Goal: Task Accomplishment & Management: Complete application form

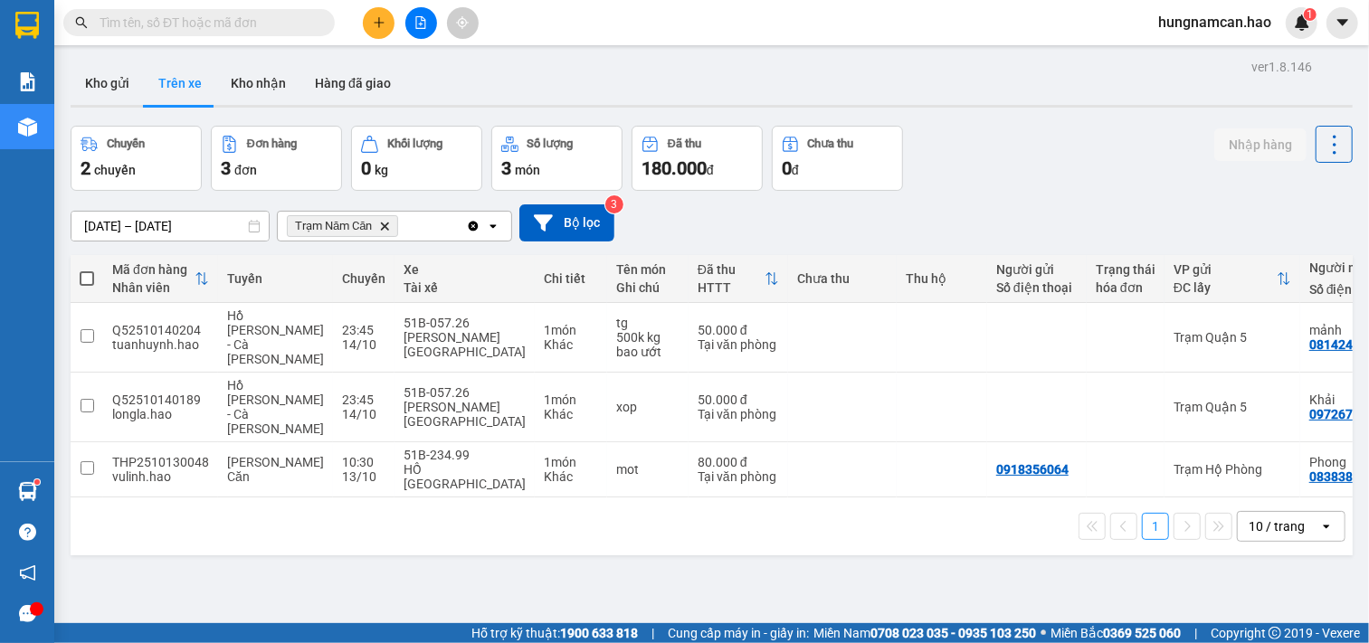
scroll to position [0, 209]
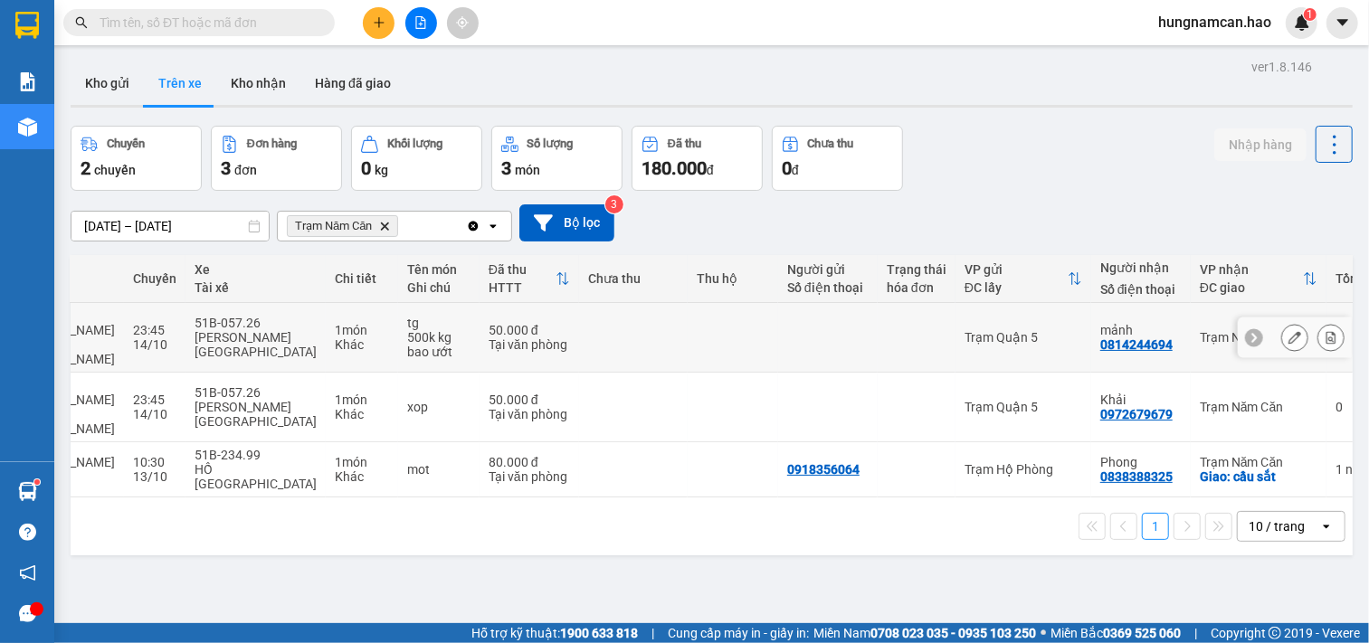
click at [1100, 341] on div "0814244694" at bounding box center [1136, 345] width 72 height 14
click at [882, 350] on td at bounding box center [917, 338] width 78 height 70
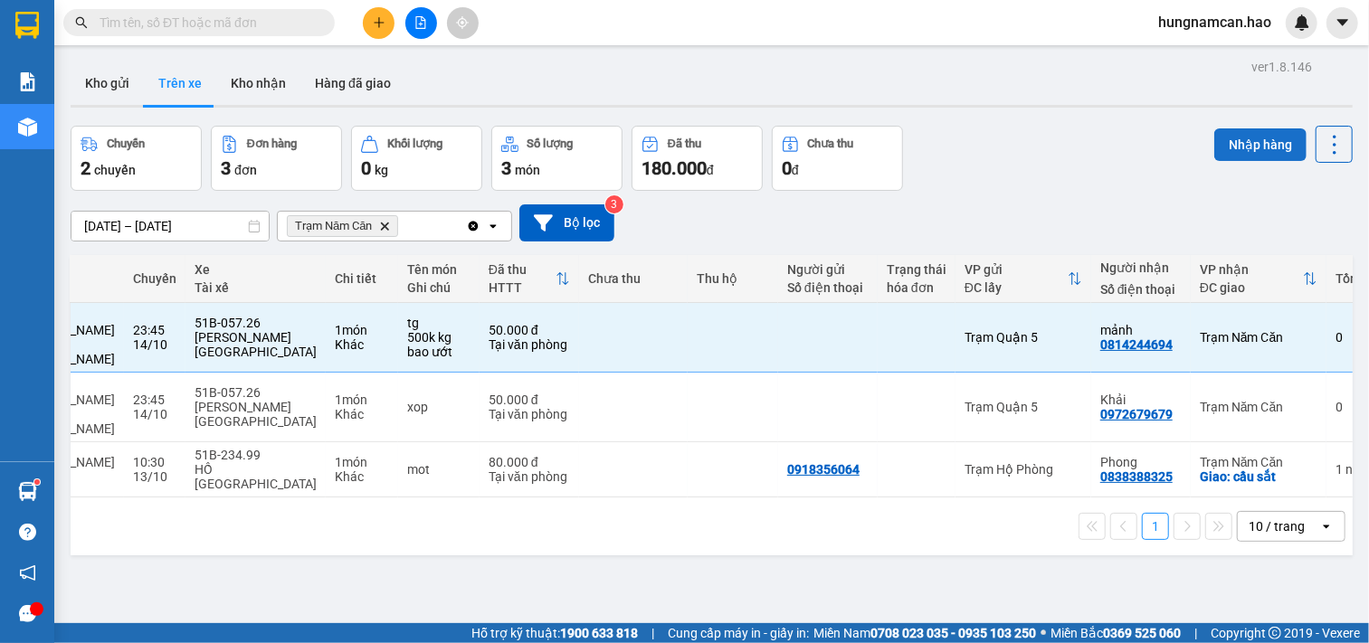
click at [1214, 158] on button "Nhập hàng" at bounding box center [1260, 144] width 92 height 33
click at [1218, 151] on button "Nhập hàng" at bounding box center [1260, 144] width 92 height 33
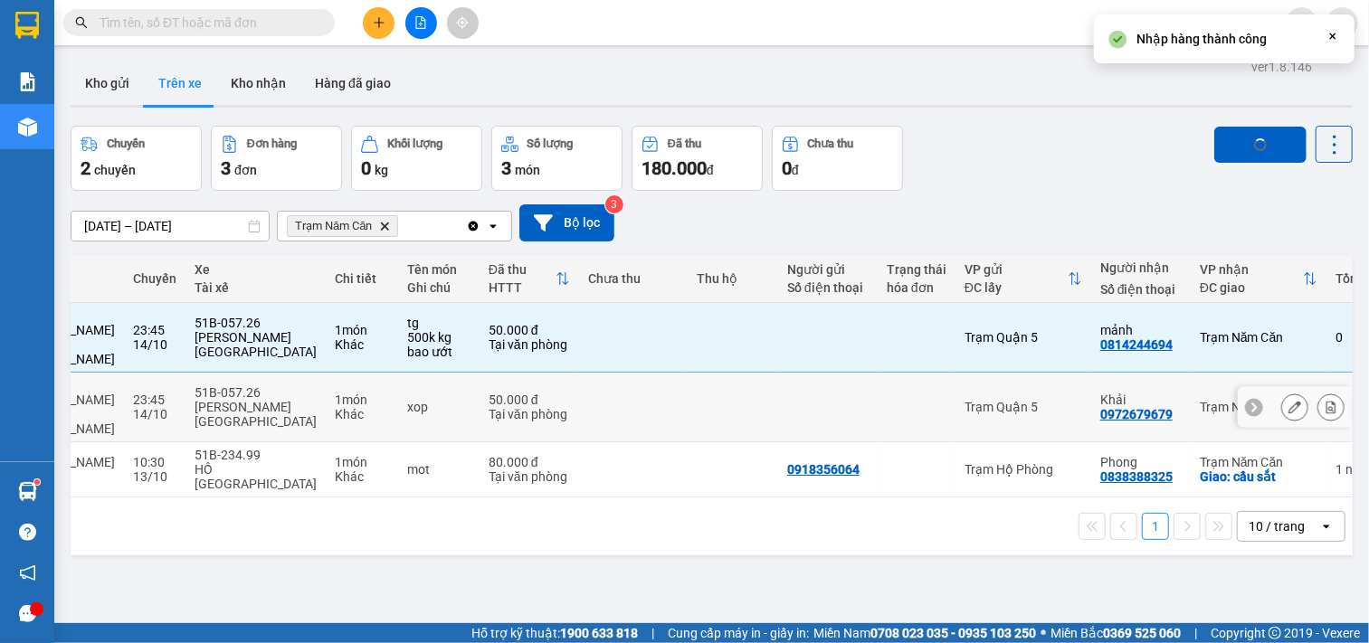
checkbox input "false"
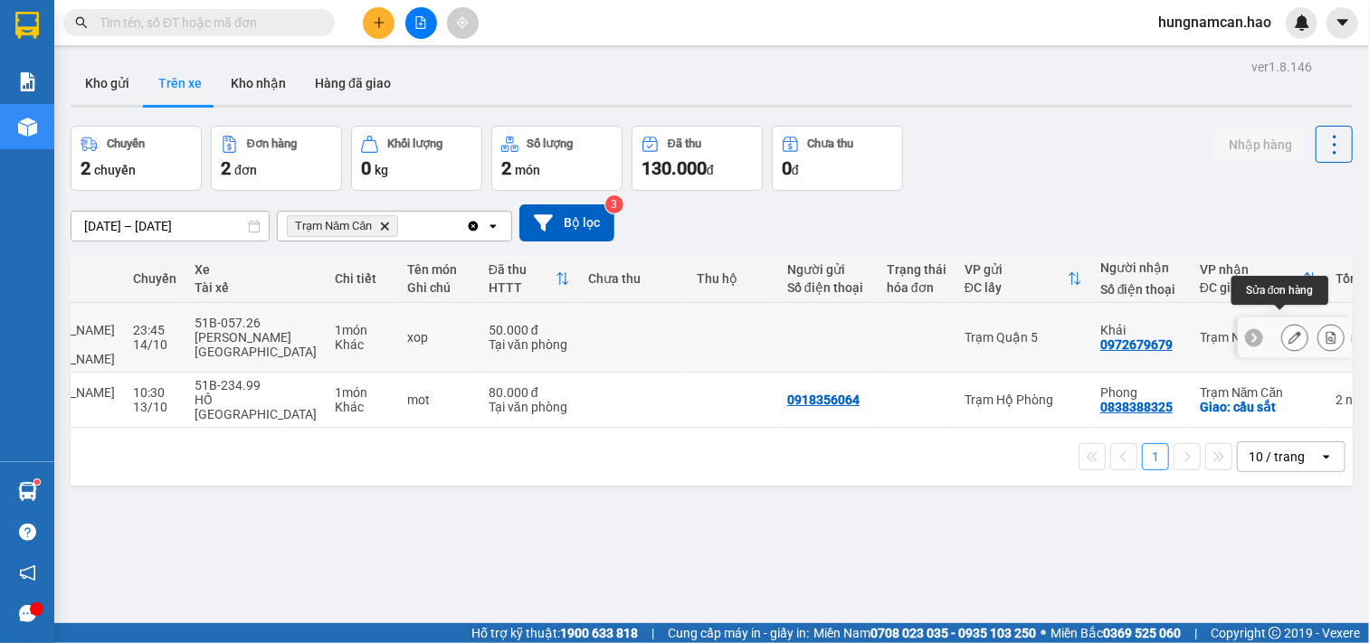
click at [1282, 322] on button at bounding box center [1294, 338] width 25 height 32
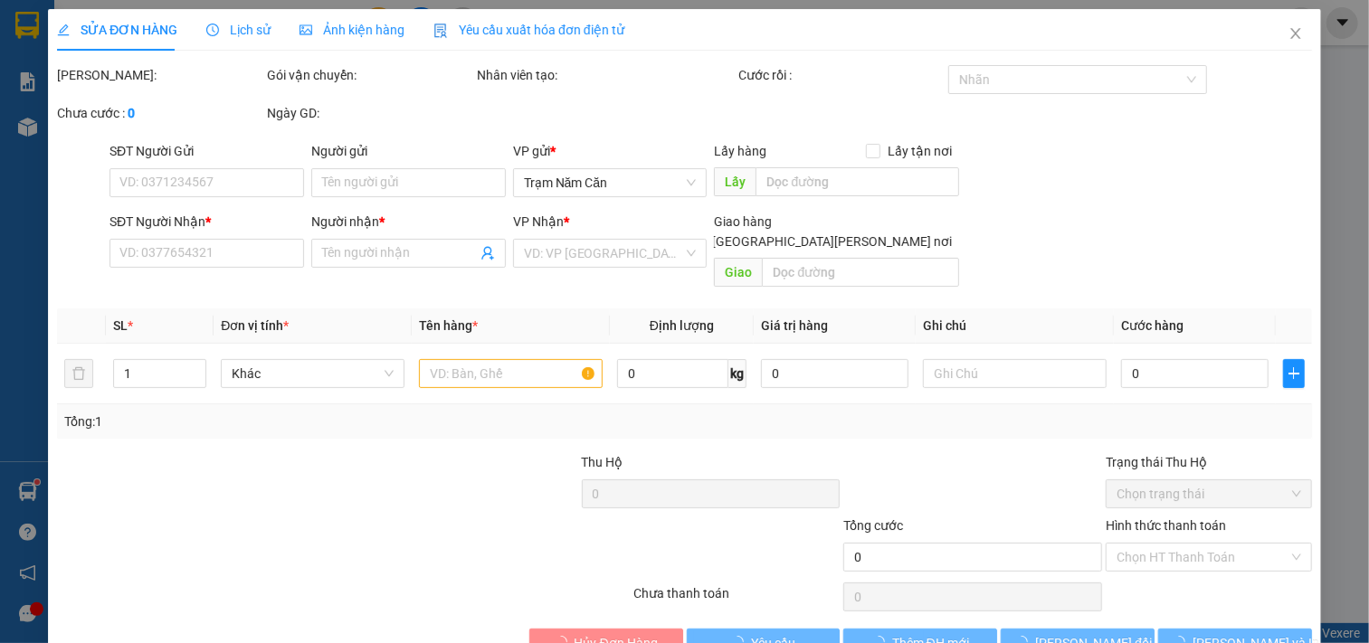
type input "0972679679"
type input "Khải"
type input "50.000"
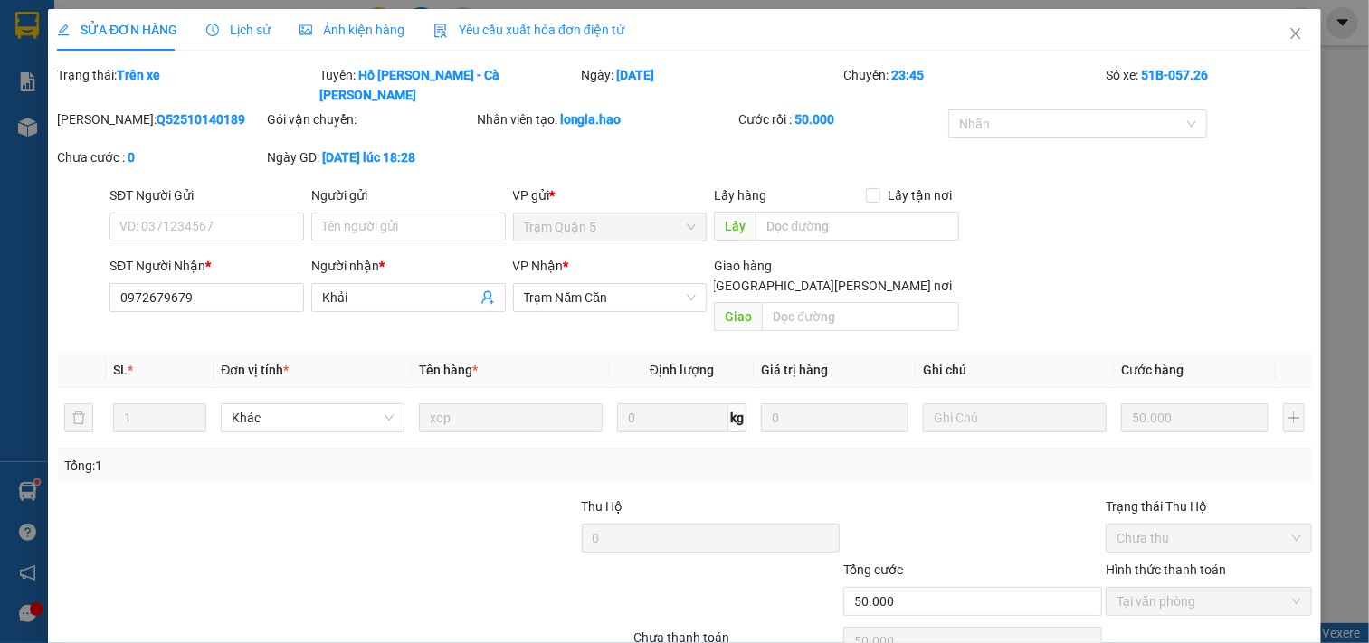
click at [242, 39] on div "Lịch sử" at bounding box center [238, 30] width 64 height 20
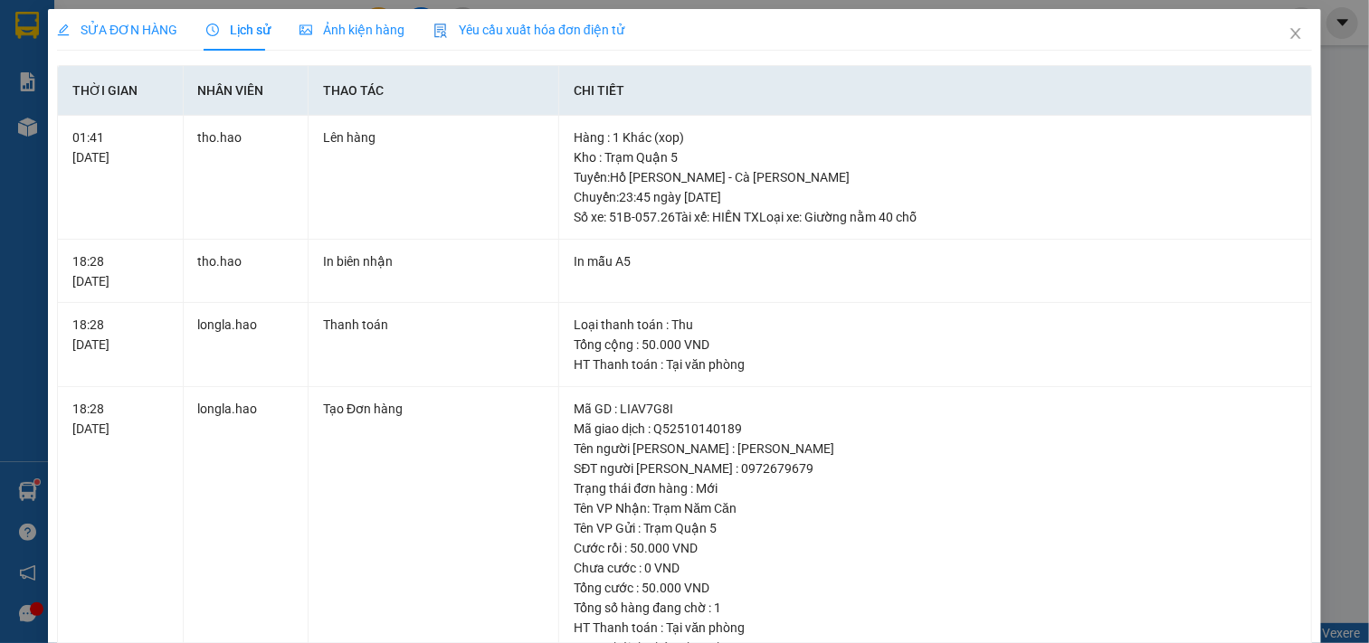
click at [354, 45] on div "Ảnh kiện hàng" at bounding box center [351, 30] width 105 height 42
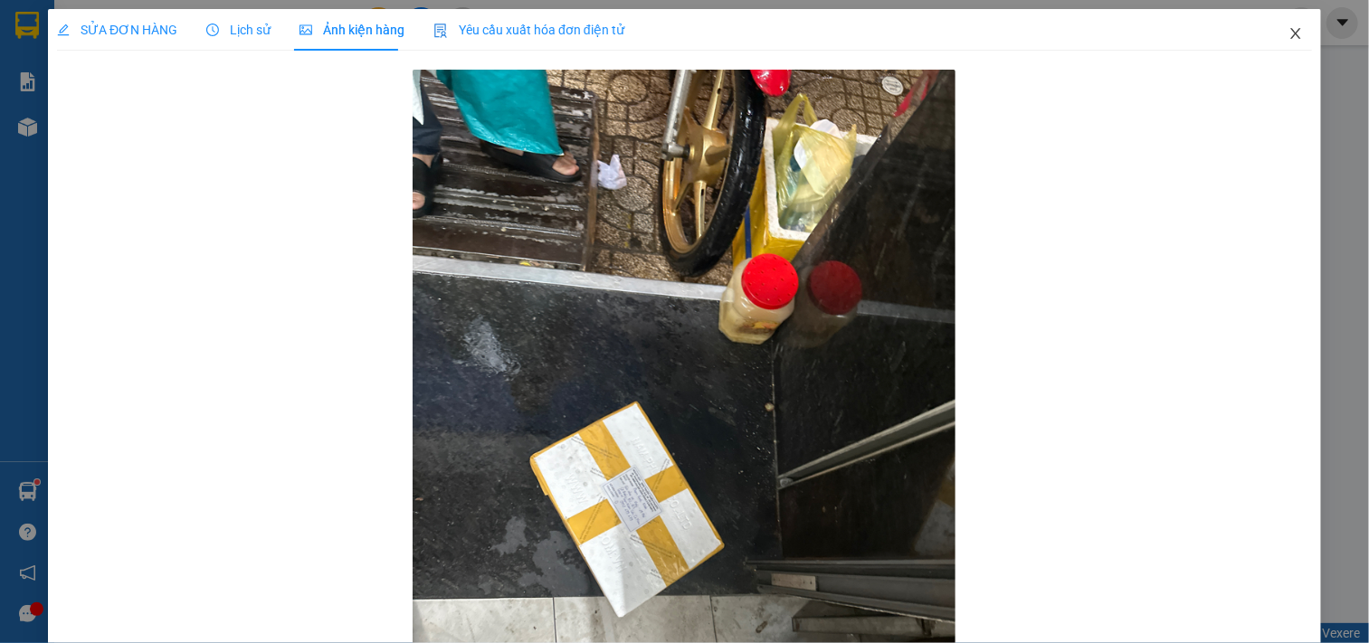
click at [1288, 29] on icon "close" at bounding box center [1295, 33] width 14 height 14
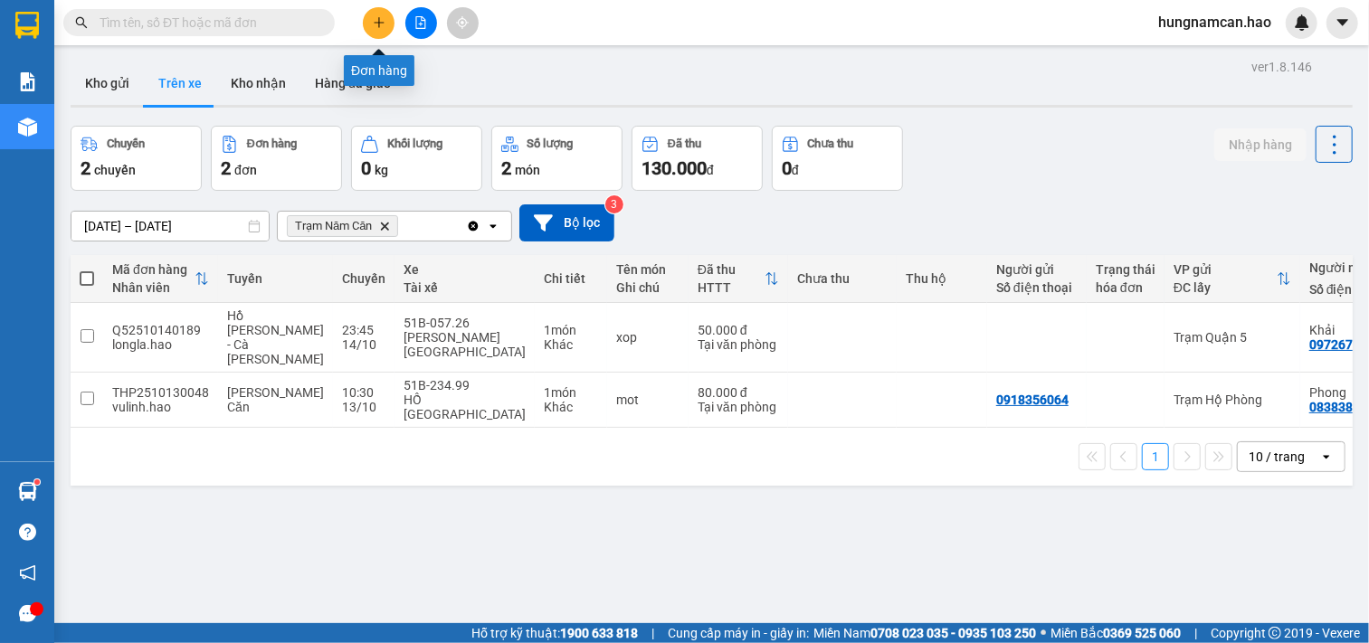
click at [382, 16] on icon "plus" at bounding box center [379, 22] width 13 height 13
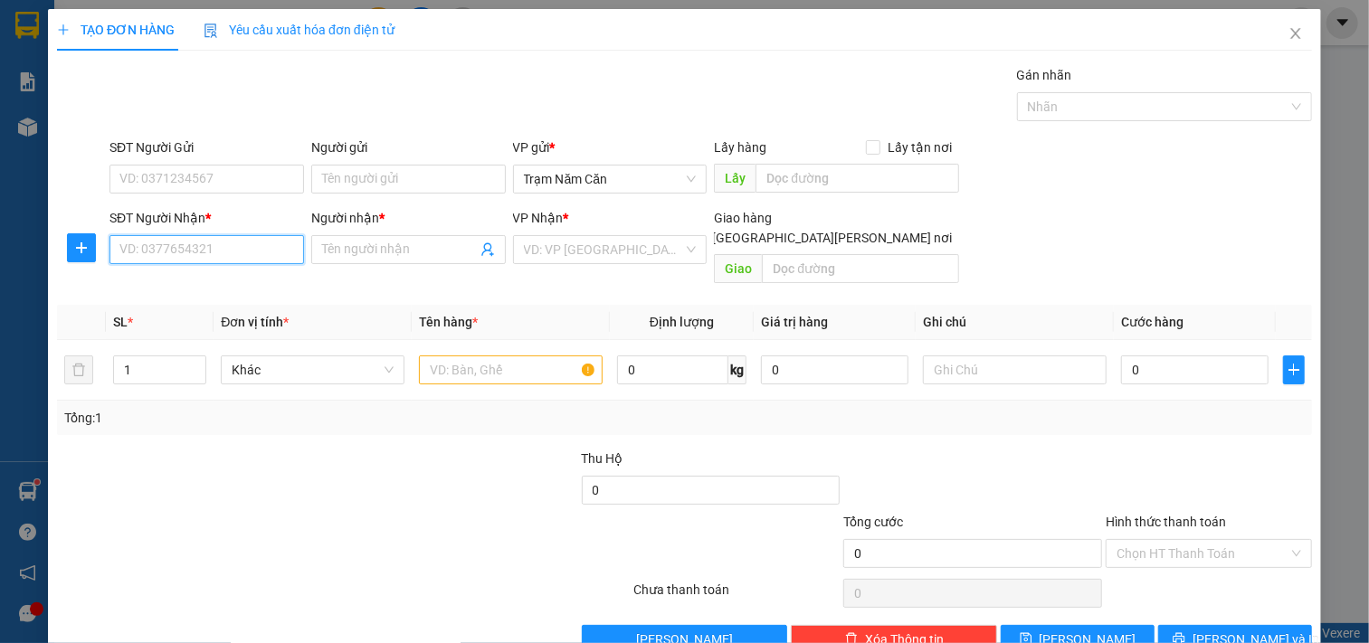
click at [199, 245] on input "SĐT Người Nhận *" at bounding box center [206, 249] width 195 height 29
click at [159, 282] on div "0358400992 - LOAN [PERSON_NAME]" at bounding box center [226, 286] width 214 height 20
type input "0358400992"
type input "LOAN ANH"
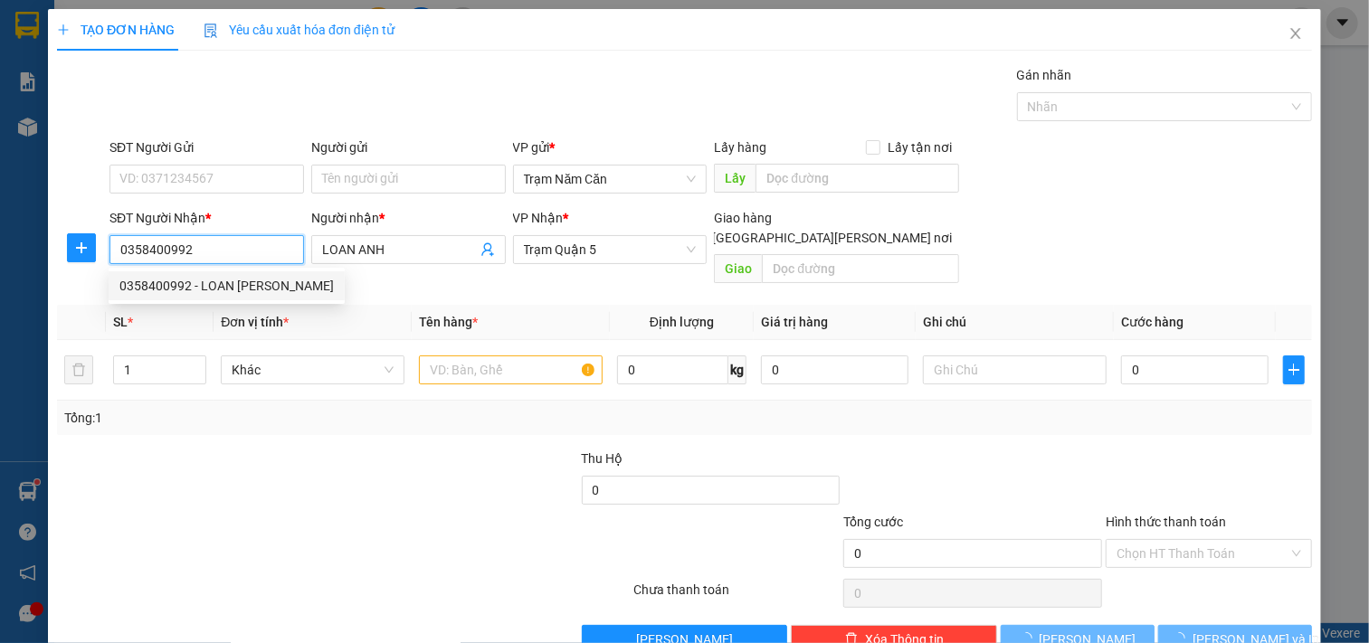
type input "40.000"
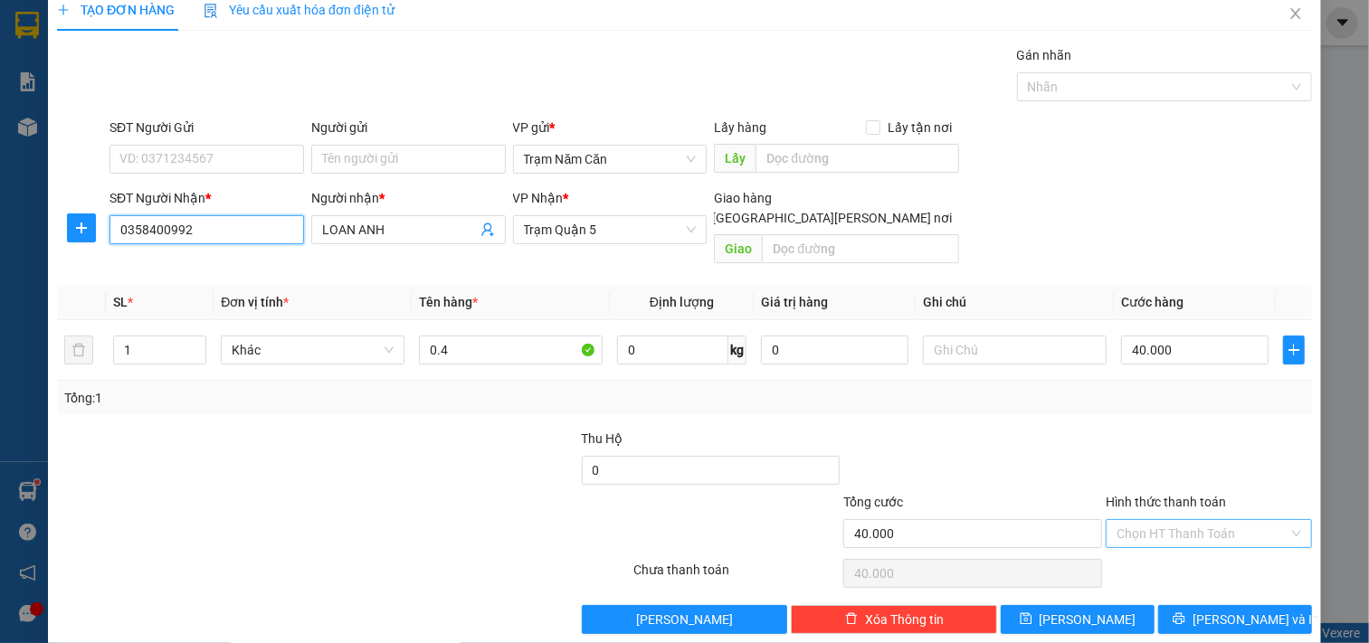
scroll to position [25, 0]
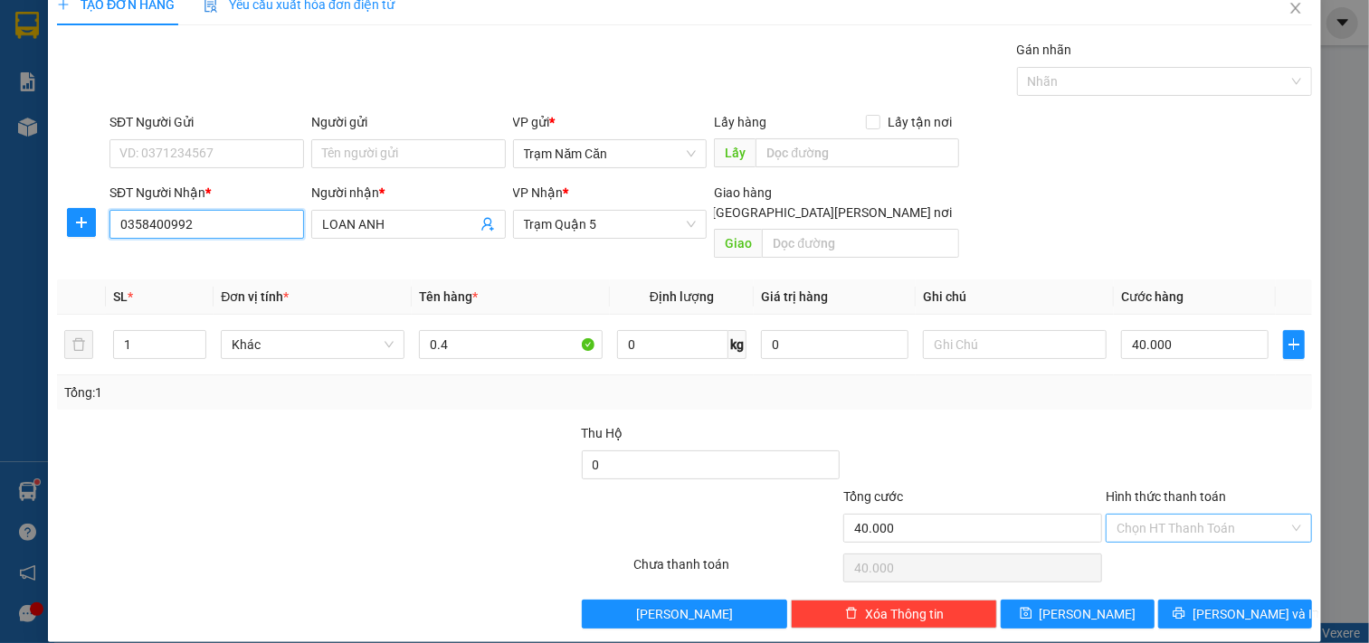
type input "0358400992"
click at [1234, 515] on input "Hình thức thanh toán" at bounding box center [1203, 528] width 172 height 27
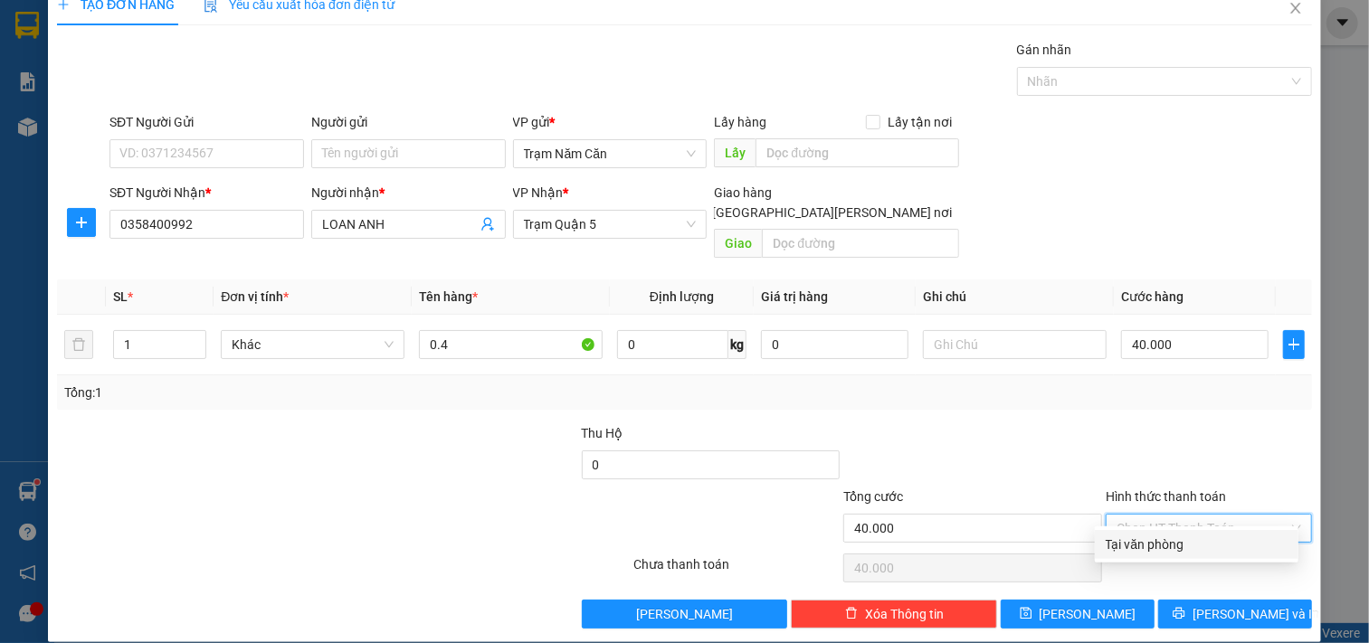
drag, startPoint x: 1228, startPoint y: 534, endPoint x: 1227, endPoint y: 553, distance: 19.0
click at [1228, 539] on div "Tại văn phòng" at bounding box center [1197, 545] width 182 height 20
type input "0"
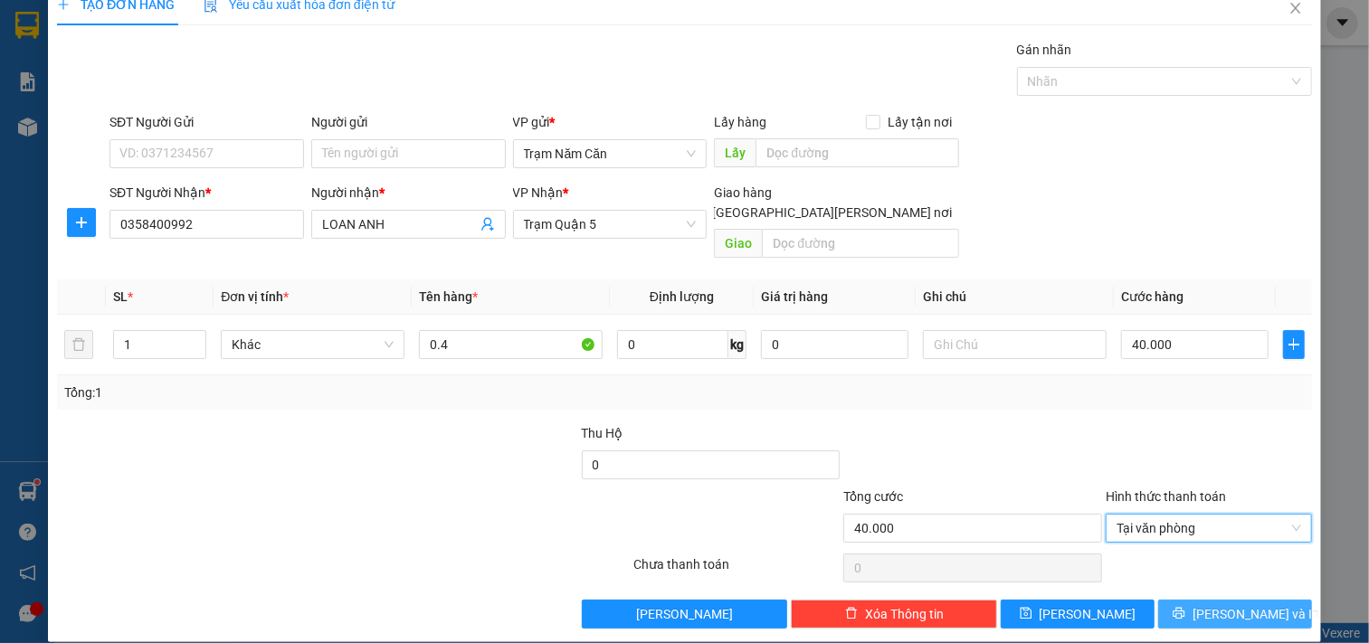
click at [1222, 604] on span "[PERSON_NAME] và In" at bounding box center [1256, 614] width 127 height 20
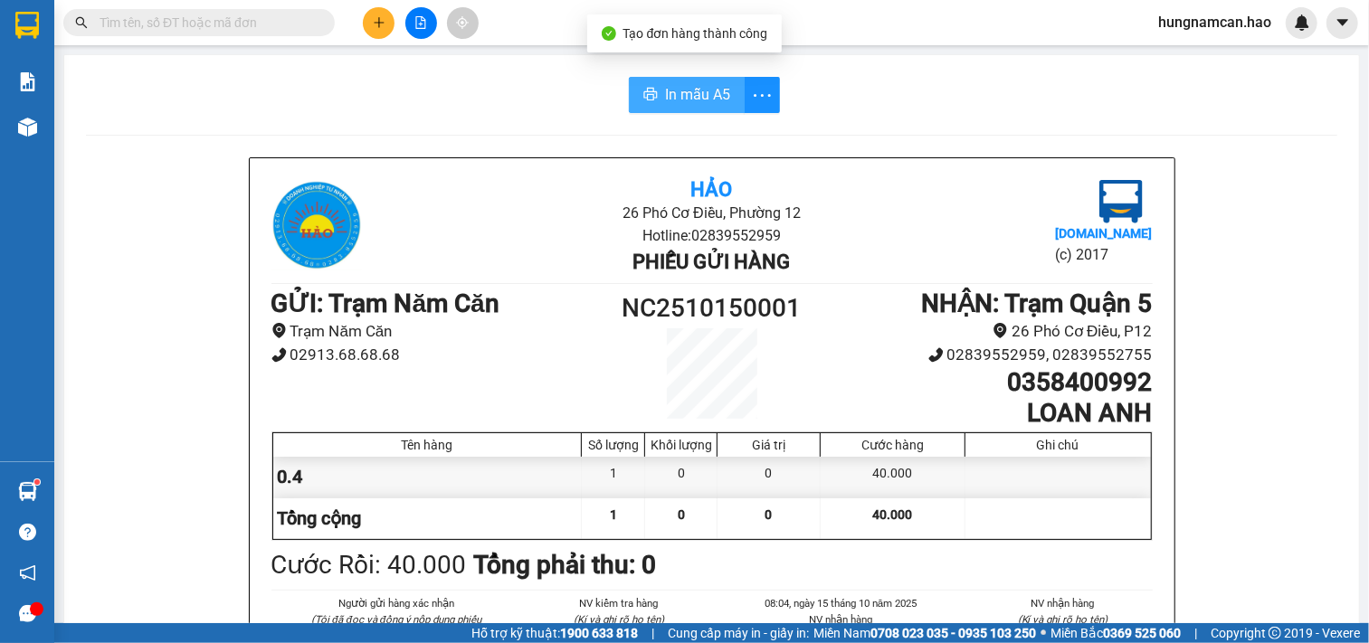
click at [675, 88] on span "In mẫu A5" at bounding box center [697, 94] width 65 height 23
drag, startPoint x: 802, startPoint y: 480, endPoint x: 727, endPoint y: 483, distance: 74.2
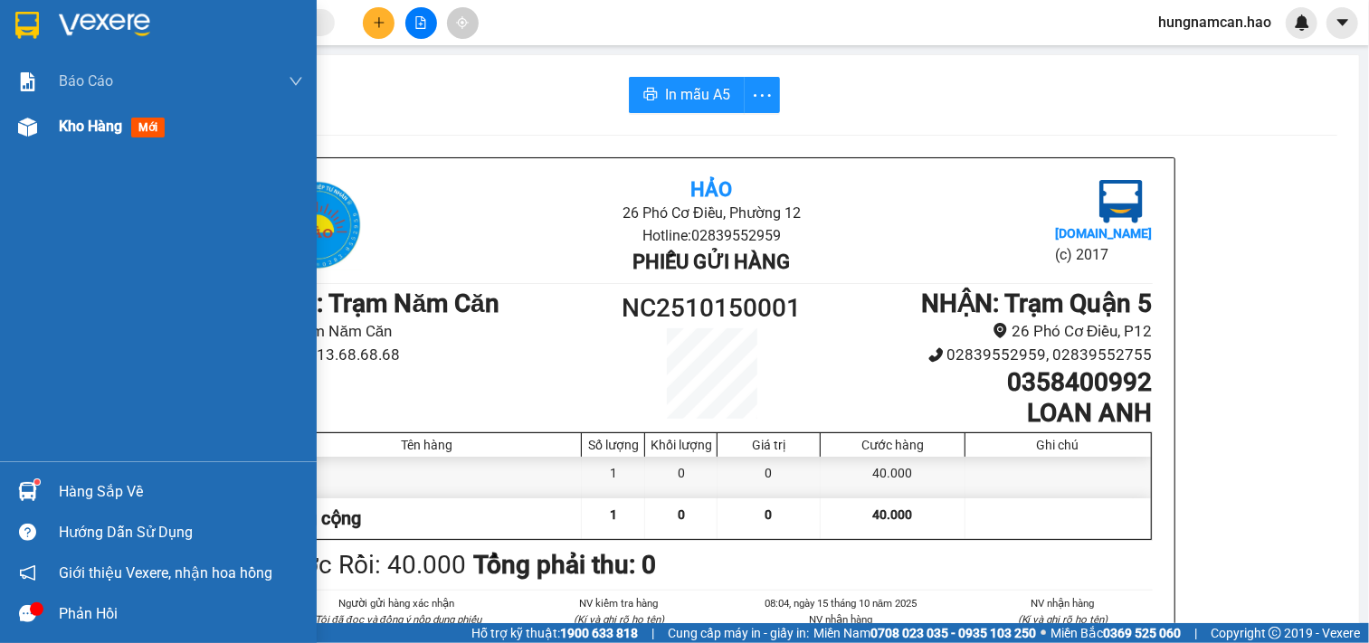
click at [4, 128] on div "Kho hàng mới" at bounding box center [158, 126] width 317 height 45
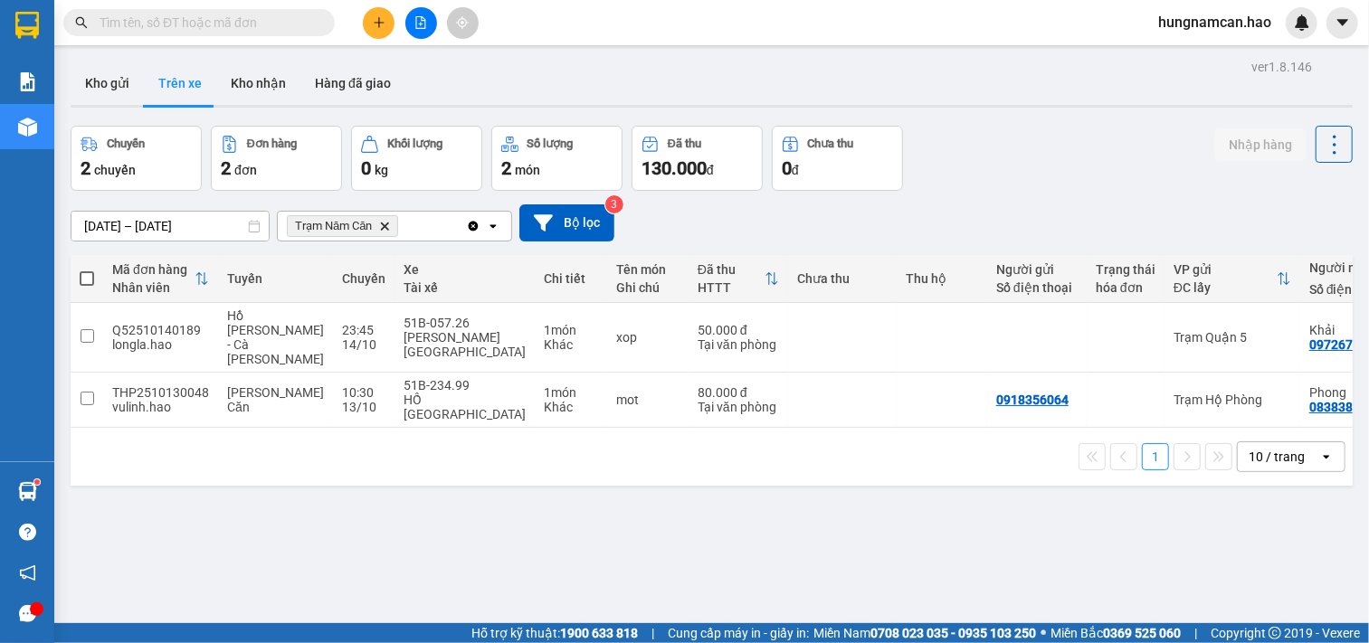
click at [260, 107] on div at bounding box center [712, 106] width 1282 height 3
drag, startPoint x: 306, startPoint y: 84, endPoint x: 258, endPoint y: 88, distance: 48.1
click at [282, 87] on div "Kho gửi Trên xe Kho nhận Hàng đã giao" at bounding box center [712, 86] width 1282 height 48
click at [240, 88] on button "Kho nhận" at bounding box center [258, 83] width 84 height 43
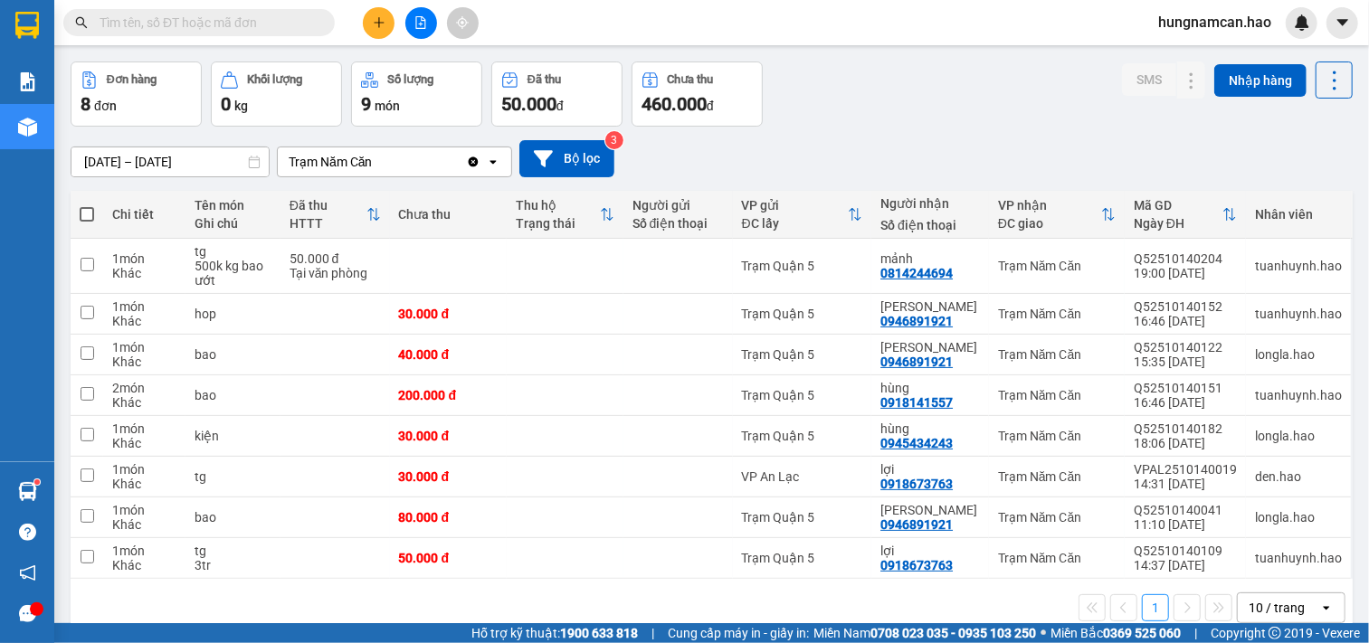
scroll to position [95, 0]
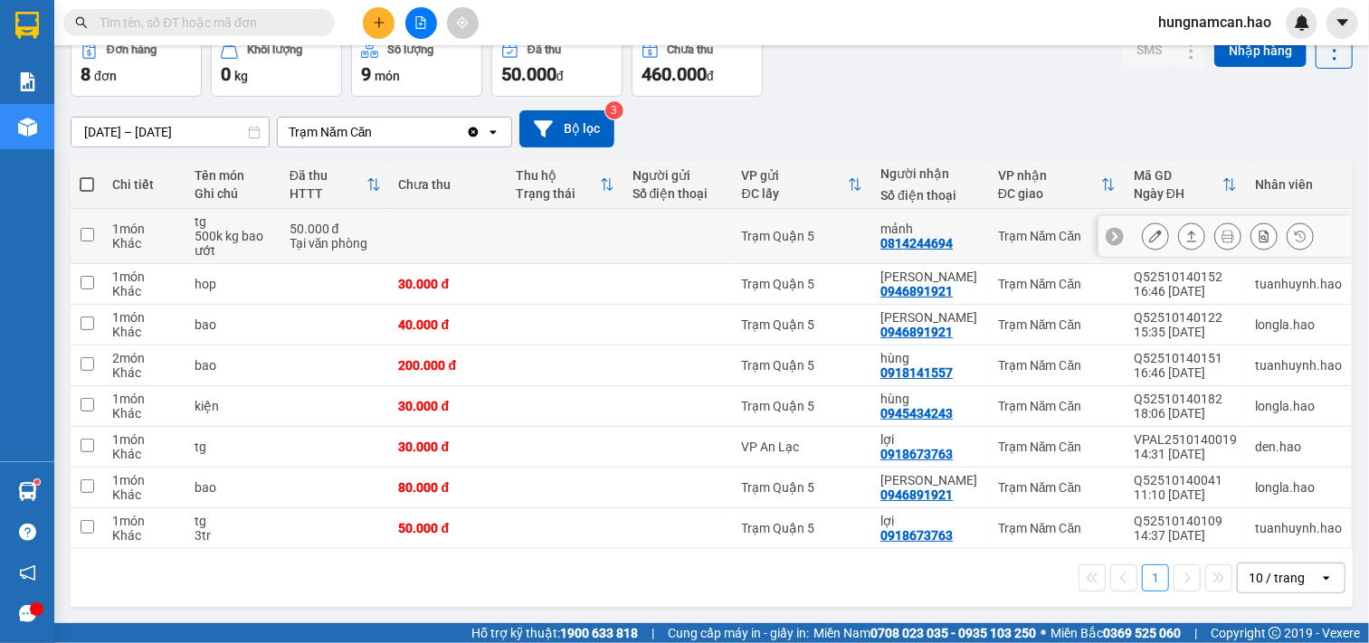
click at [1187, 238] on icon at bounding box center [1192, 236] width 10 height 11
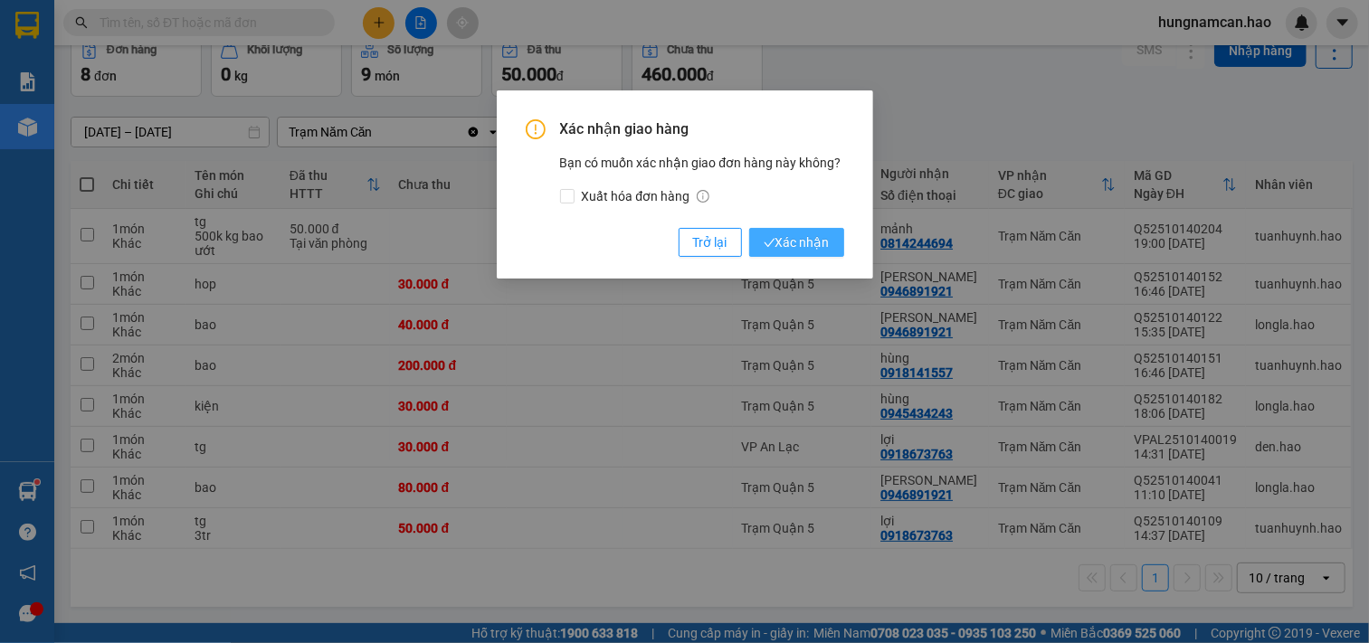
click at [826, 245] on span "Xác nhận" at bounding box center [797, 243] width 66 height 20
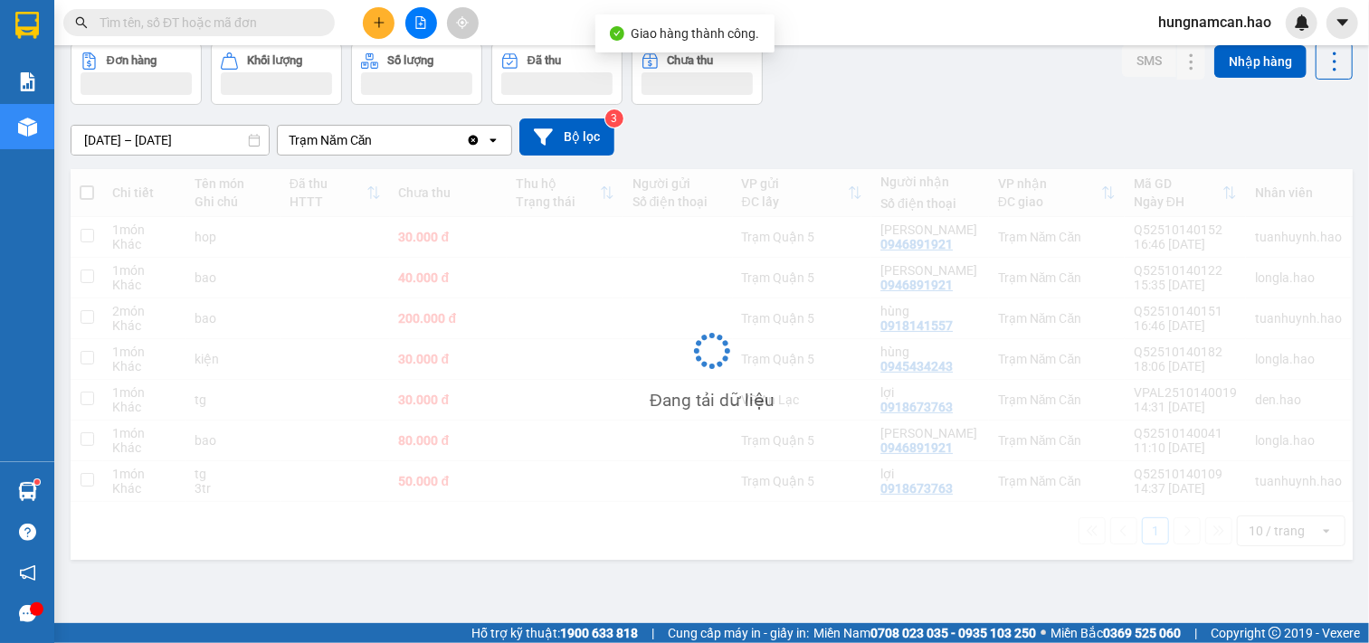
scroll to position [83, 0]
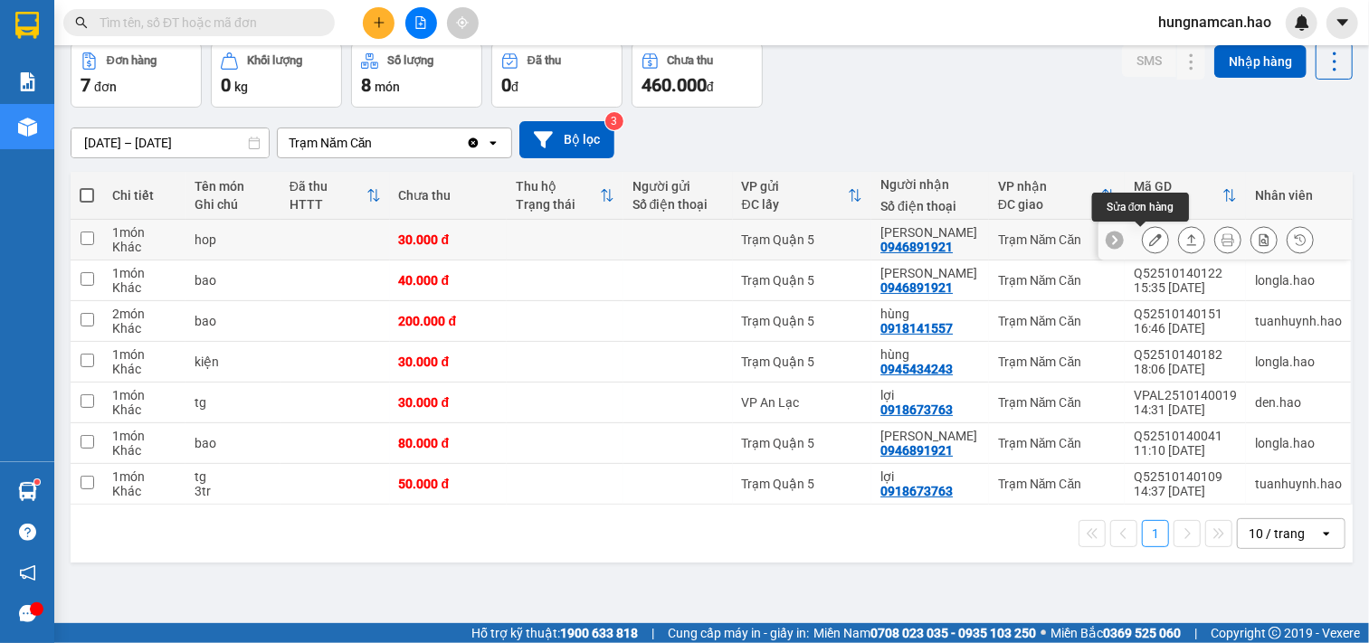
click at [1149, 242] on icon at bounding box center [1155, 239] width 13 height 13
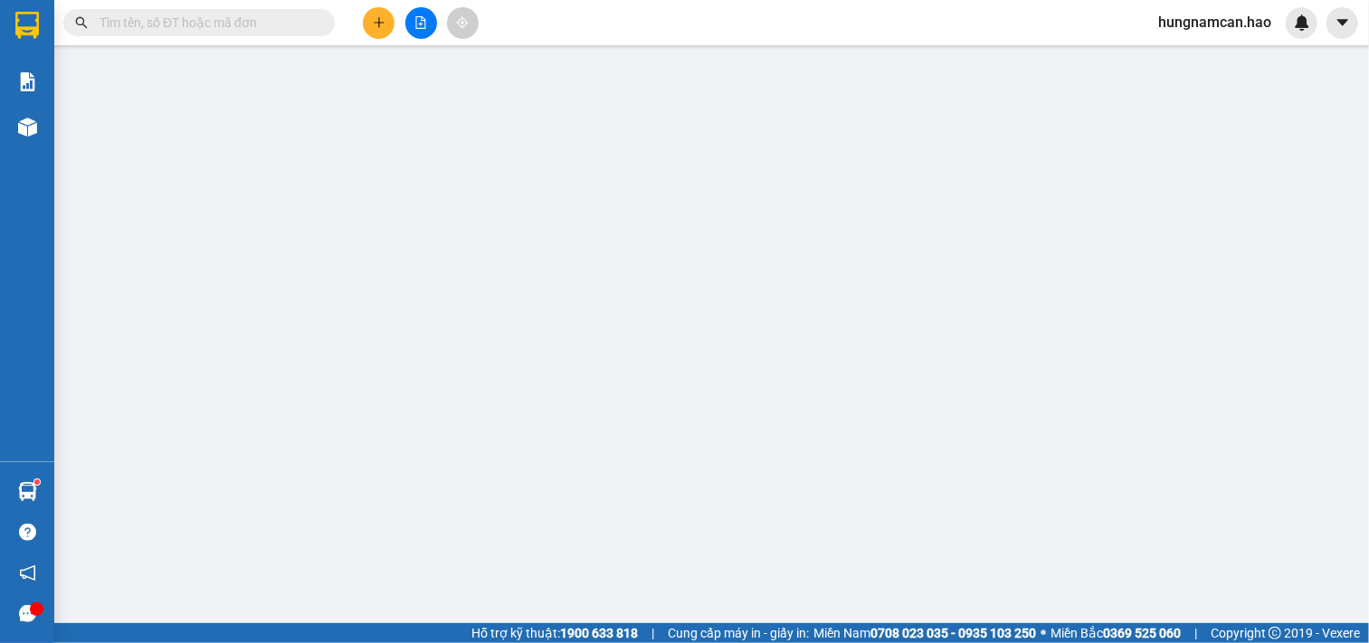
type input "0946891921"
type input "[PERSON_NAME]"
type input "30.000"
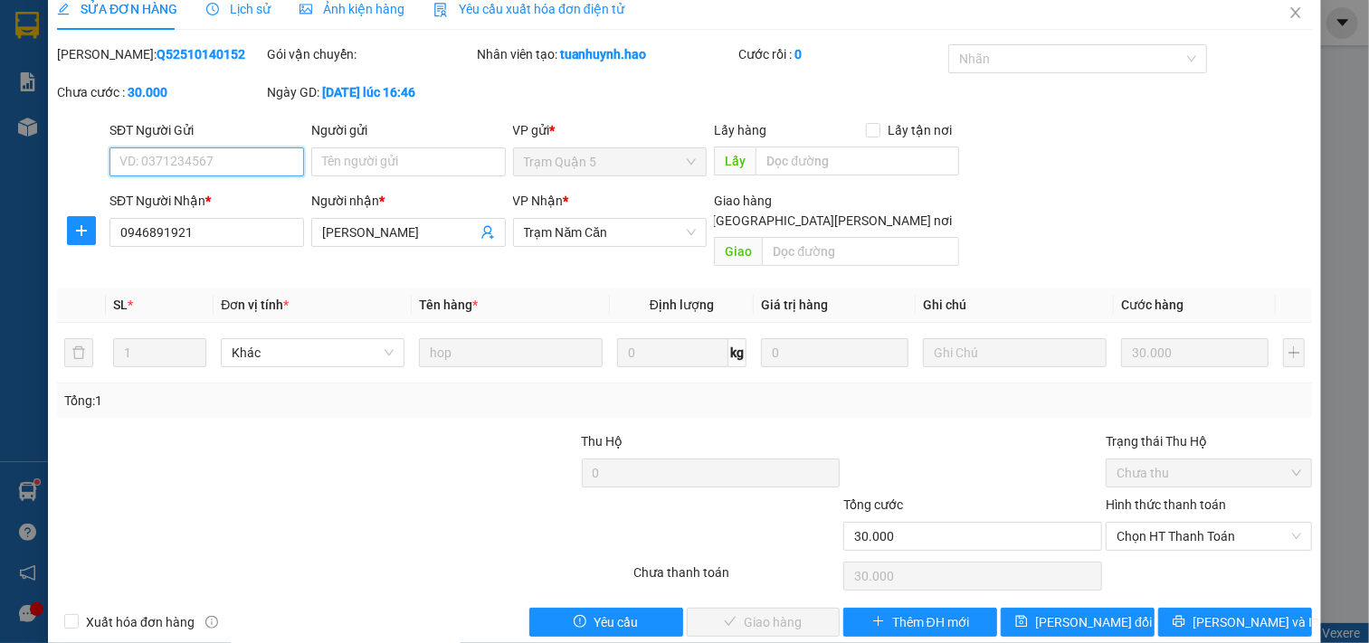
scroll to position [30, 0]
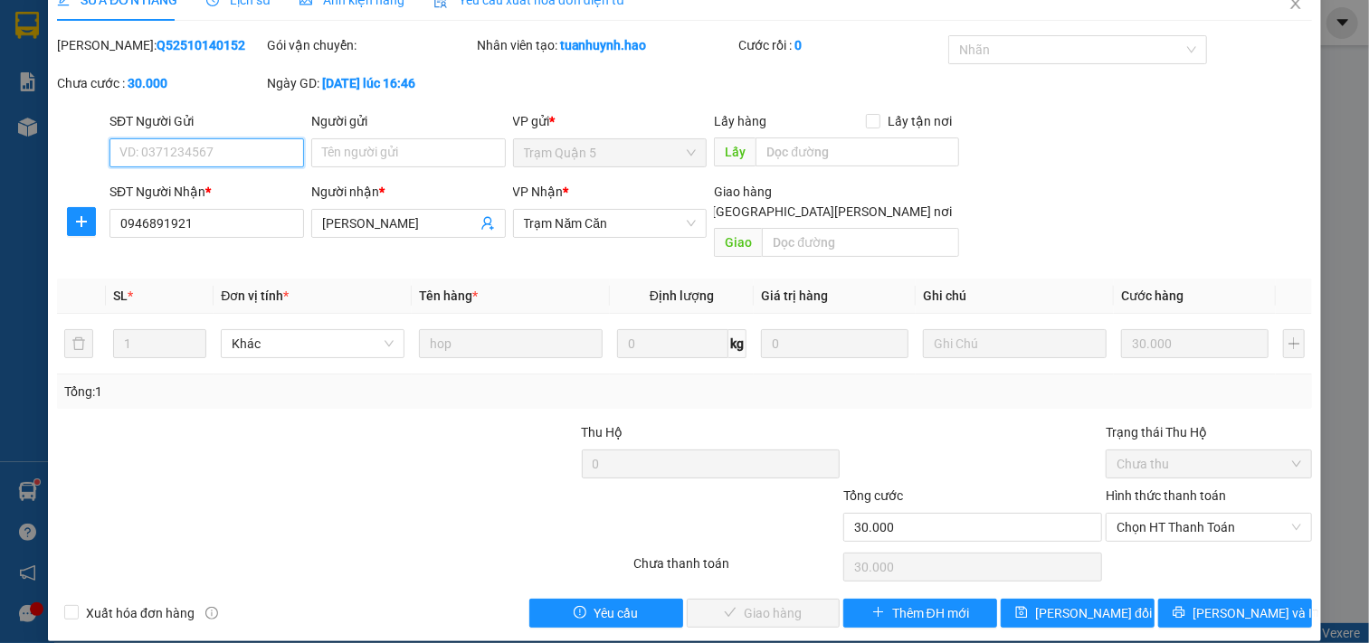
drag, startPoint x: 1143, startPoint y: 512, endPoint x: 1143, endPoint y: 523, distance: 10.9
click at [1143, 516] on span "Chọn HT Thanh Toán" at bounding box center [1209, 527] width 185 height 27
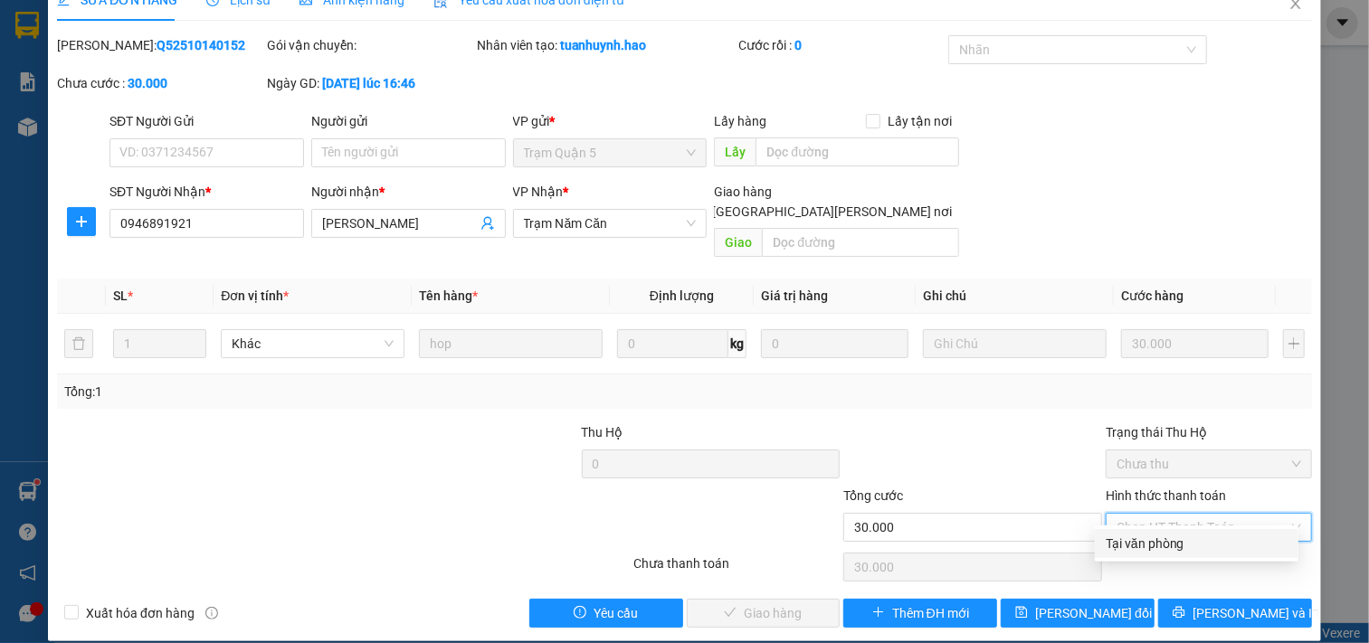
click at [1138, 547] on div "Tại văn phòng" at bounding box center [1197, 544] width 182 height 20
type input "0"
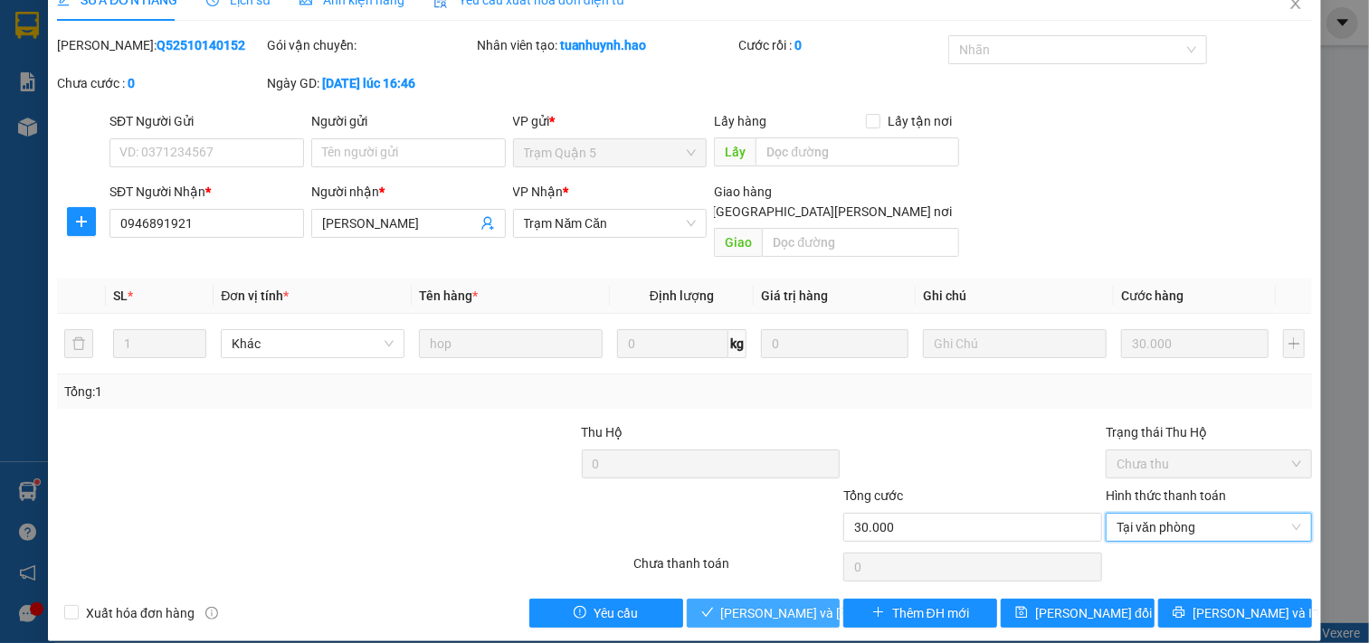
click at [792, 604] on span "[PERSON_NAME] và [PERSON_NAME] hàng" at bounding box center [843, 614] width 244 height 20
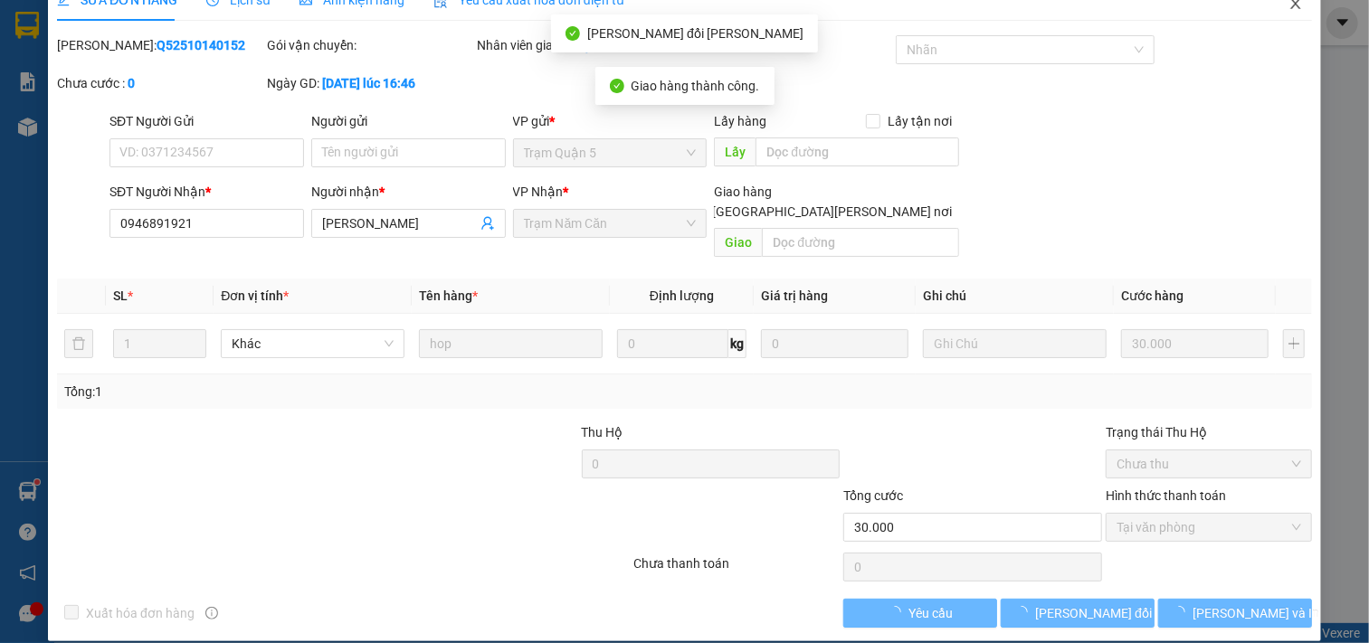
scroll to position [0, 0]
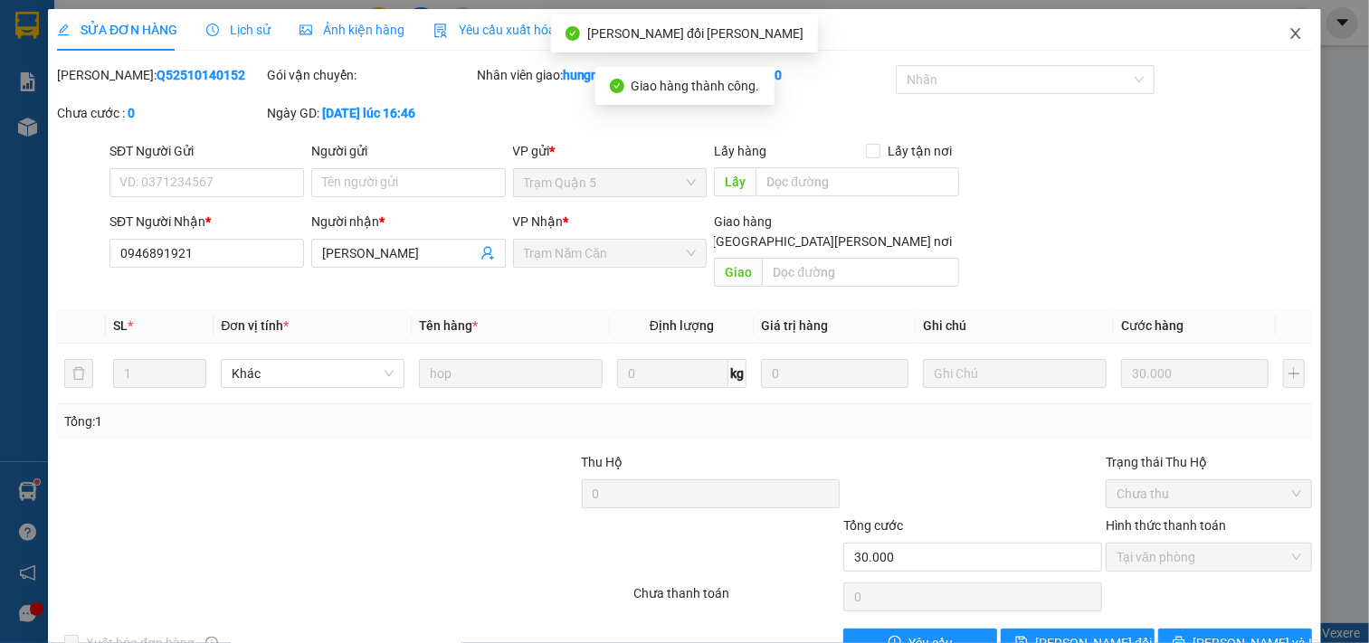
click at [1277, 22] on span "Close" at bounding box center [1295, 34] width 51 height 51
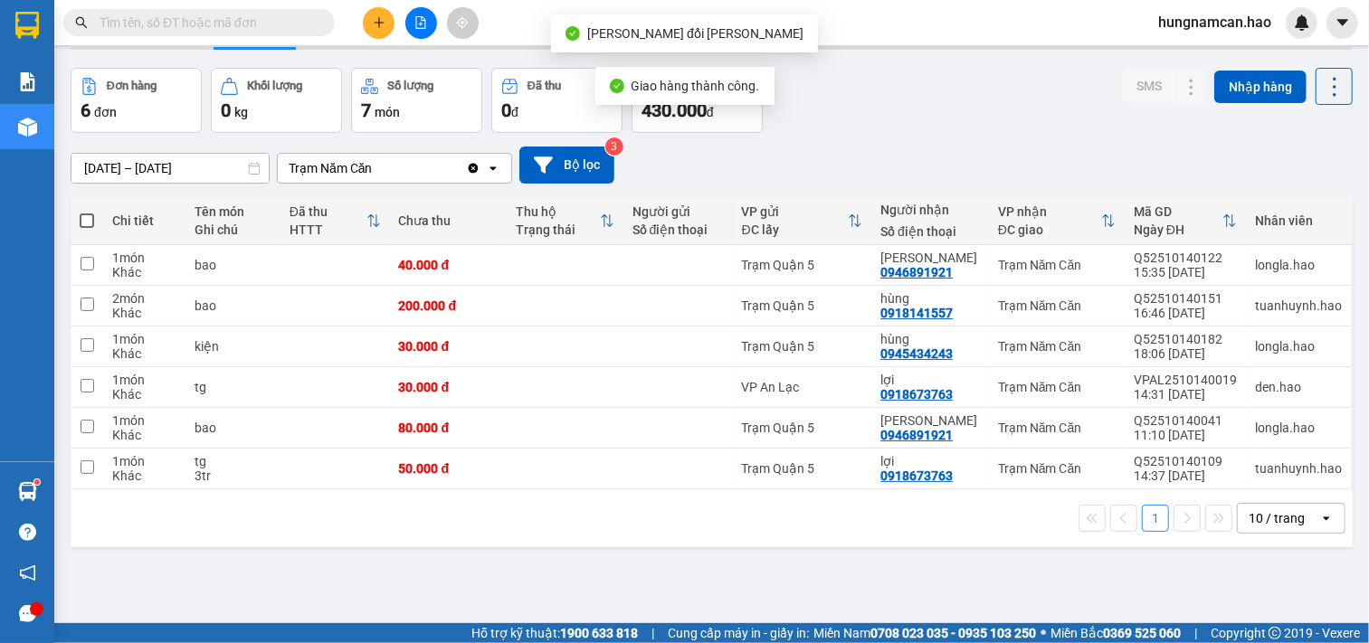
scroll to position [83, 0]
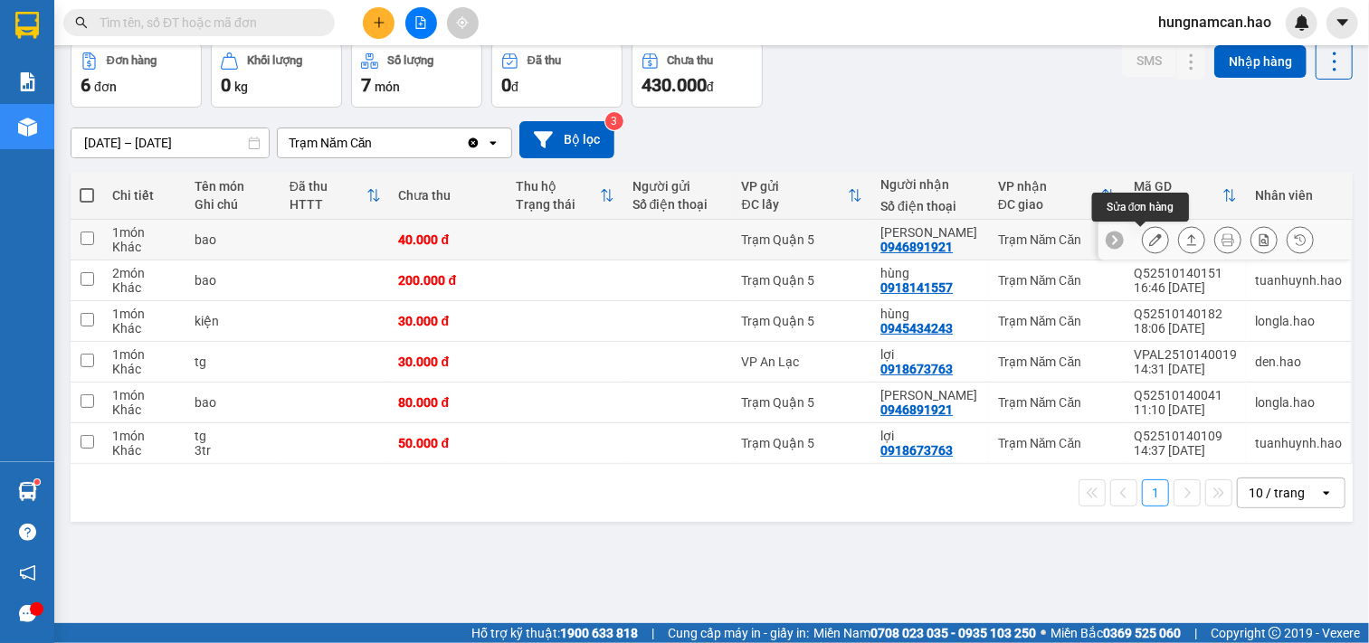
click at [1149, 242] on icon at bounding box center [1155, 239] width 13 height 13
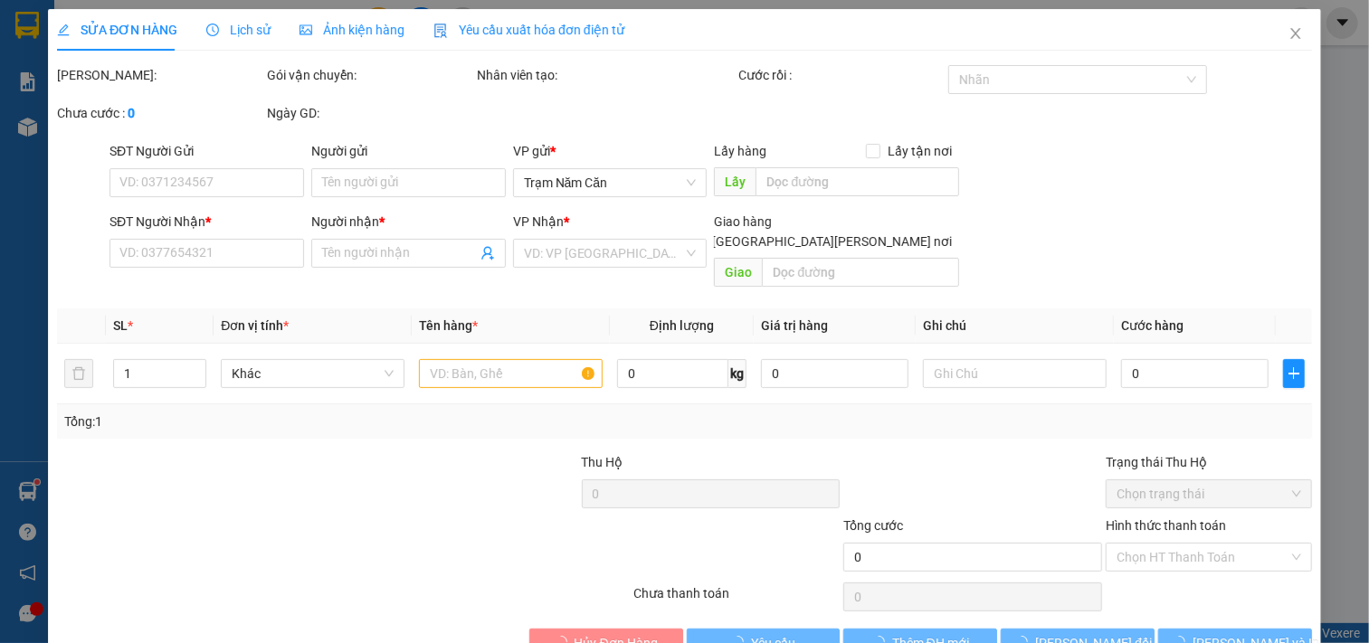
type input "0946891921"
type input "[PERSON_NAME]"
type input "40.000"
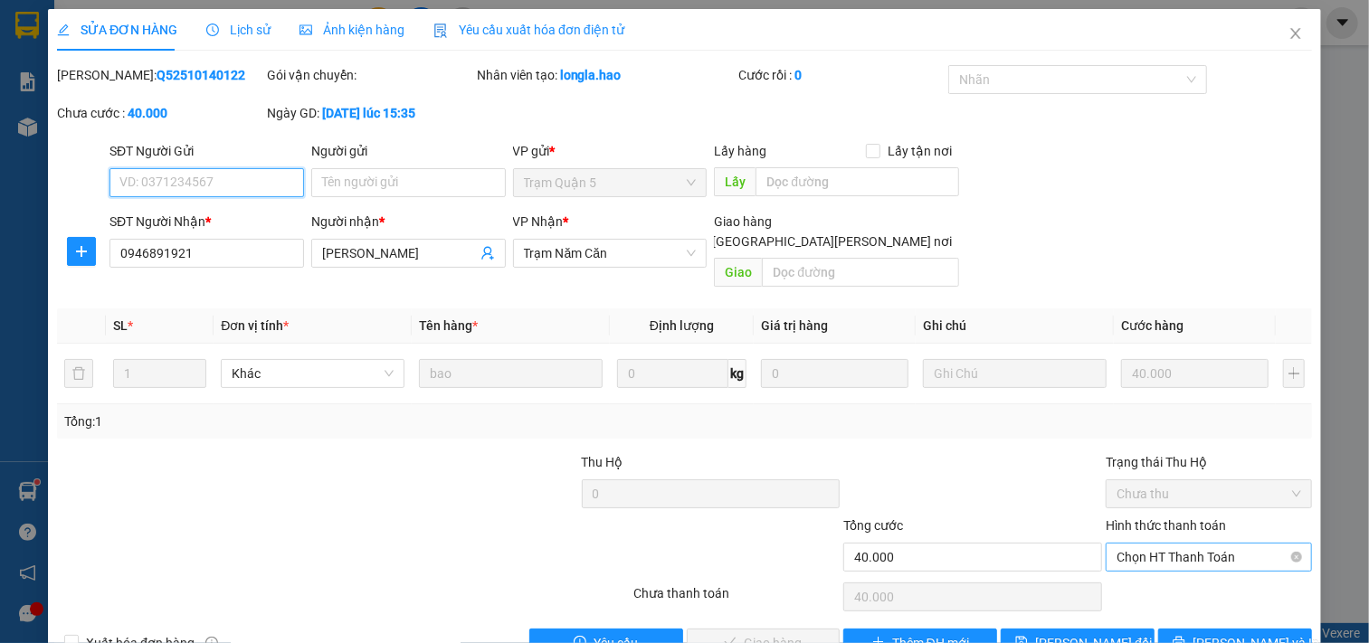
scroll to position [21, 0]
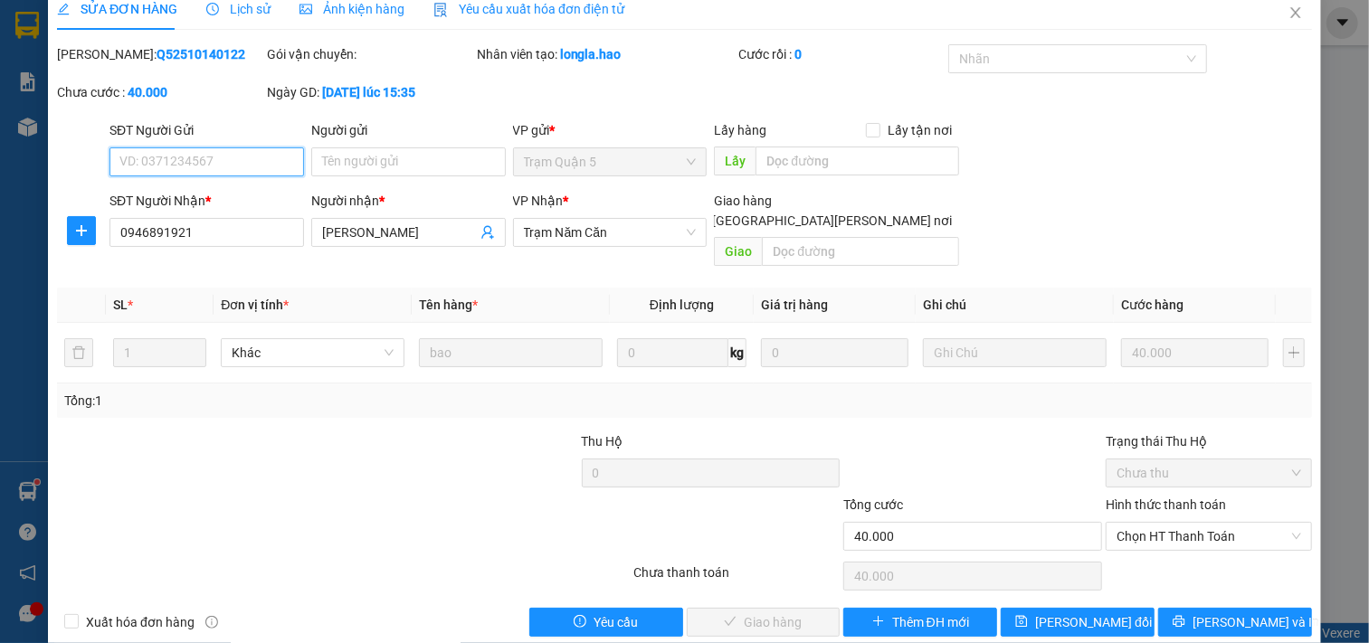
drag, startPoint x: 1158, startPoint y: 513, endPoint x: 1152, endPoint y: 534, distance: 21.8
click at [1158, 523] on span "Chọn HT Thanh Toán" at bounding box center [1209, 536] width 185 height 27
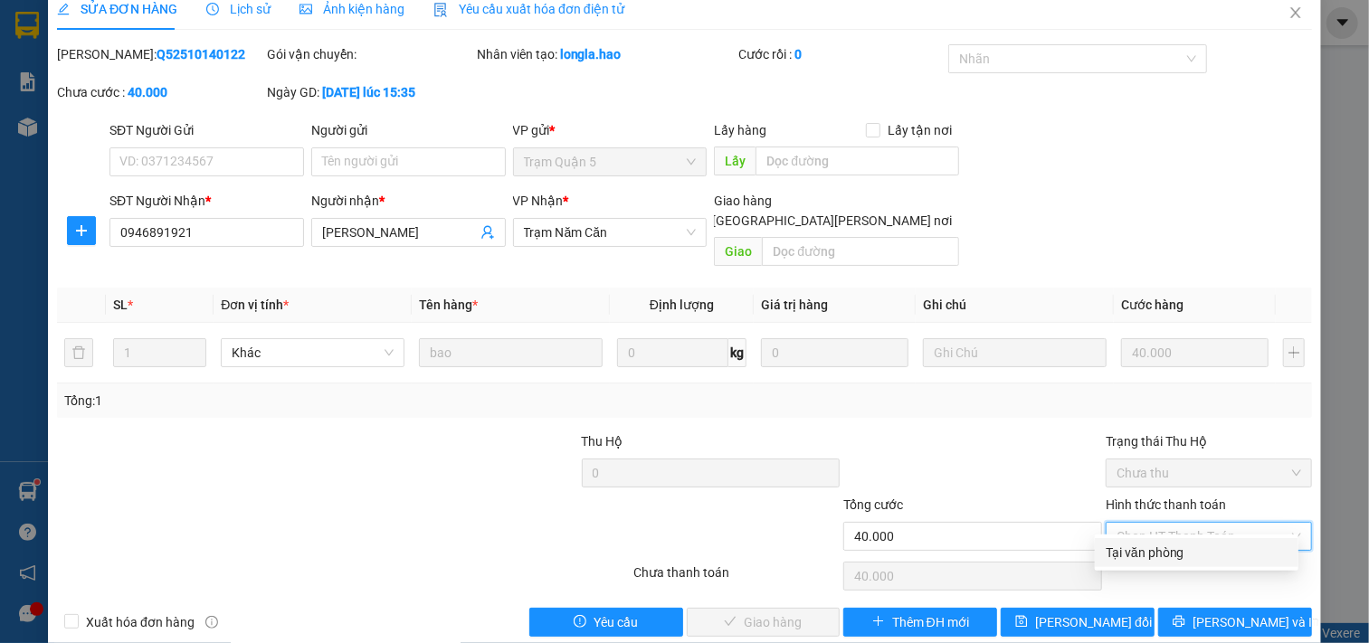
drag, startPoint x: 1149, startPoint y: 546, endPoint x: 1115, endPoint y: 555, distance: 35.6
click at [1147, 546] on div "Tại văn phòng" at bounding box center [1197, 553] width 182 height 20
type input "0"
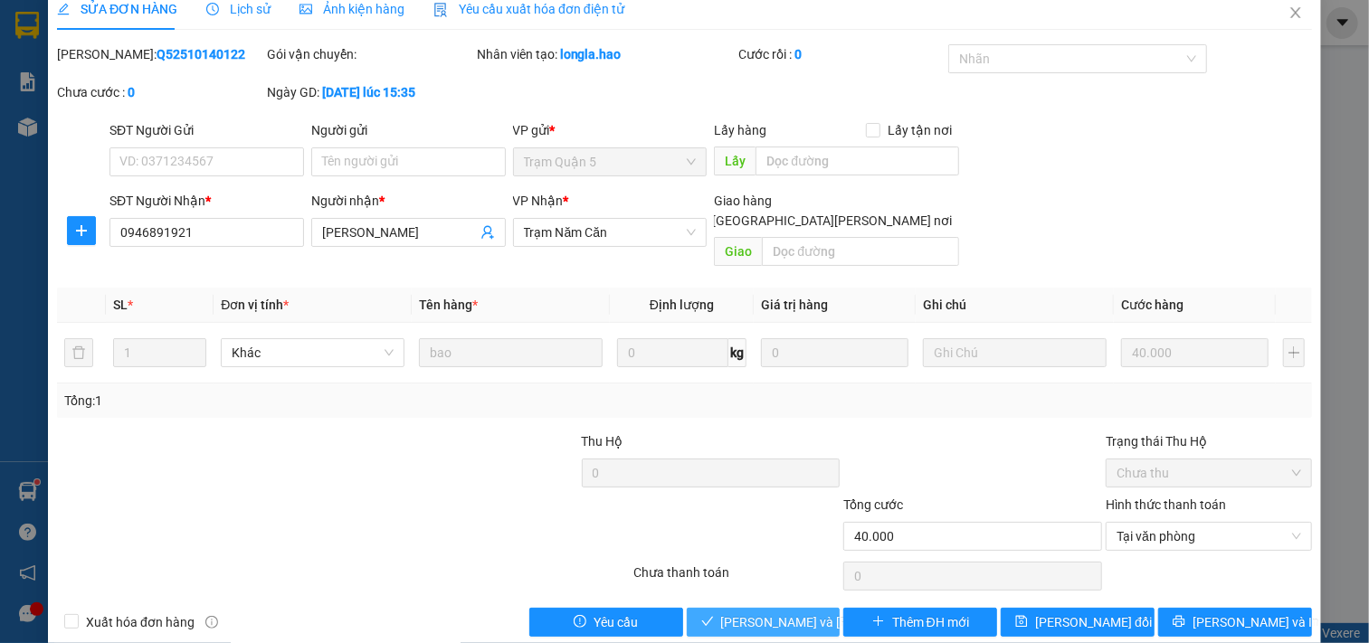
click at [764, 613] on span "[PERSON_NAME] và [PERSON_NAME] hàng" at bounding box center [843, 623] width 244 height 20
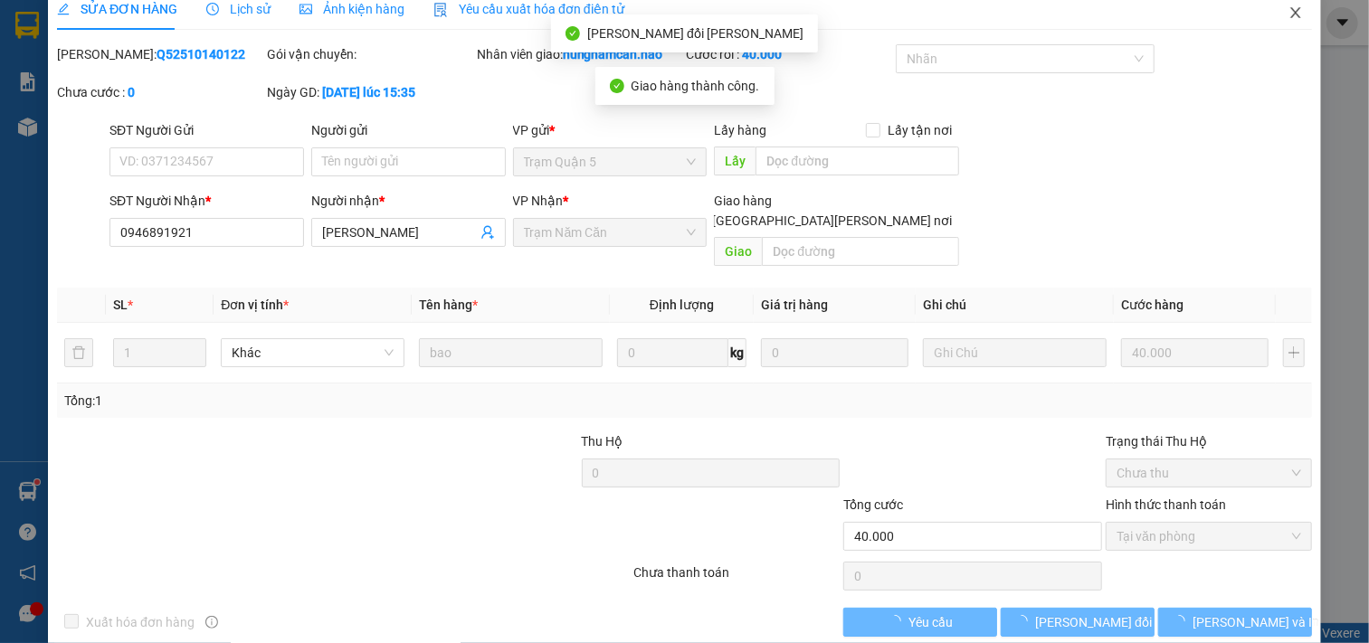
scroll to position [0, 0]
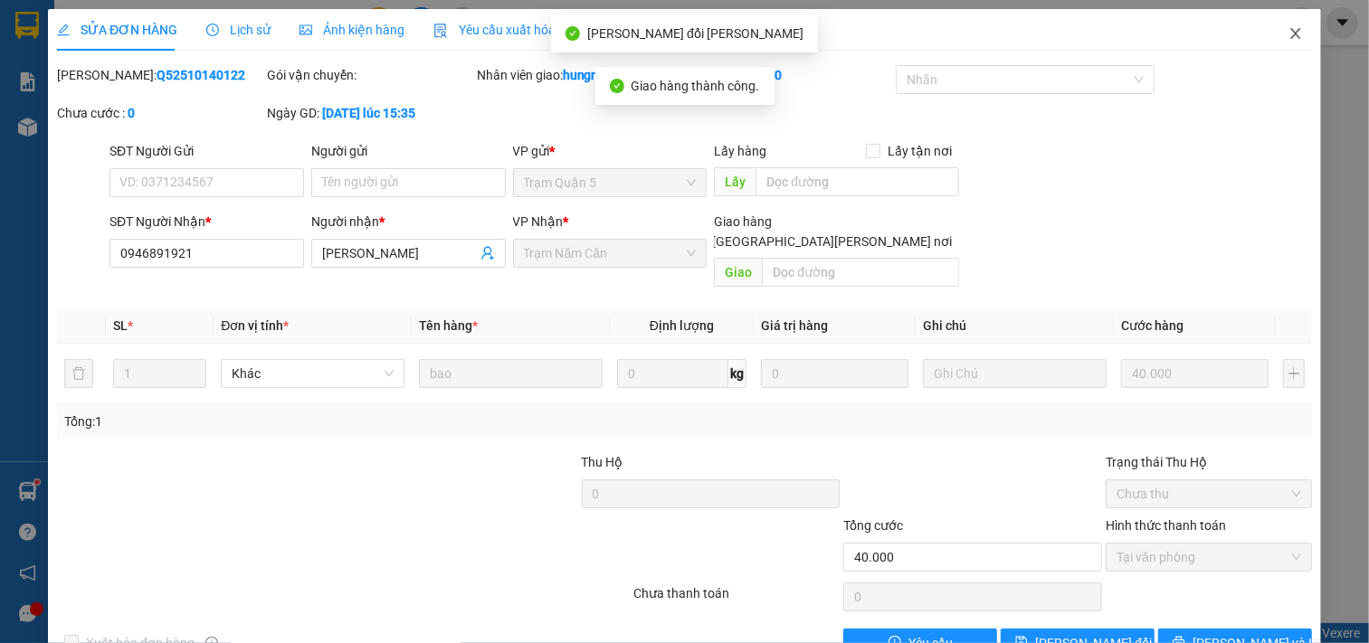
click at [1288, 36] on icon "close" at bounding box center [1295, 33] width 14 height 14
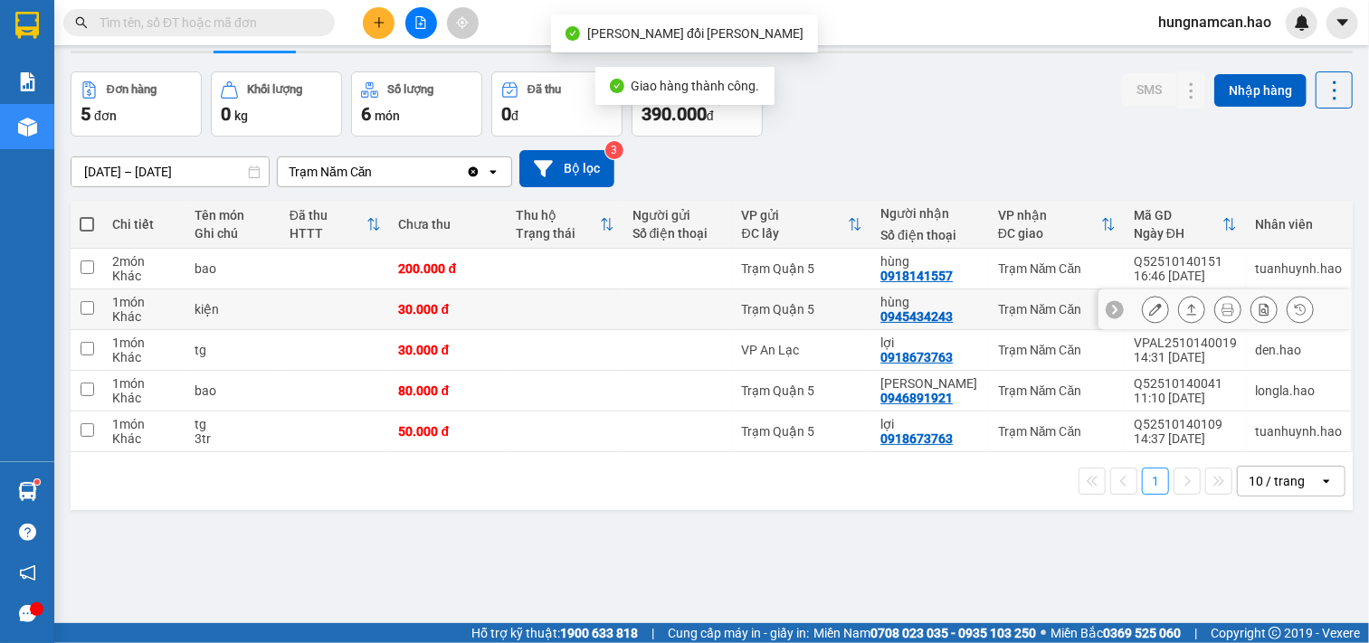
scroll to position [83, 0]
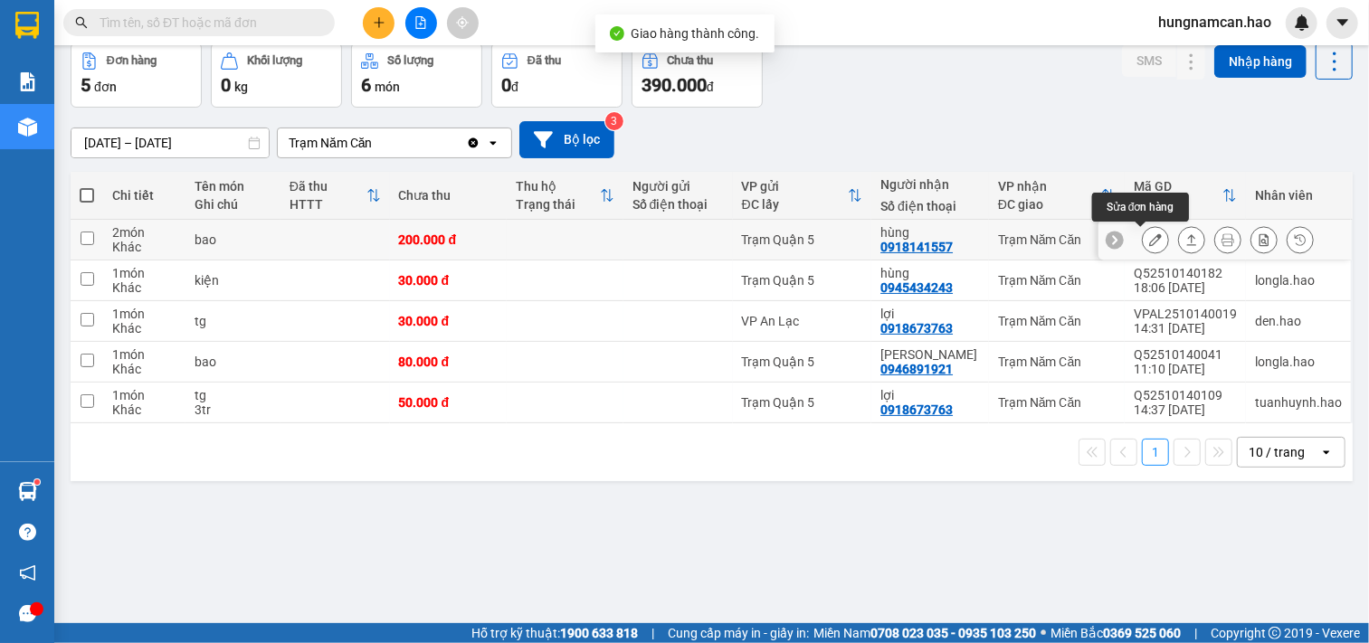
click at [1149, 241] on icon at bounding box center [1155, 239] width 13 height 13
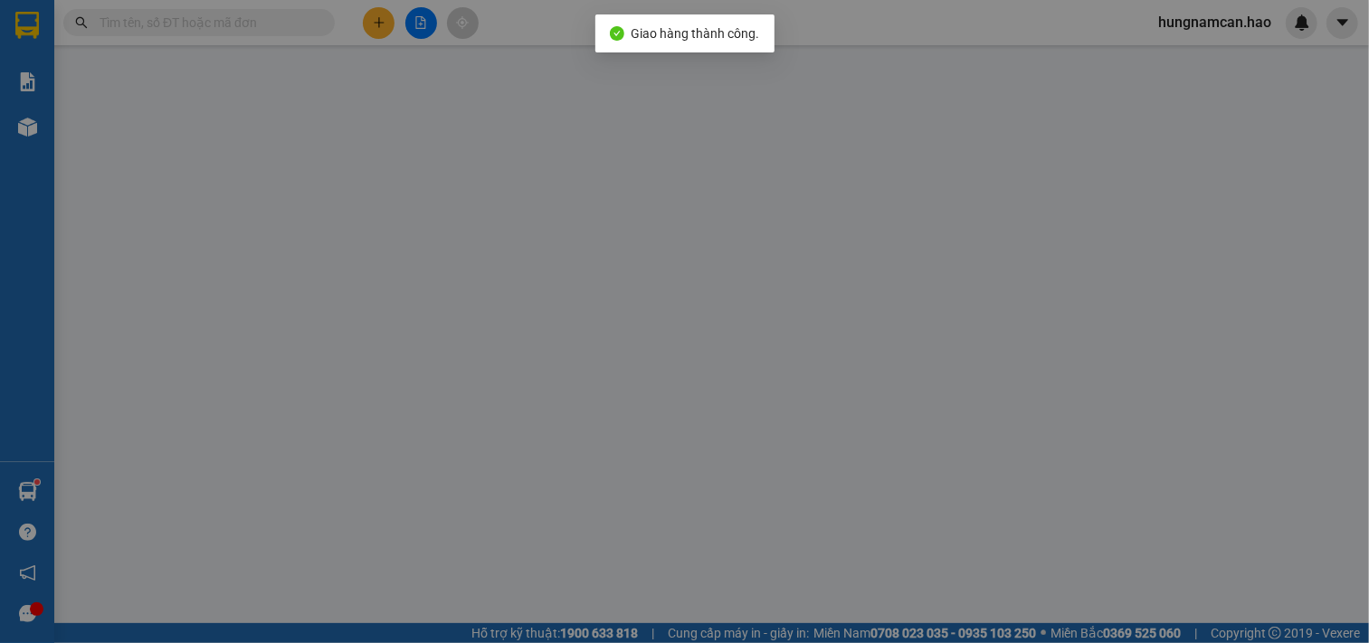
type input "0918141557"
type input "hùng"
type input "200.000"
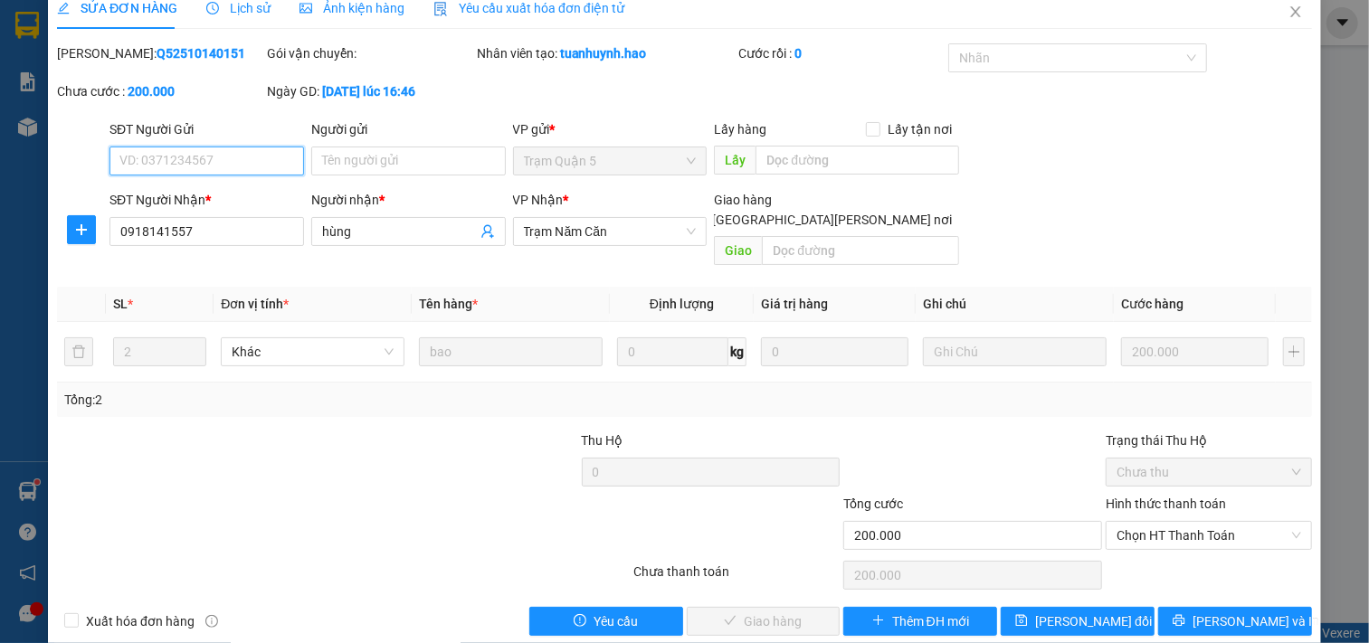
scroll to position [30, 0]
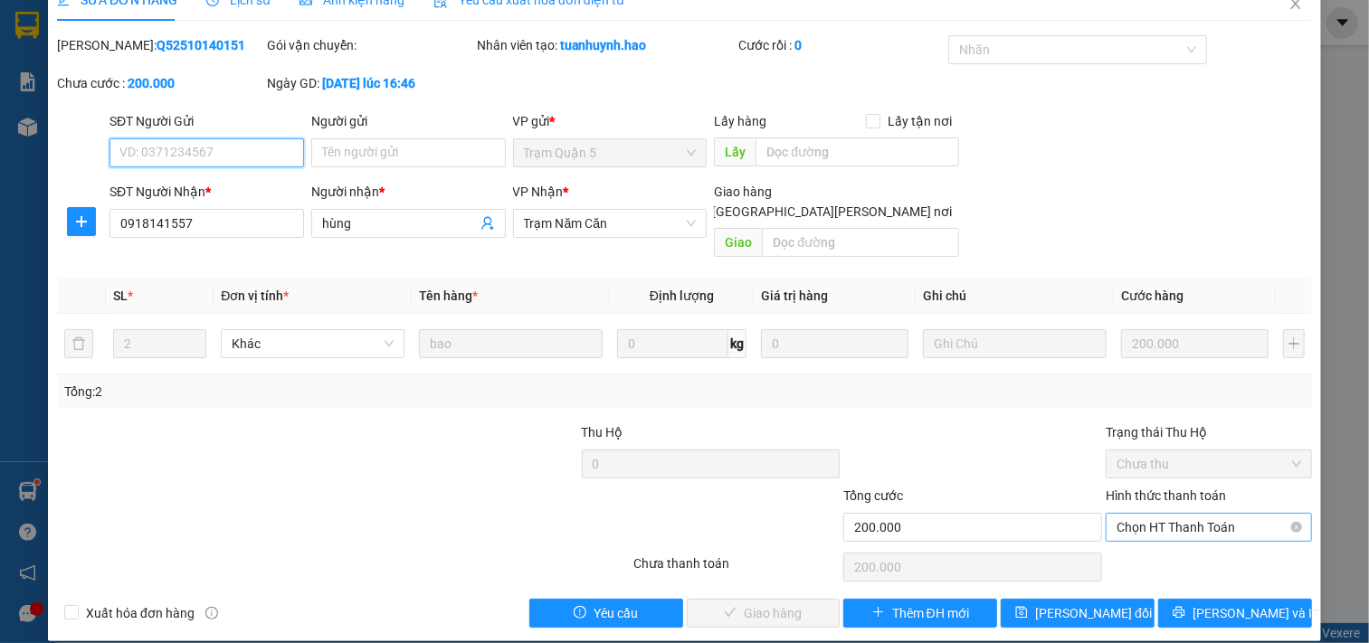
click at [1144, 514] on span "Chọn HT Thanh Toán" at bounding box center [1209, 527] width 185 height 27
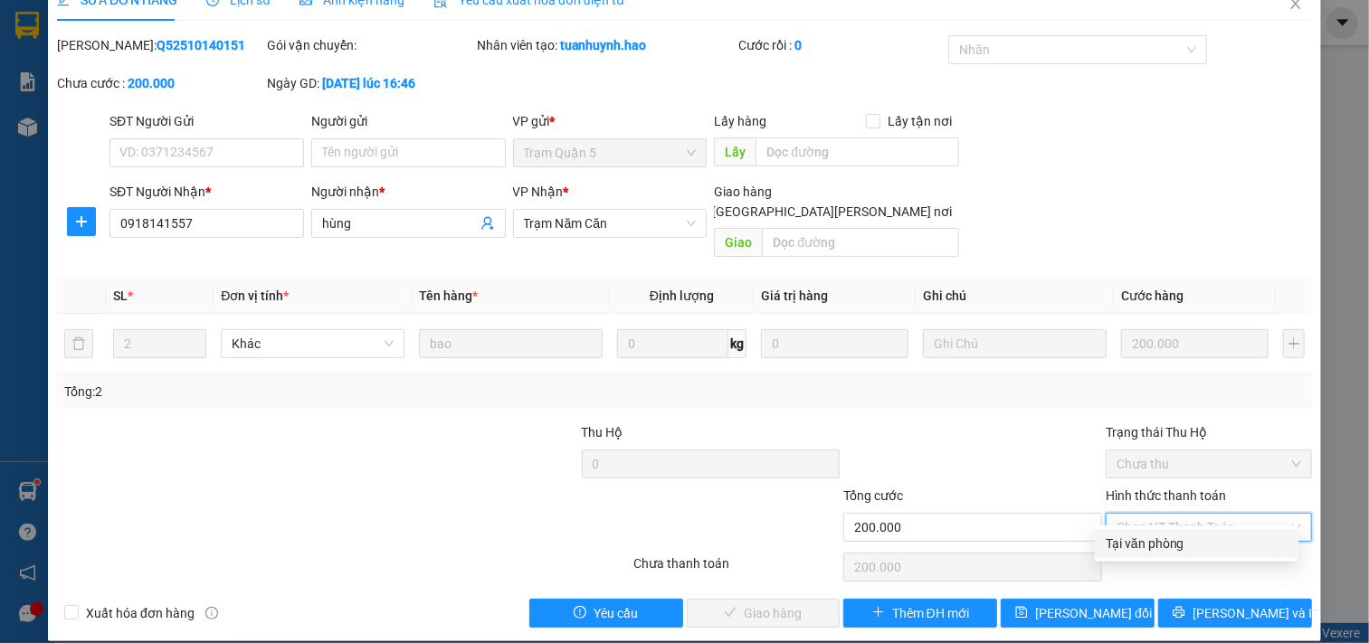
drag, startPoint x: 1132, startPoint y: 539, endPoint x: 1088, endPoint y: 549, distance: 45.4
click at [1126, 545] on div "Tại văn phòng" at bounding box center [1197, 544] width 182 height 20
type input "0"
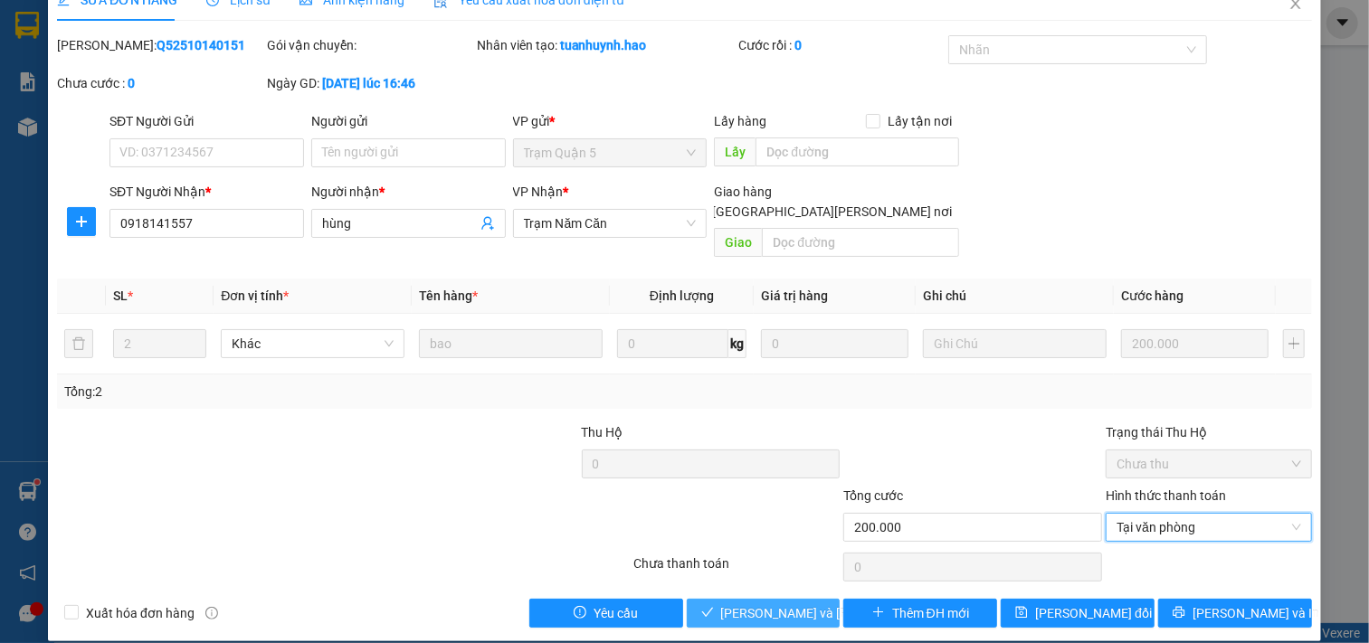
click at [772, 604] on span "[PERSON_NAME] và [PERSON_NAME] hàng" at bounding box center [843, 614] width 244 height 20
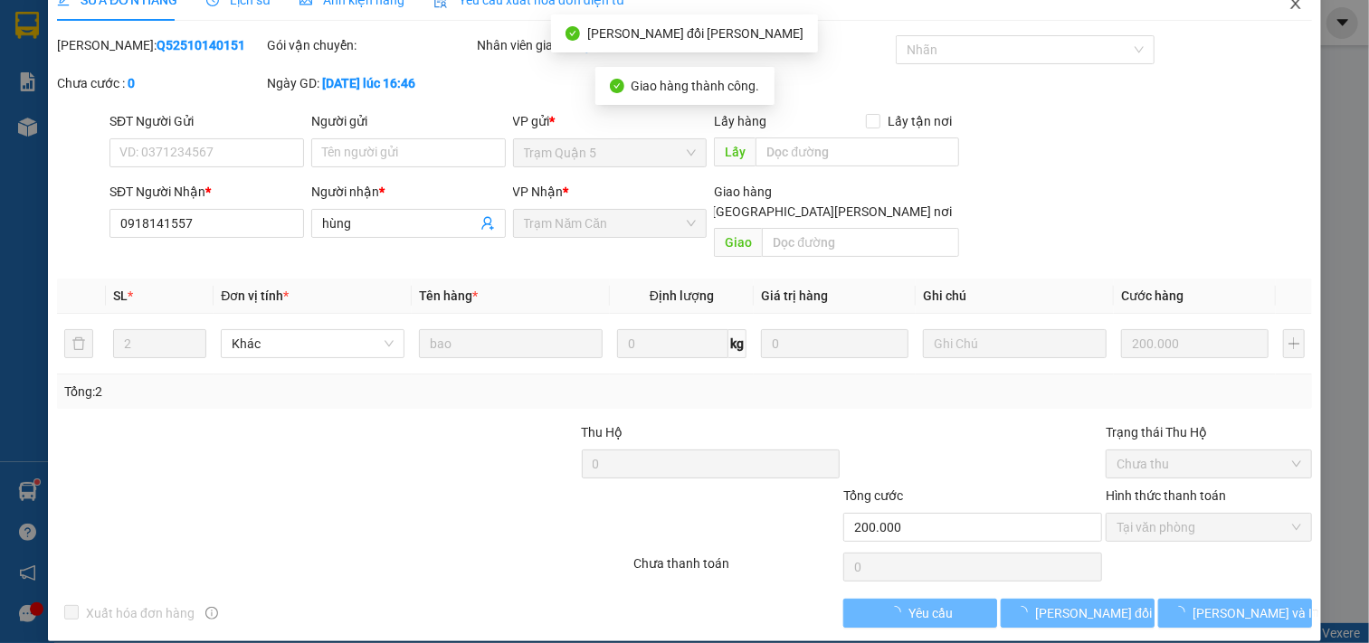
scroll to position [0, 0]
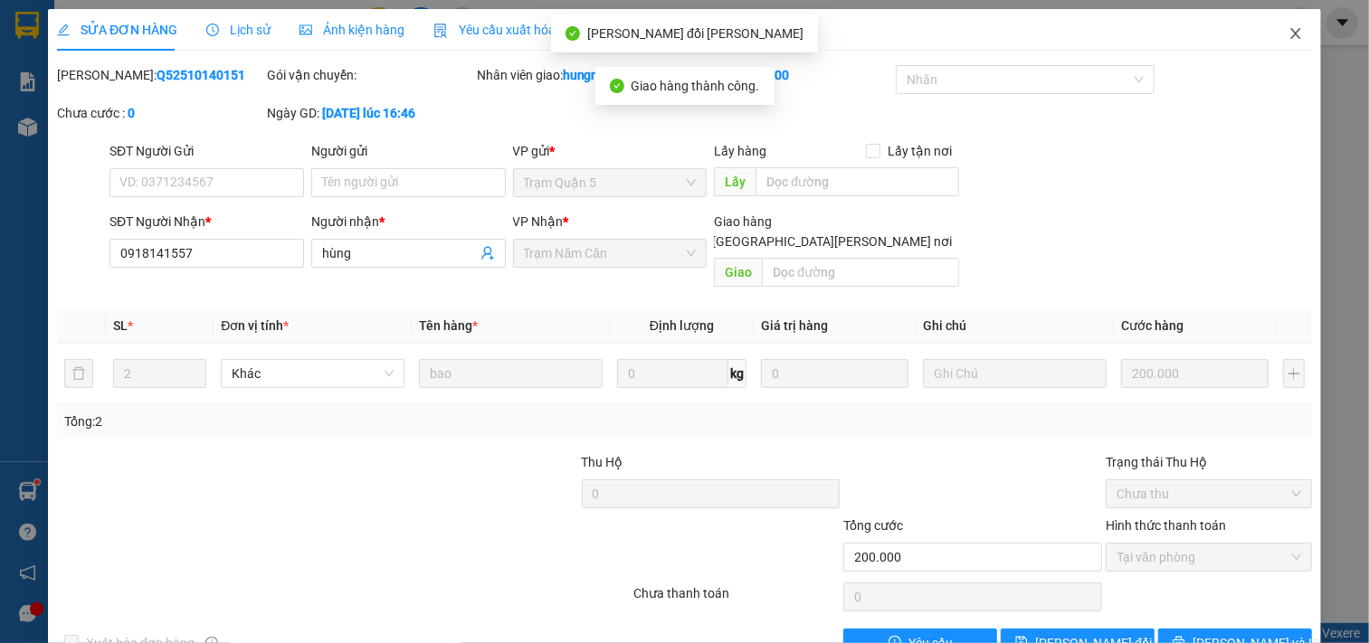
click at [1290, 32] on icon "close" at bounding box center [1295, 33] width 10 height 11
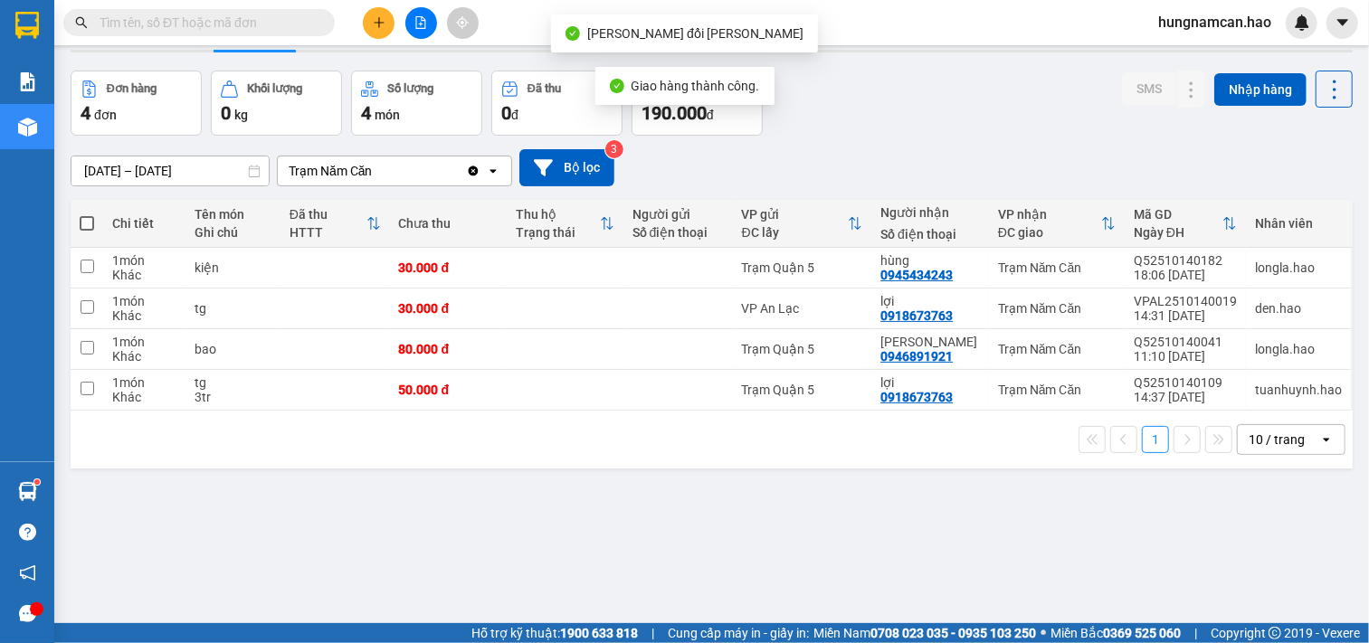
scroll to position [83, 0]
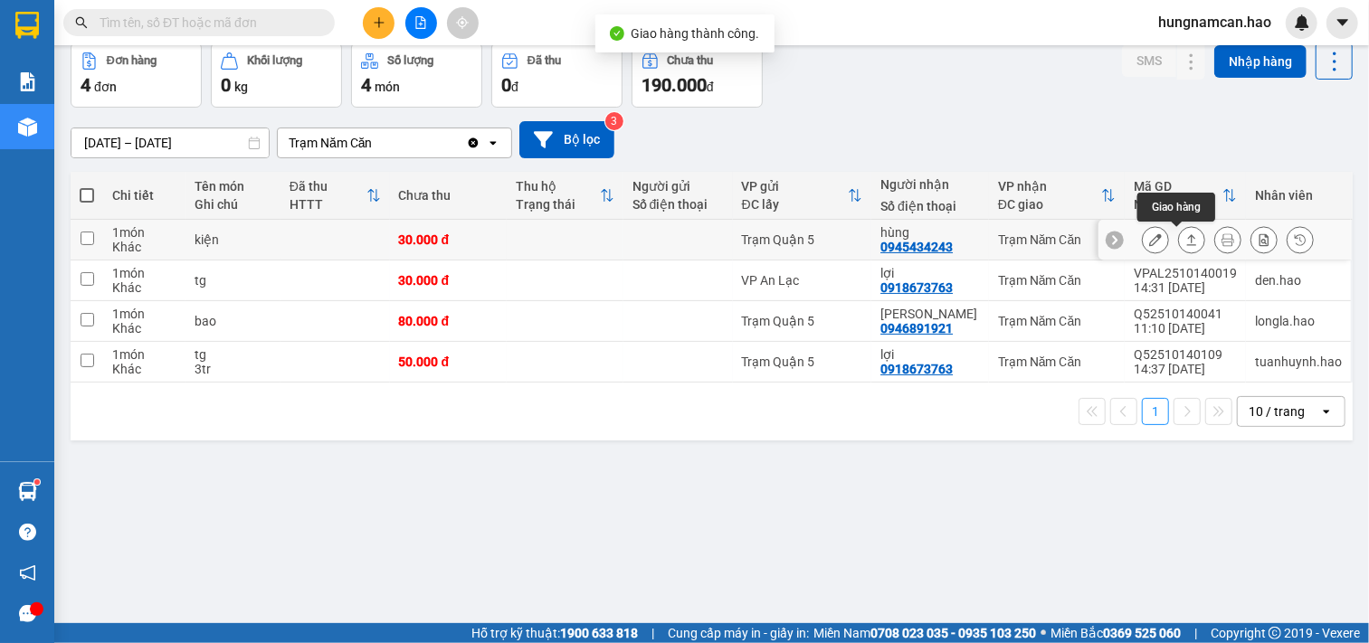
click at [1149, 240] on icon at bounding box center [1155, 239] width 13 height 13
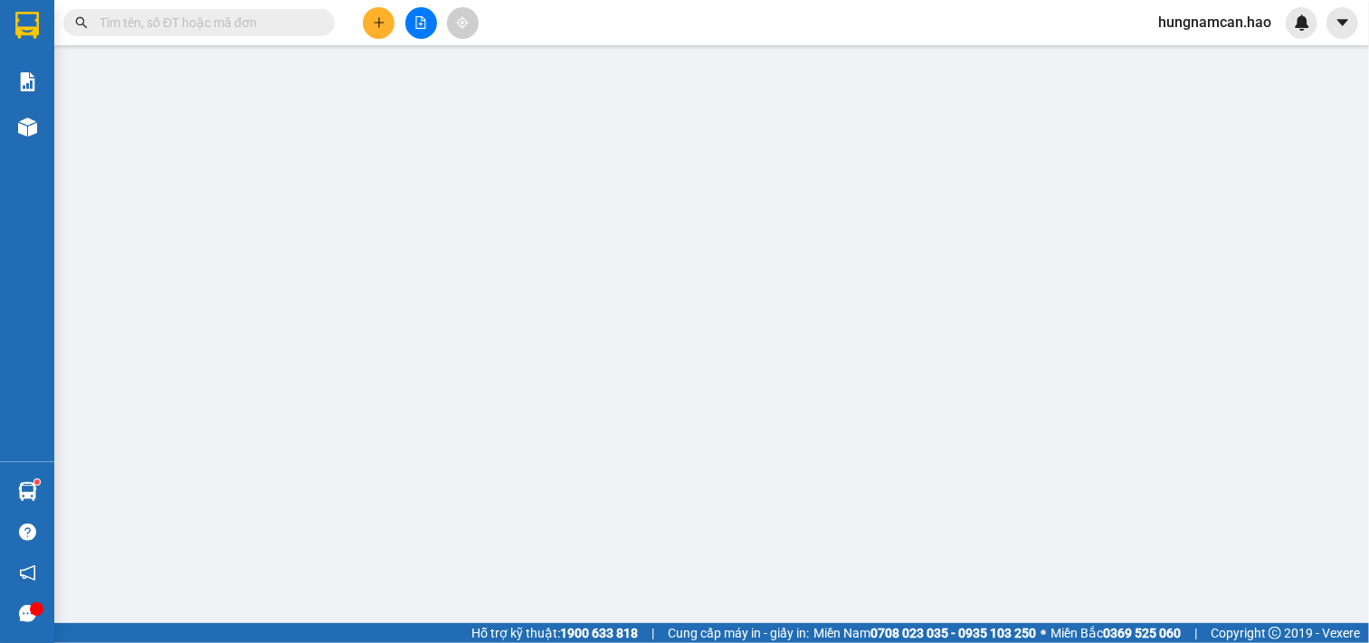
type input "0945434243"
type input "hùng"
type input "30.000"
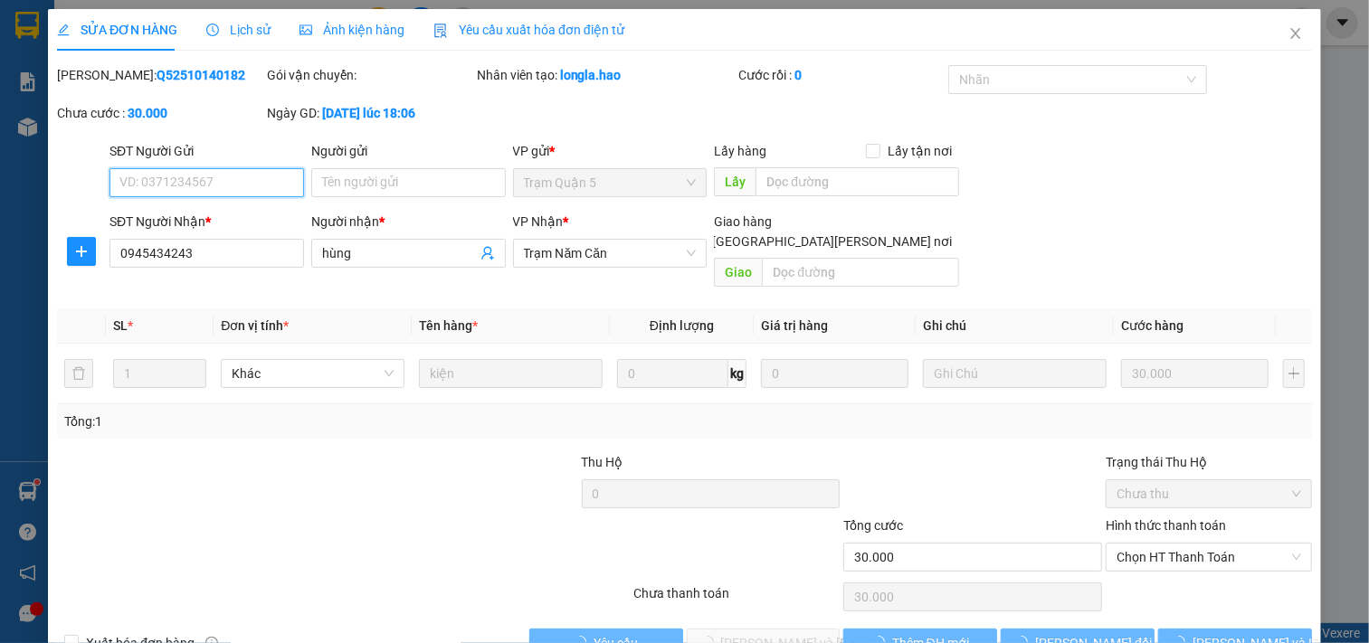
scroll to position [21, 0]
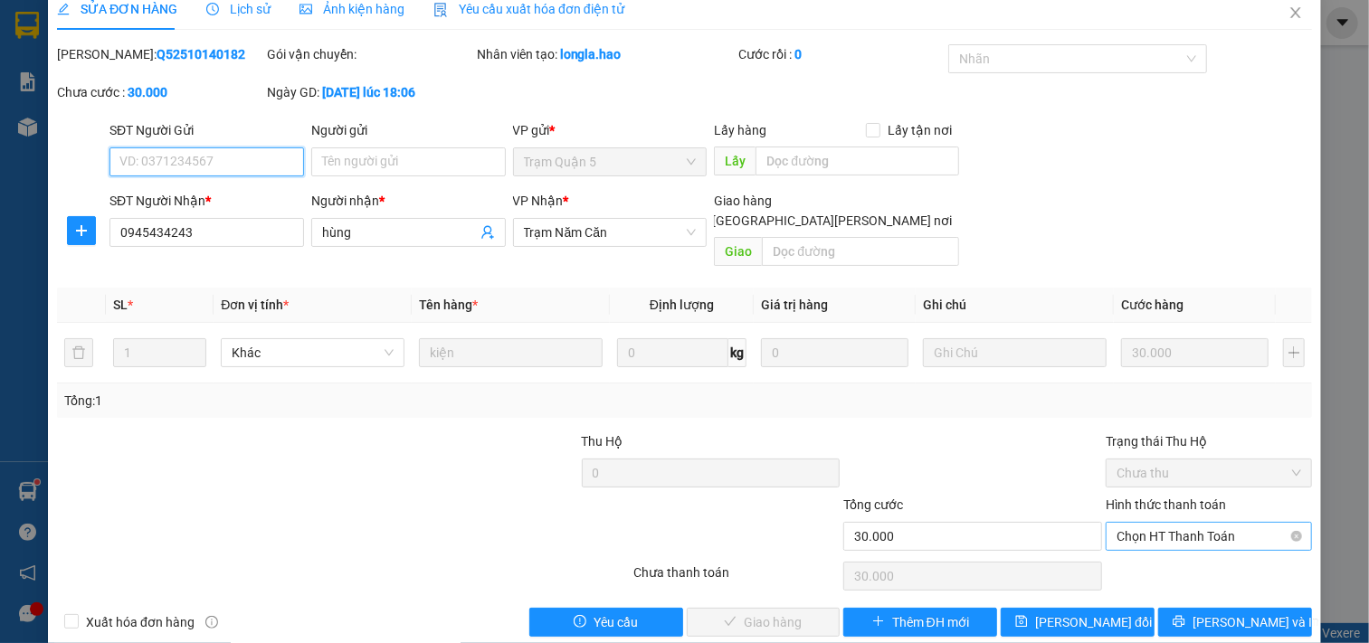
drag, startPoint x: 1152, startPoint y: 509, endPoint x: 1146, endPoint y: 527, distance: 18.0
click at [1151, 523] on span "Chọn HT Thanh Toán" at bounding box center [1209, 536] width 185 height 27
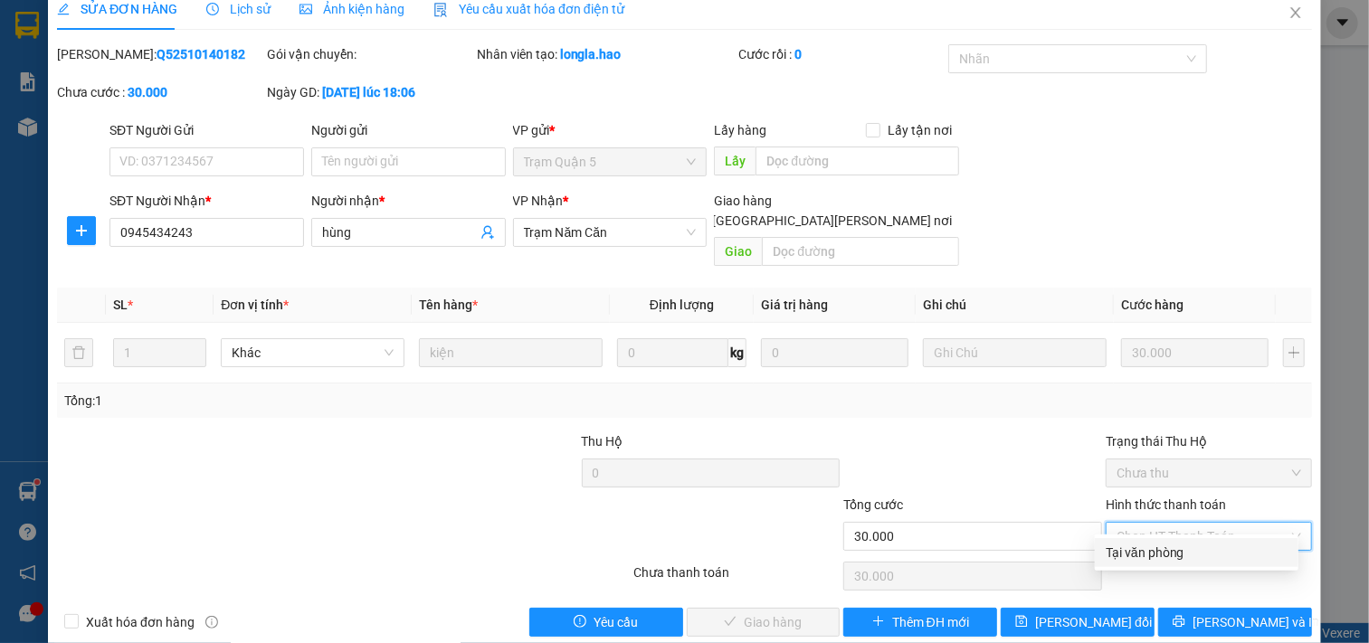
drag, startPoint x: 1142, startPoint y: 544, endPoint x: 1125, endPoint y: 552, distance: 19.0
click at [1138, 547] on div "Tại văn phòng" at bounding box center [1197, 553] width 182 height 20
type input "0"
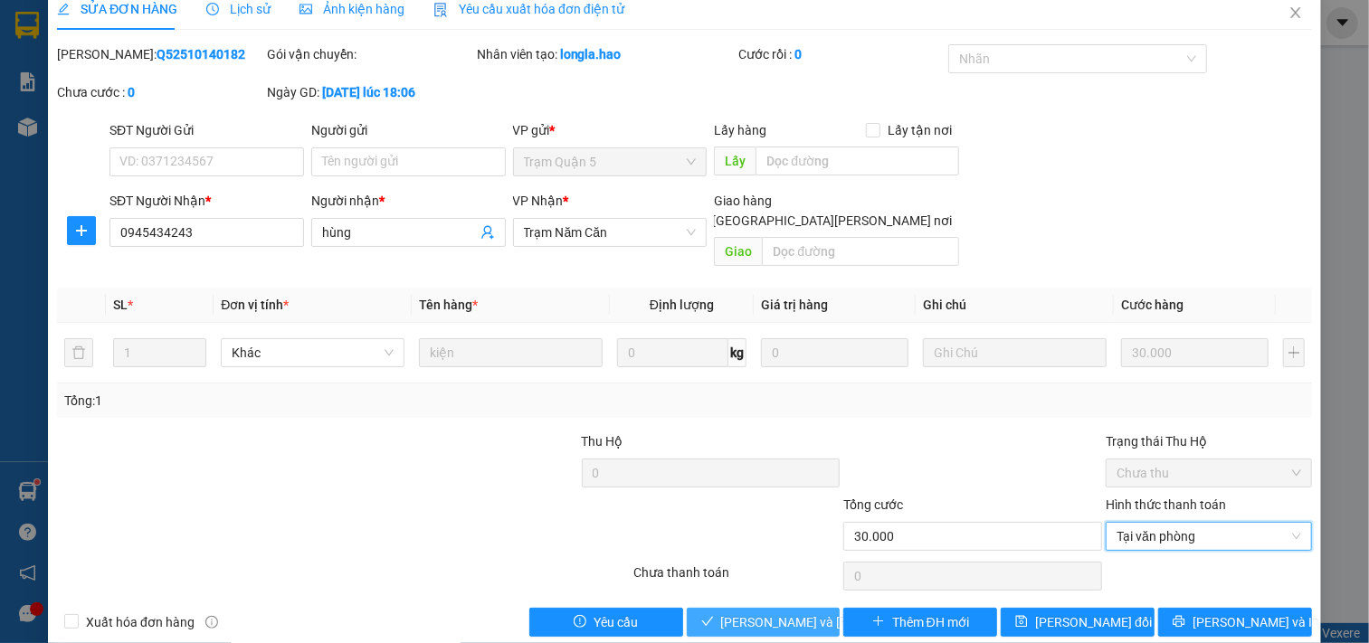
click at [771, 613] on span "[PERSON_NAME] và [PERSON_NAME] hàng" at bounding box center [843, 623] width 244 height 20
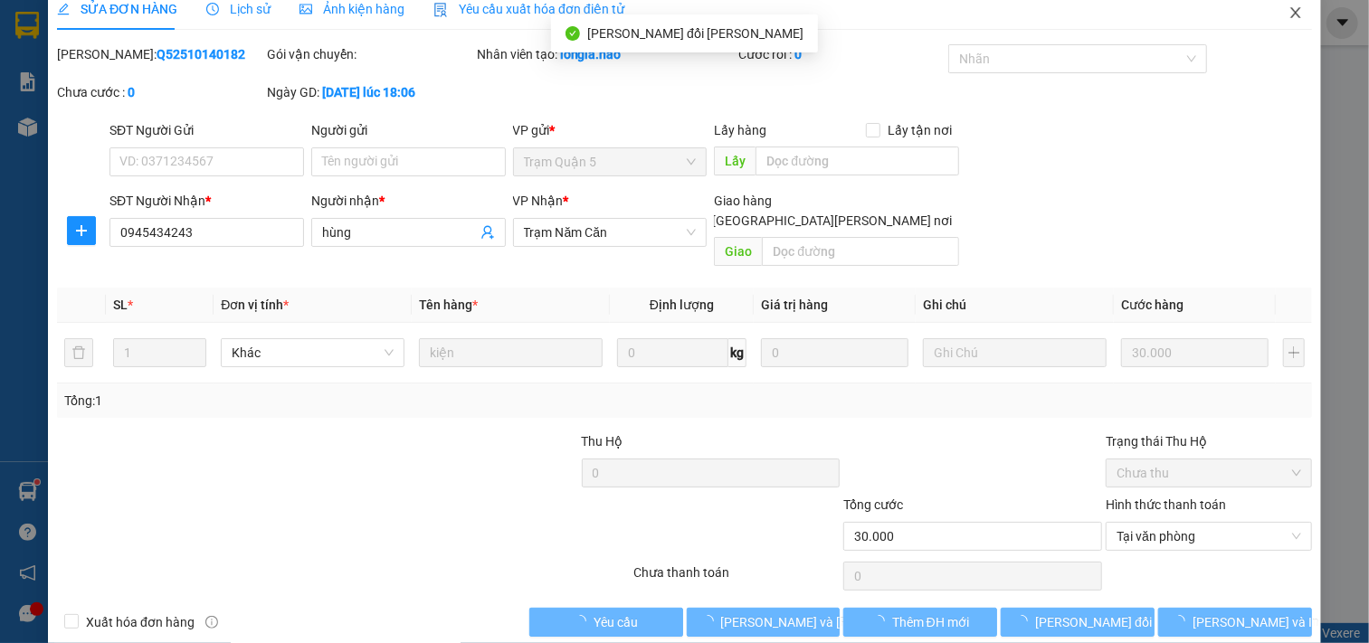
scroll to position [0, 0]
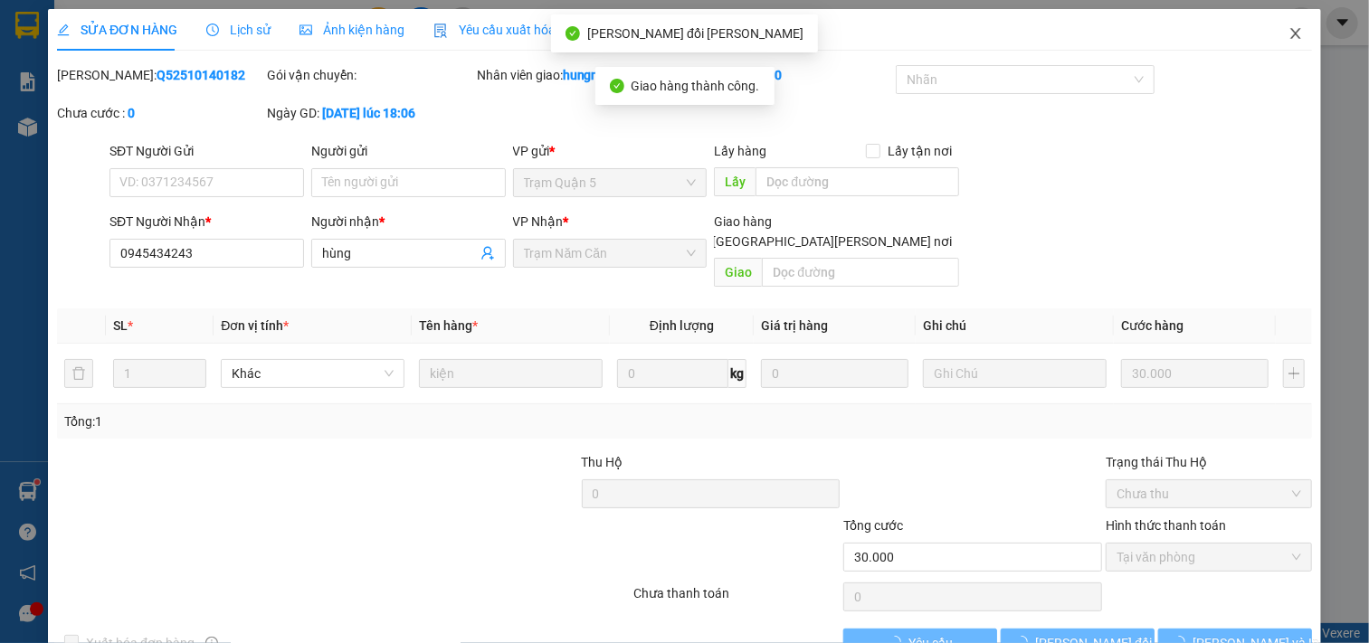
click at [1290, 32] on icon "close" at bounding box center [1295, 33] width 10 height 11
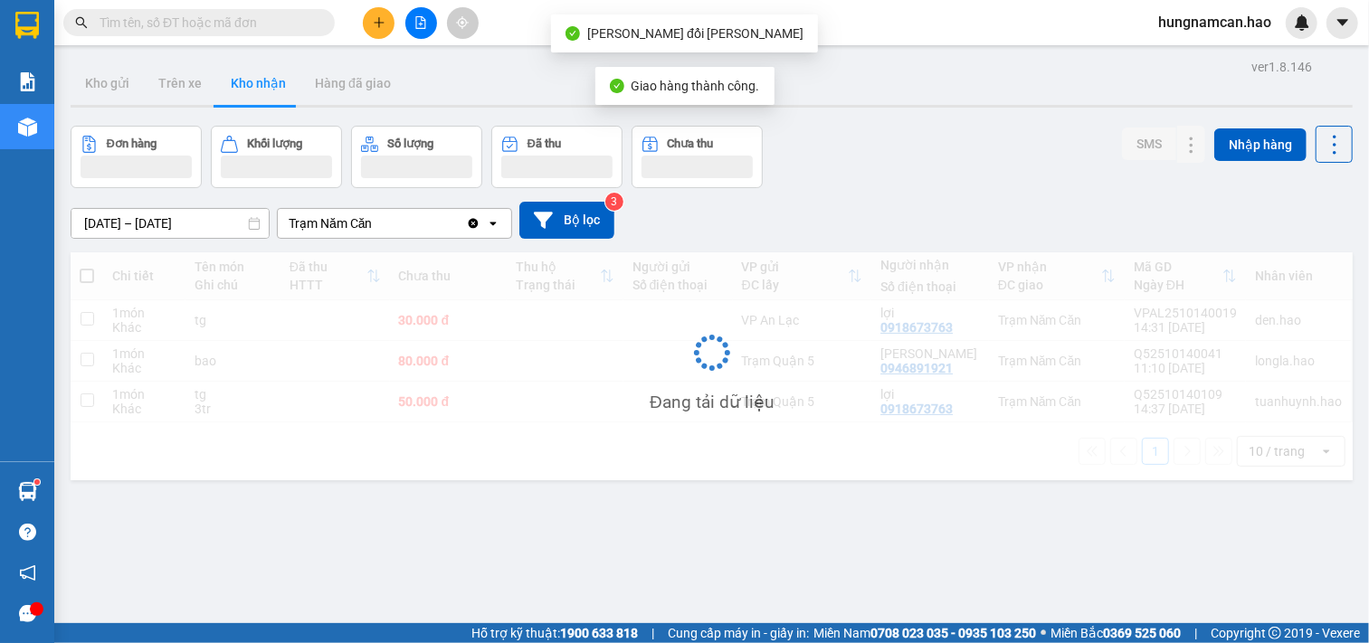
scroll to position [83, 0]
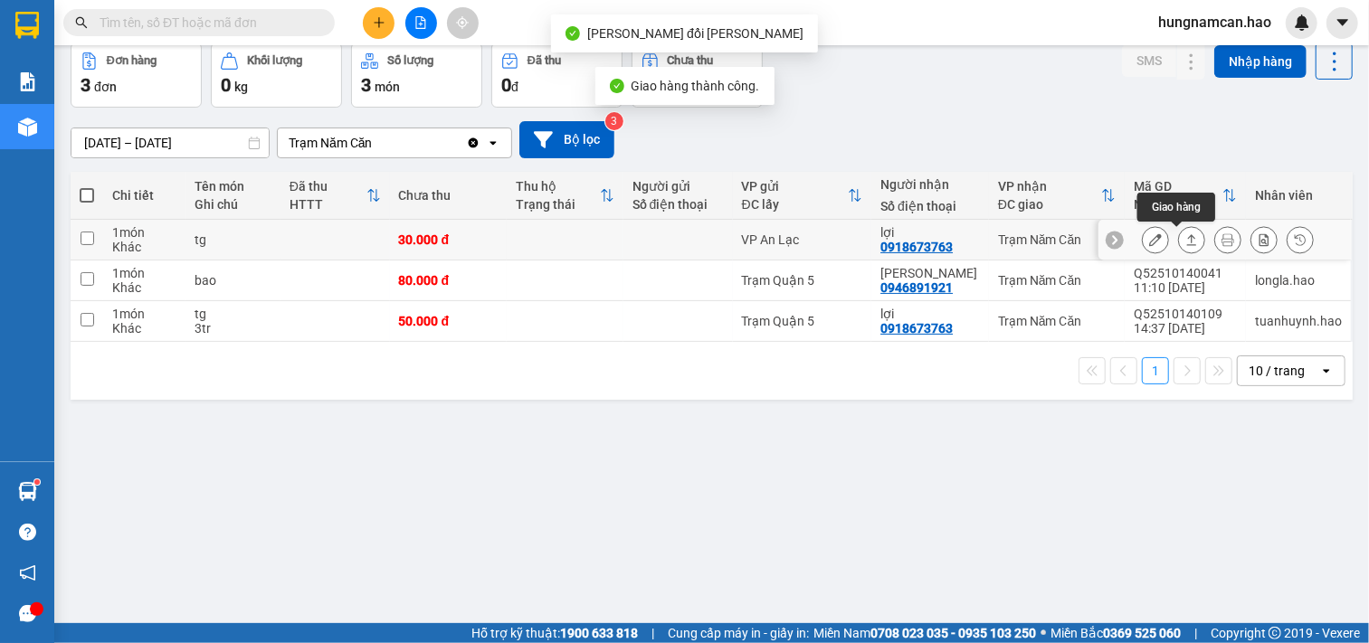
click at [1149, 240] on icon at bounding box center [1155, 239] width 13 height 13
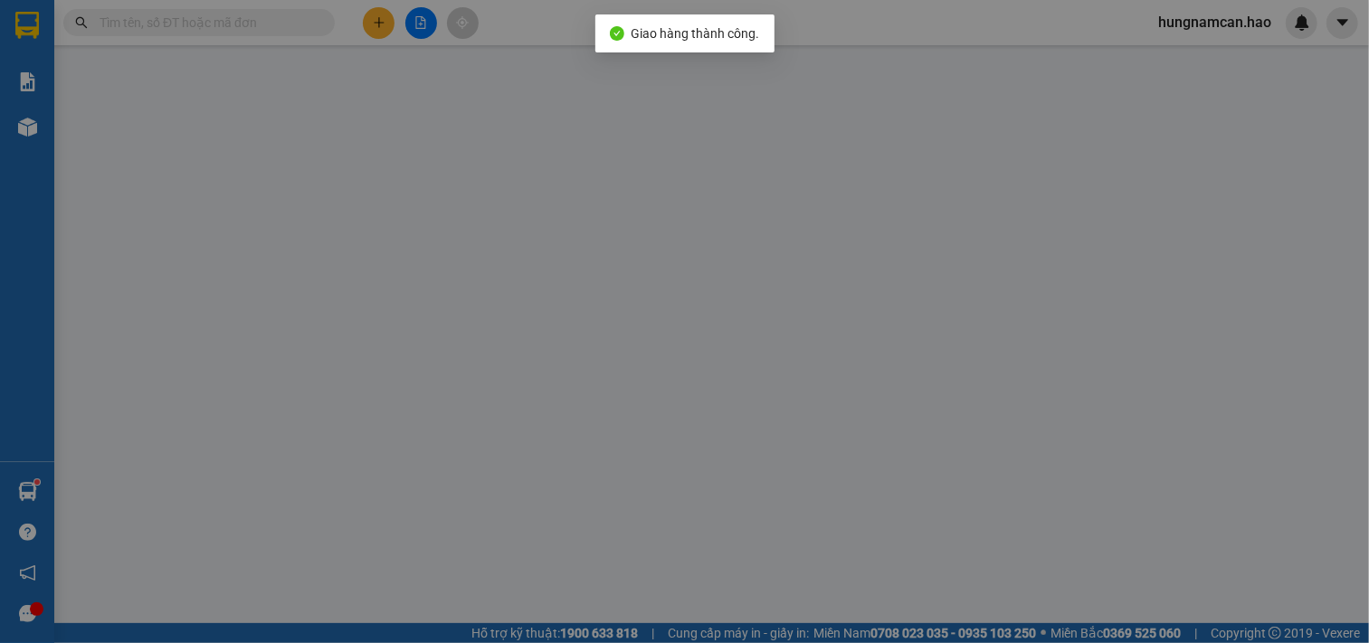
type input "0918673763"
type input "lợi"
type input "30.000"
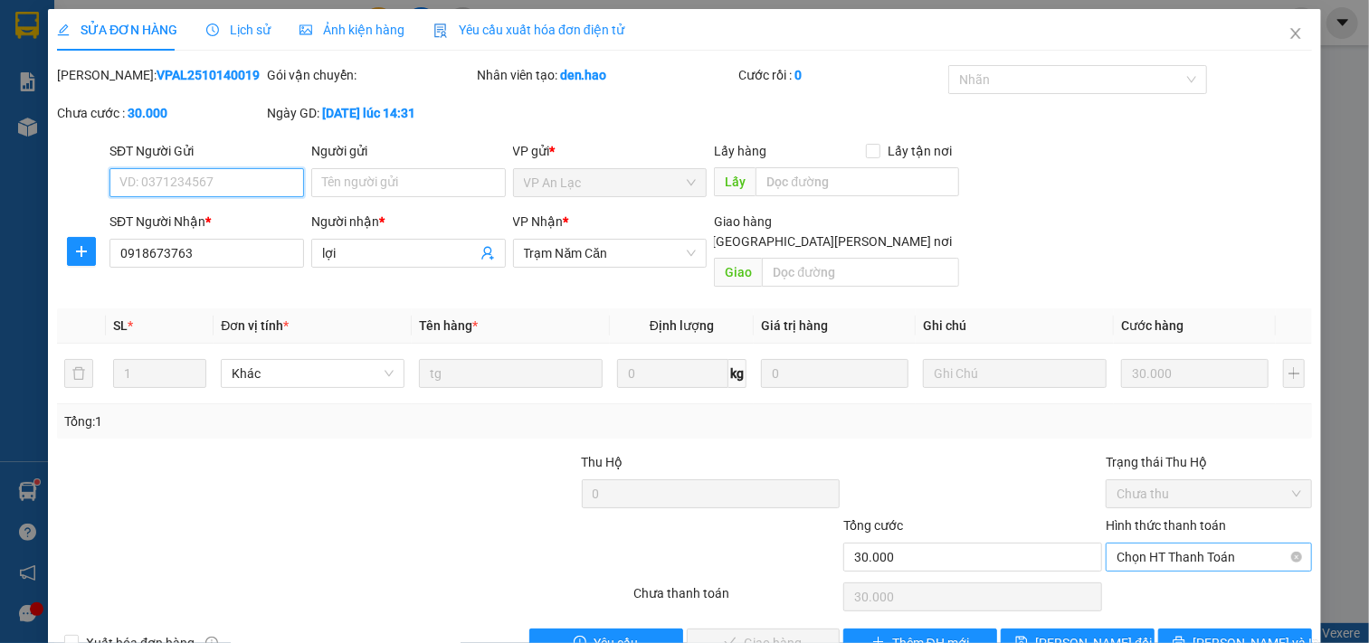
scroll to position [21, 0]
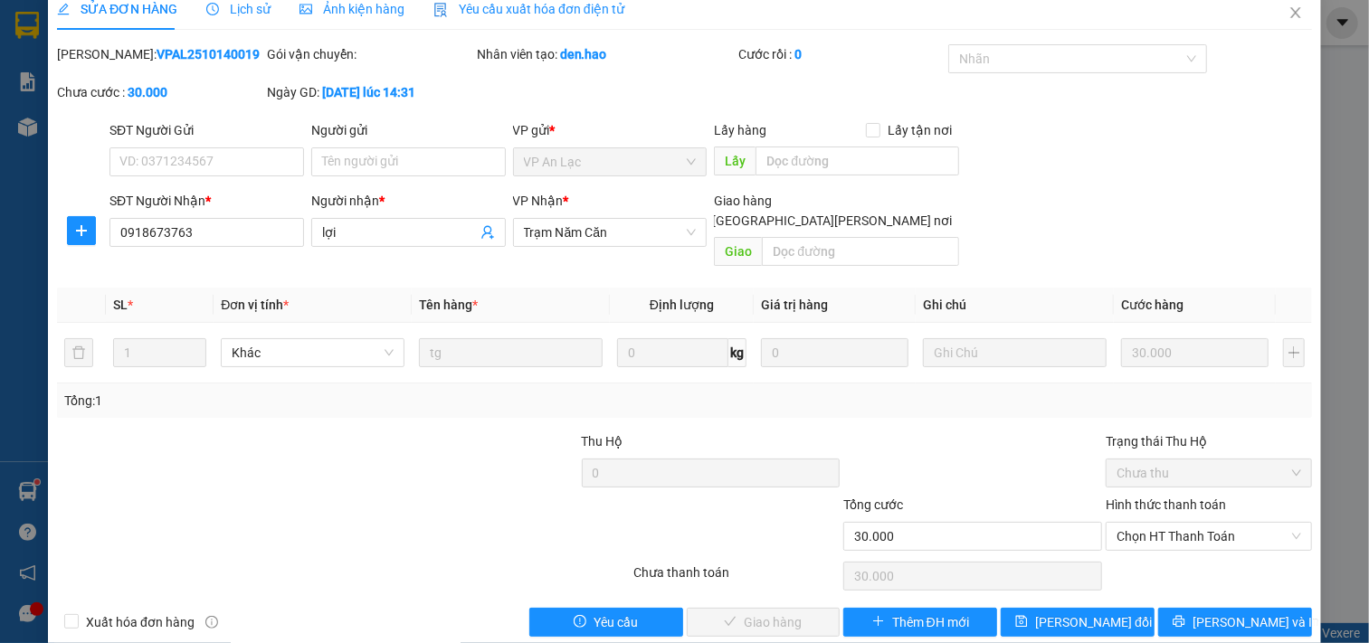
click at [1194, 532] on div "Hình thức thanh toán Chọn HT Thanh Toán" at bounding box center [1209, 526] width 206 height 63
click at [1183, 523] on span "Chọn HT Thanh Toán" at bounding box center [1209, 536] width 185 height 27
drag, startPoint x: 1155, startPoint y: 550, endPoint x: 936, endPoint y: 557, distance: 220.0
click at [1135, 556] on div "Tại văn phòng" at bounding box center [1197, 553] width 182 height 20
type input "0"
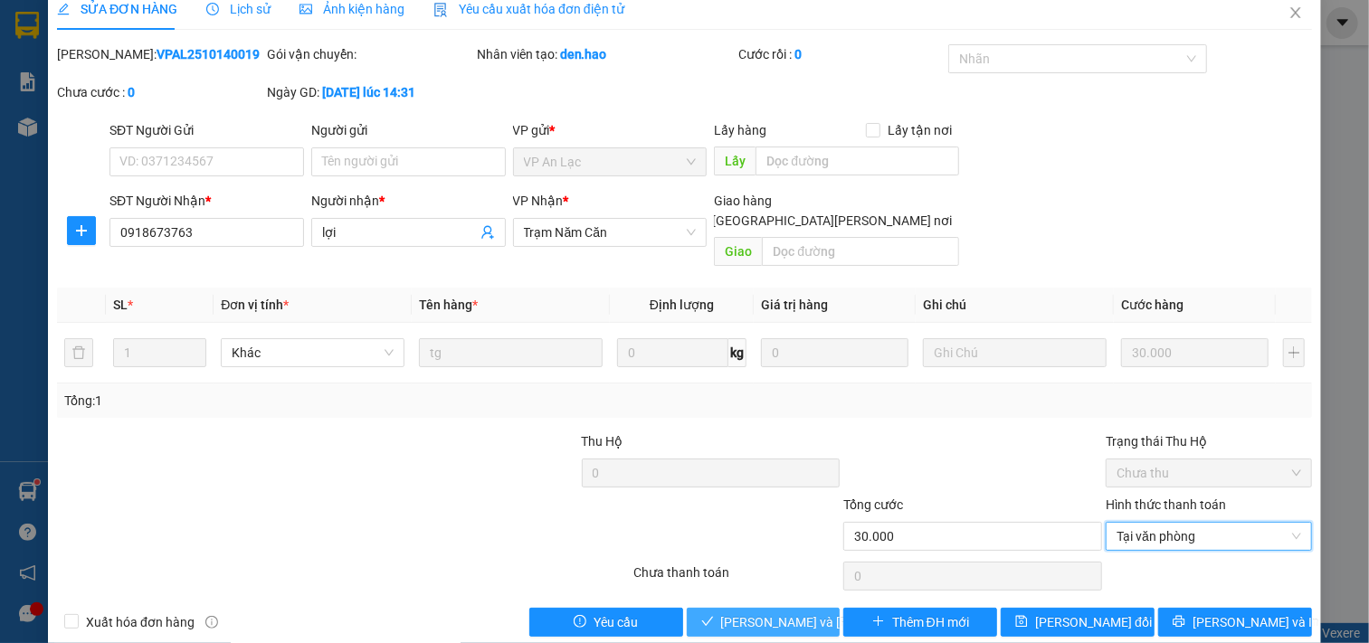
click at [757, 613] on span "[PERSON_NAME] và [PERSON_NAME] hàng" at bounding box center [843, 623] width 244 height 20
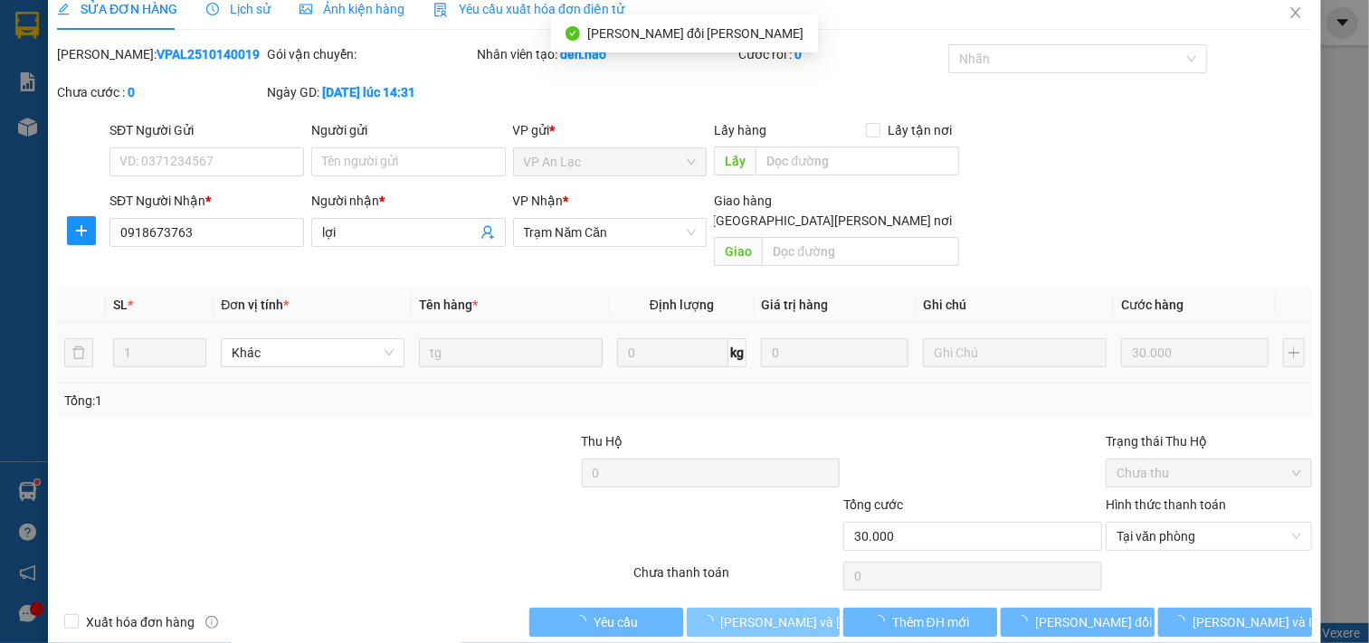
scroll to position [0, 0]
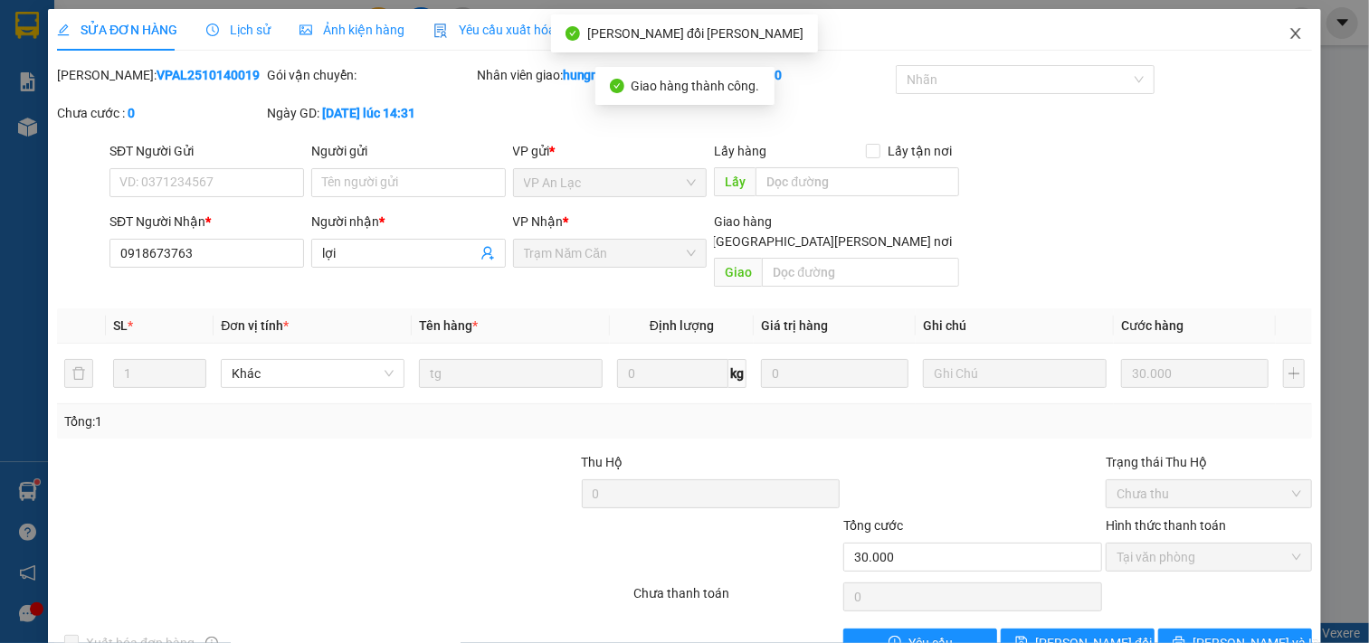
click at [1288, 38] on icon "close" at bounding box center [1295, 33] width 14 height 14
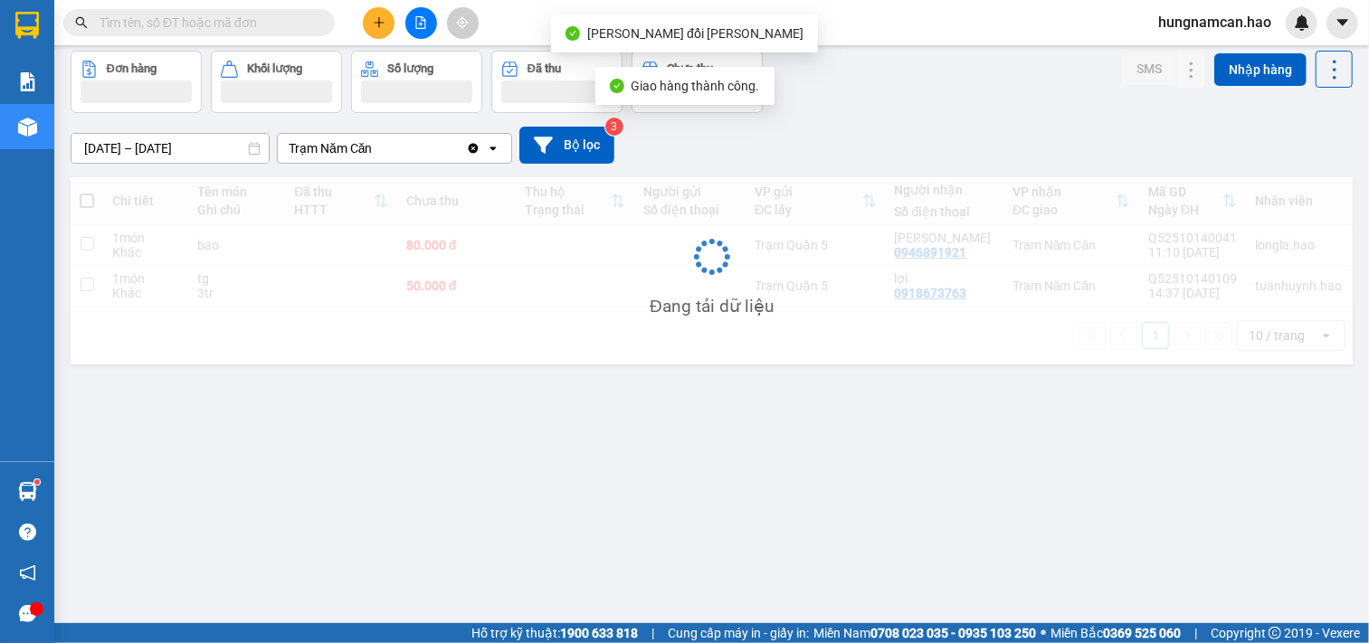
scroll to position [83, 0]
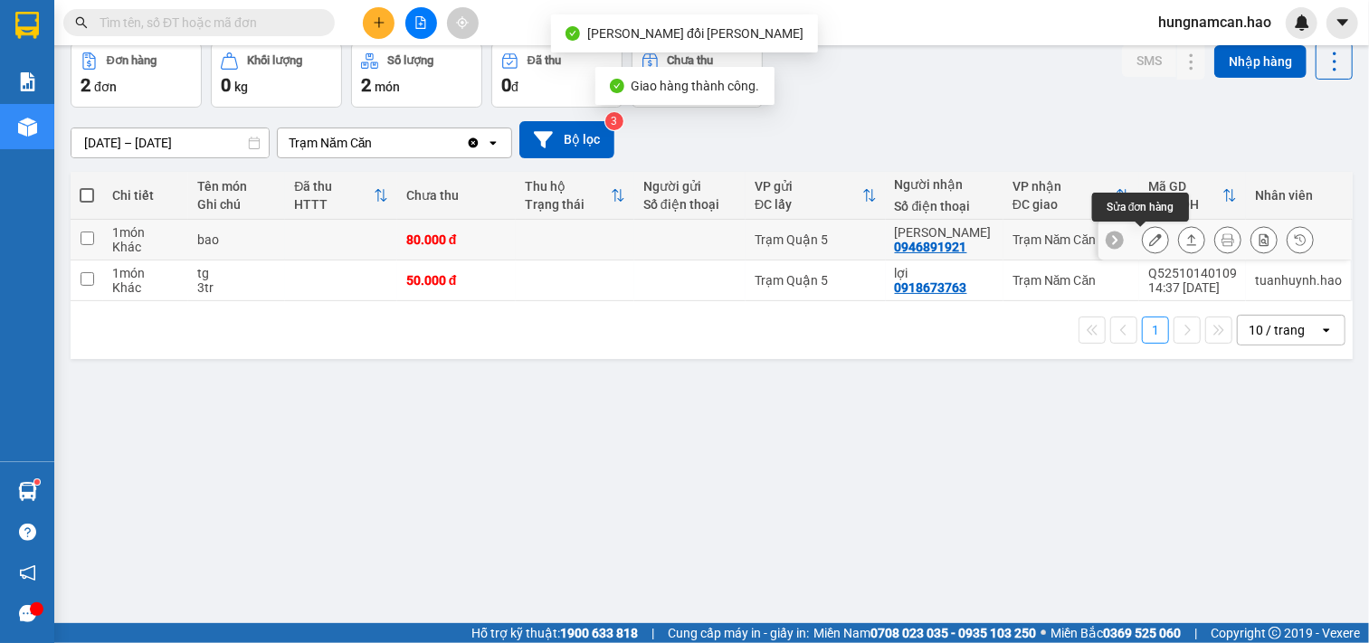
click at [1149, 242] on icon at bounding box center [1155, 239] width 13 height 13
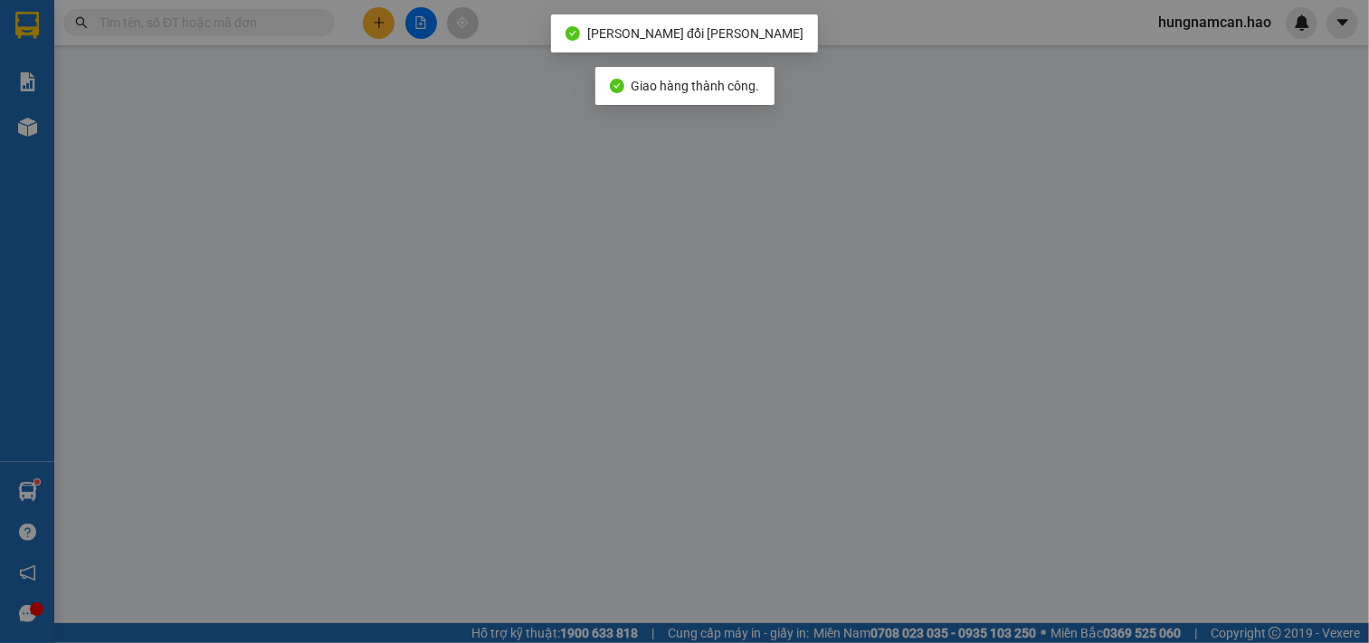
type input "0946891921"
type input "[PERSON_NAME]"
type input "80.000"
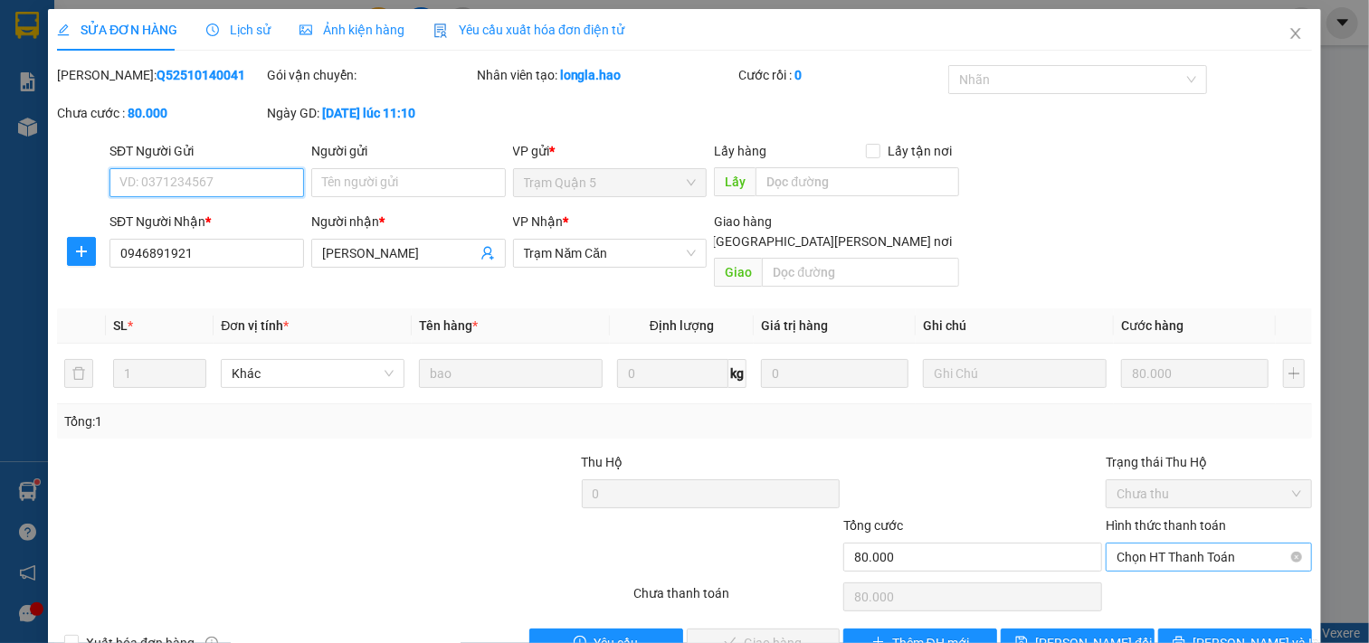
click at [1154, 547] on span "Chọn HT Thanh Toán" at bounding box center [1209, 557] width 185 height 27
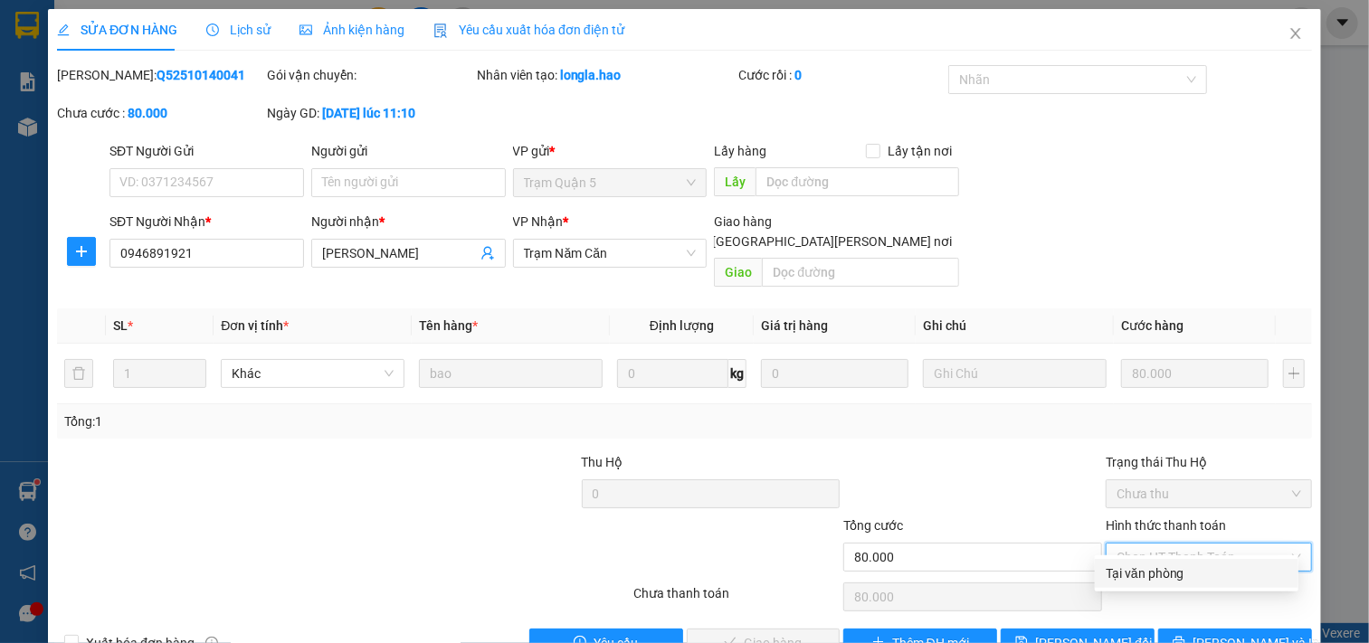
click at [1138, 571] on div "Tại văn phòng" at bounding box center [1197, 574] width 182 height 20
type input "0"
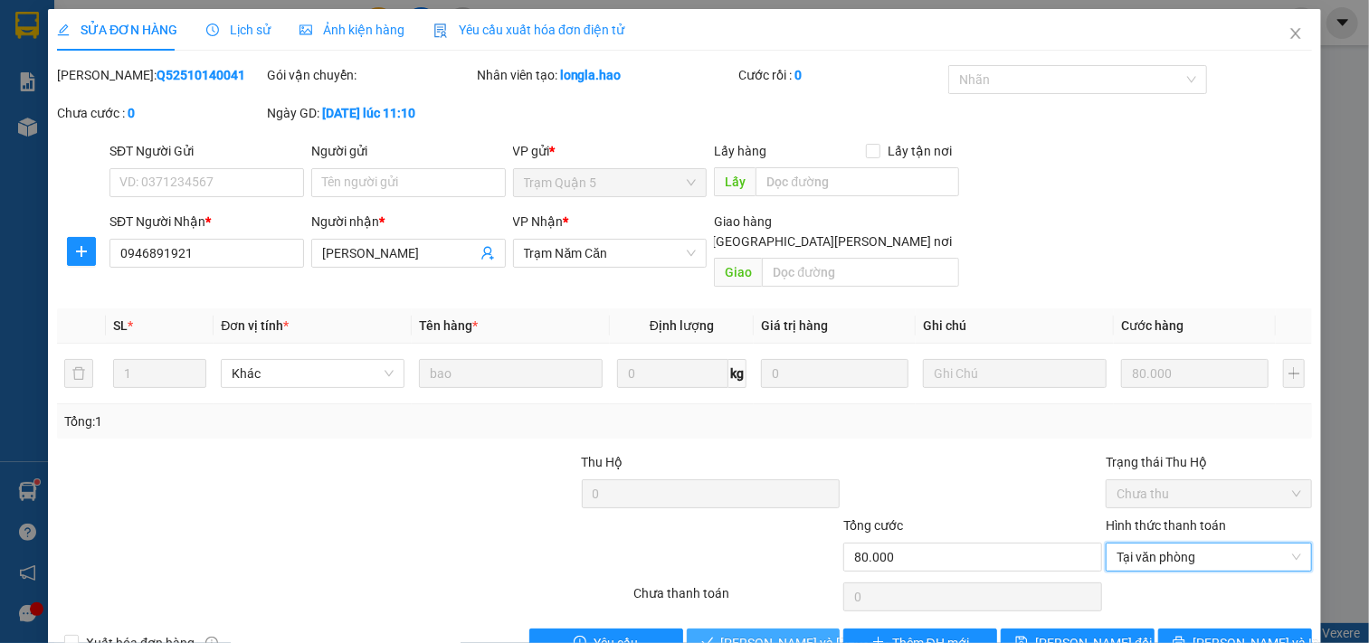
click at [762, 633] on span "[PERSON_NAME] và [PERSON_NAME] hàng" at bounding box center [843, 643] width 244 height 20
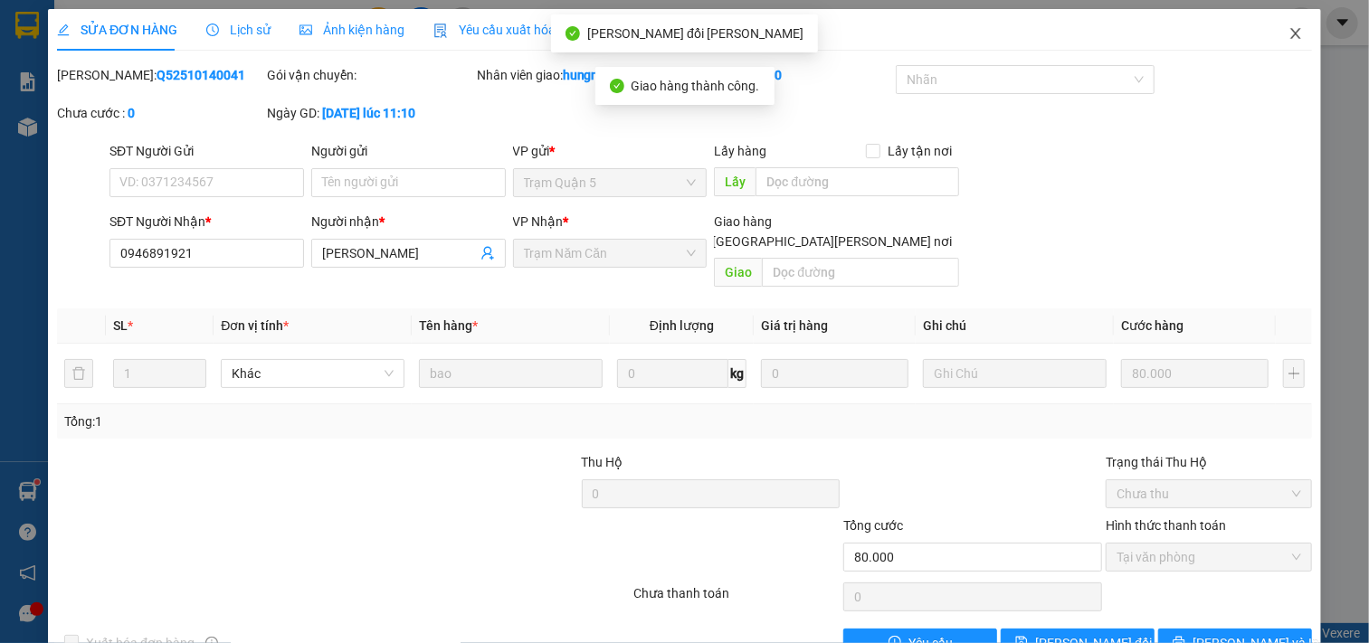
click at [1288, 34] on icon "close" at bounding box center [1295, 33] width 14 height 14
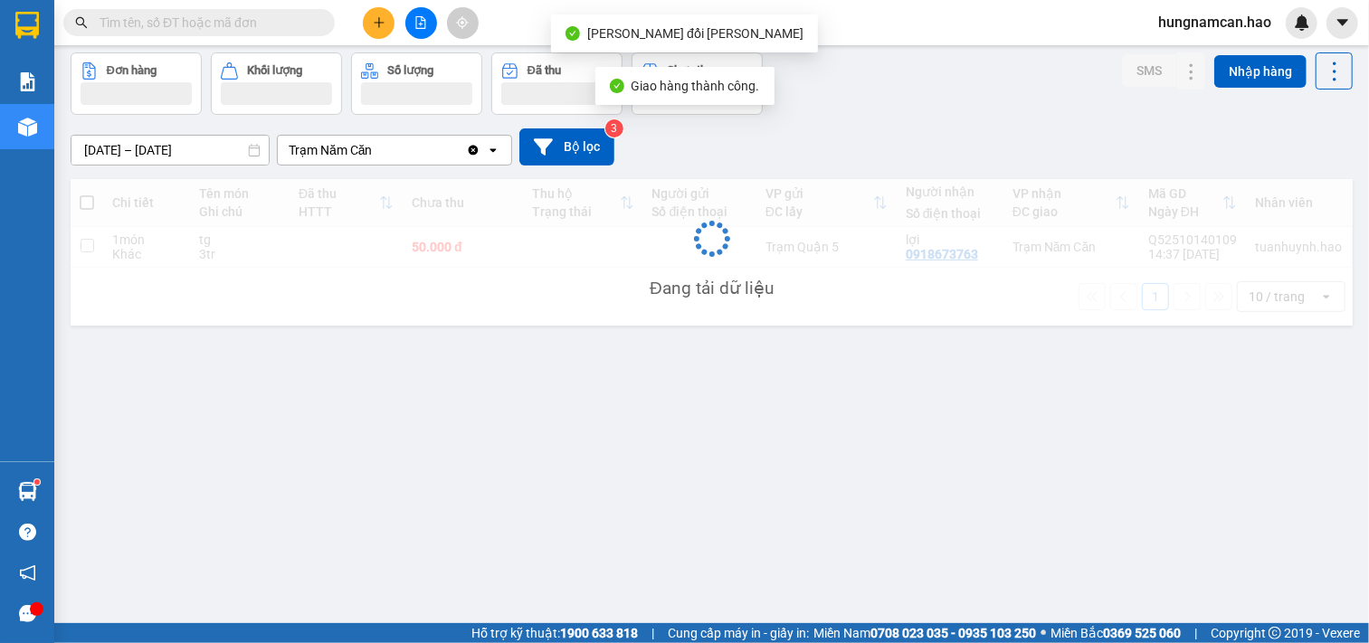
scroll to position [83, 0]
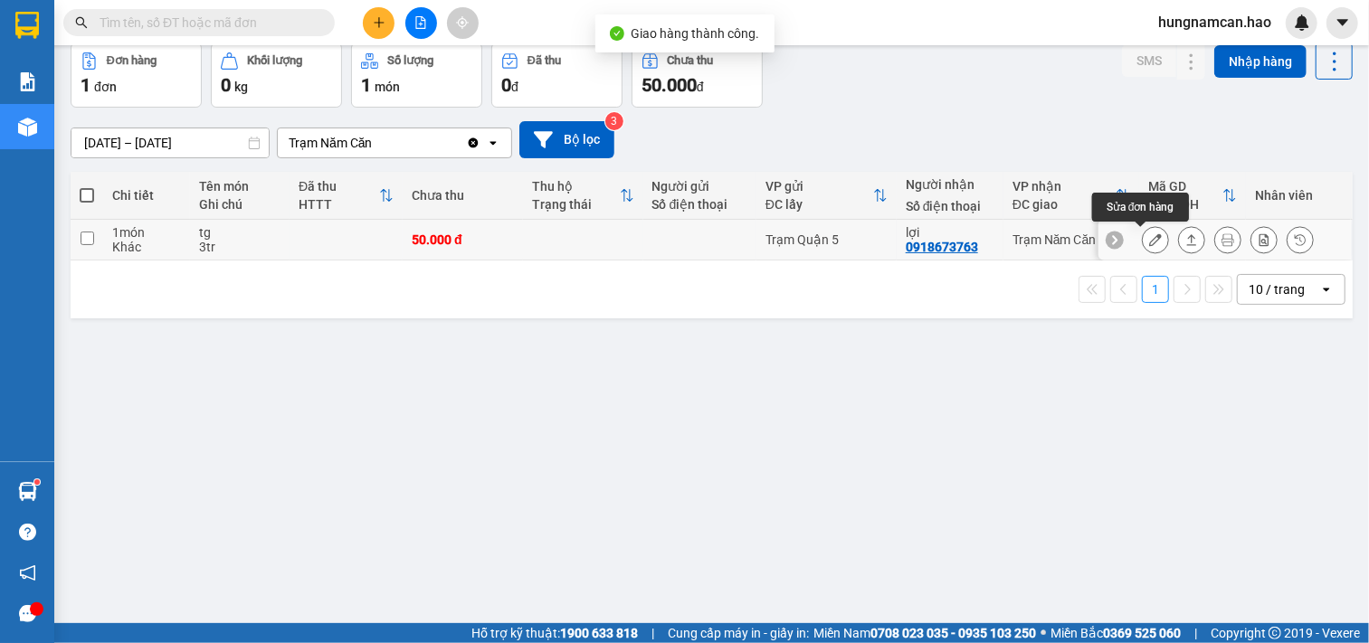
click at [1149, 244] on icon at bounding box center [1155, 239] width 13 height 13
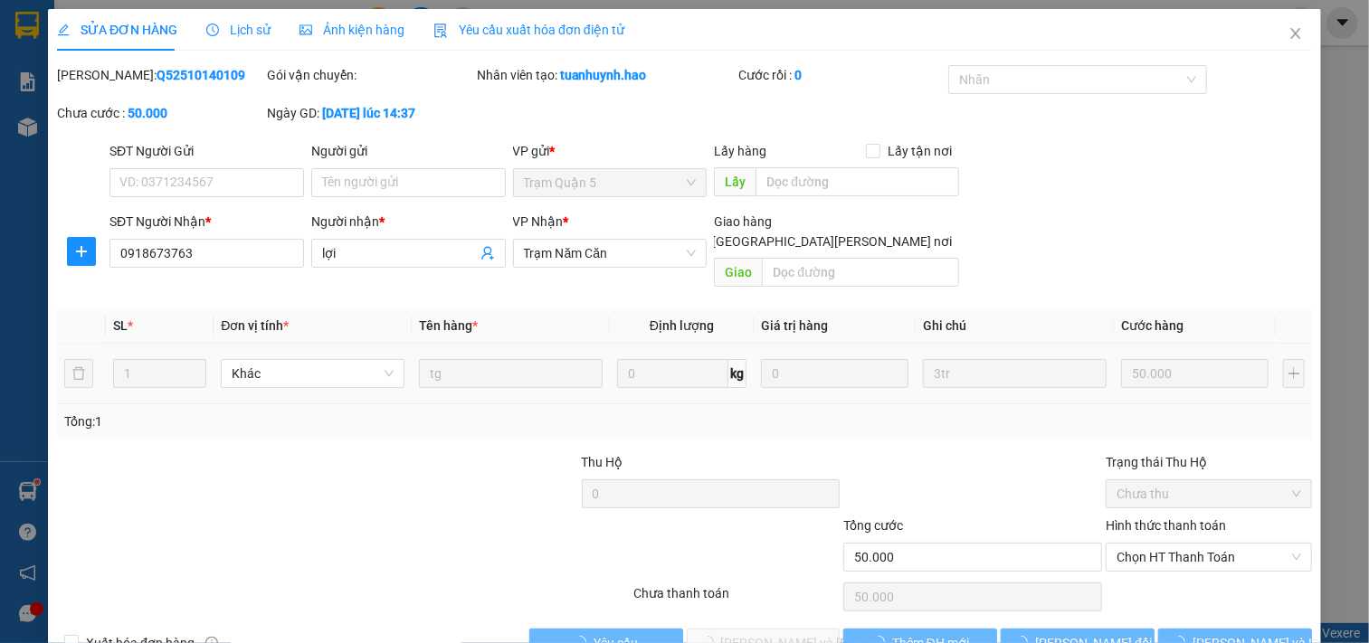
type input "0918673763"
type input "lợi"
type input "50.000"
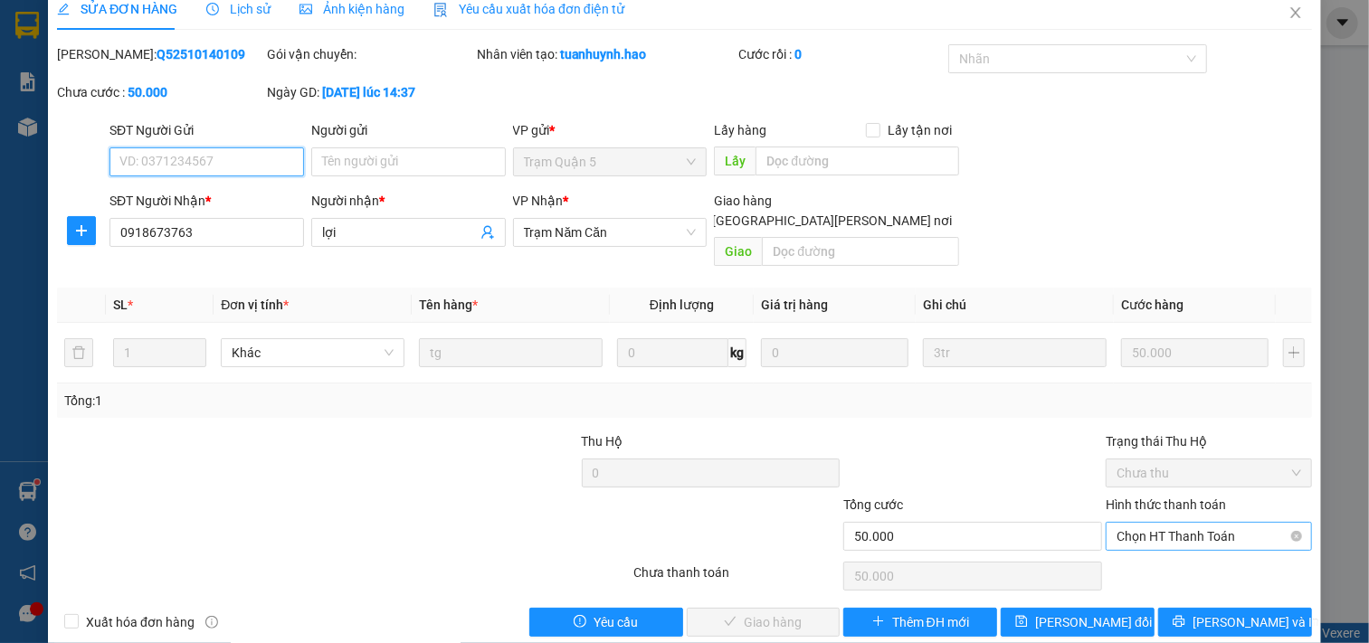
click at [1136, 523] on span "Chọn HT Thanh Toán" at bounding box center [1209, 536] width 185 height 27
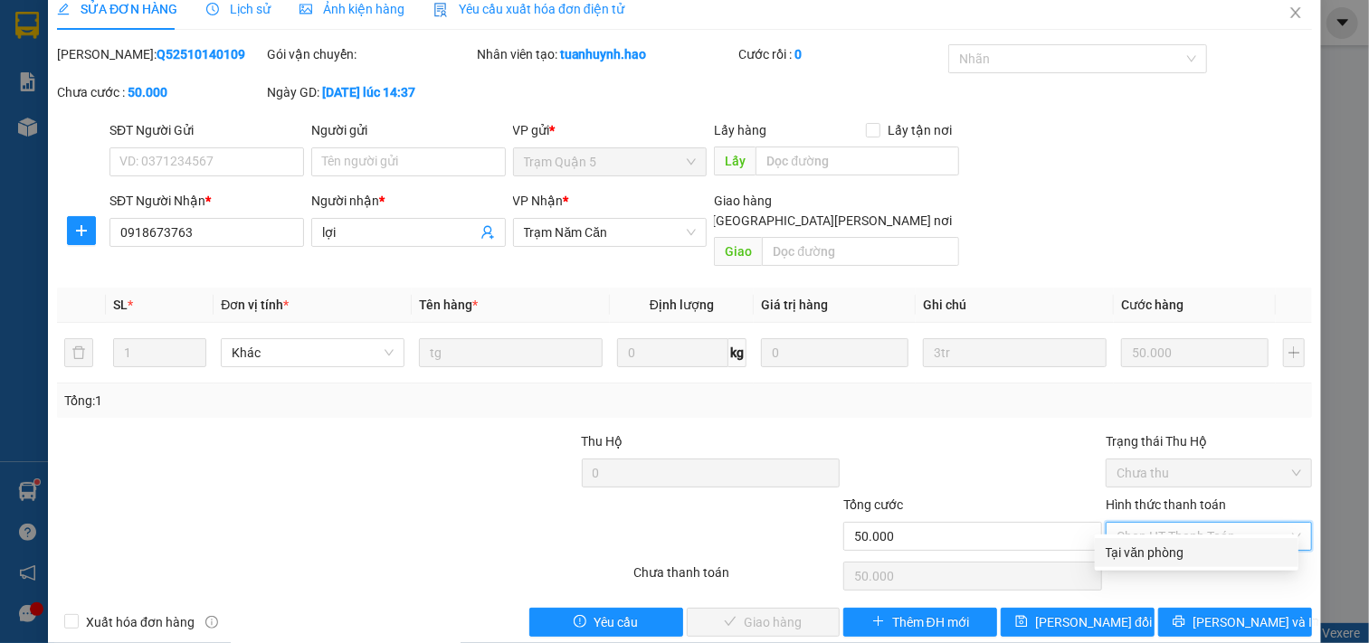
click at [1127, 543] on div "Tại văn phòng" at bounding box center [1197, 553] width 182 height 20
type input "0"
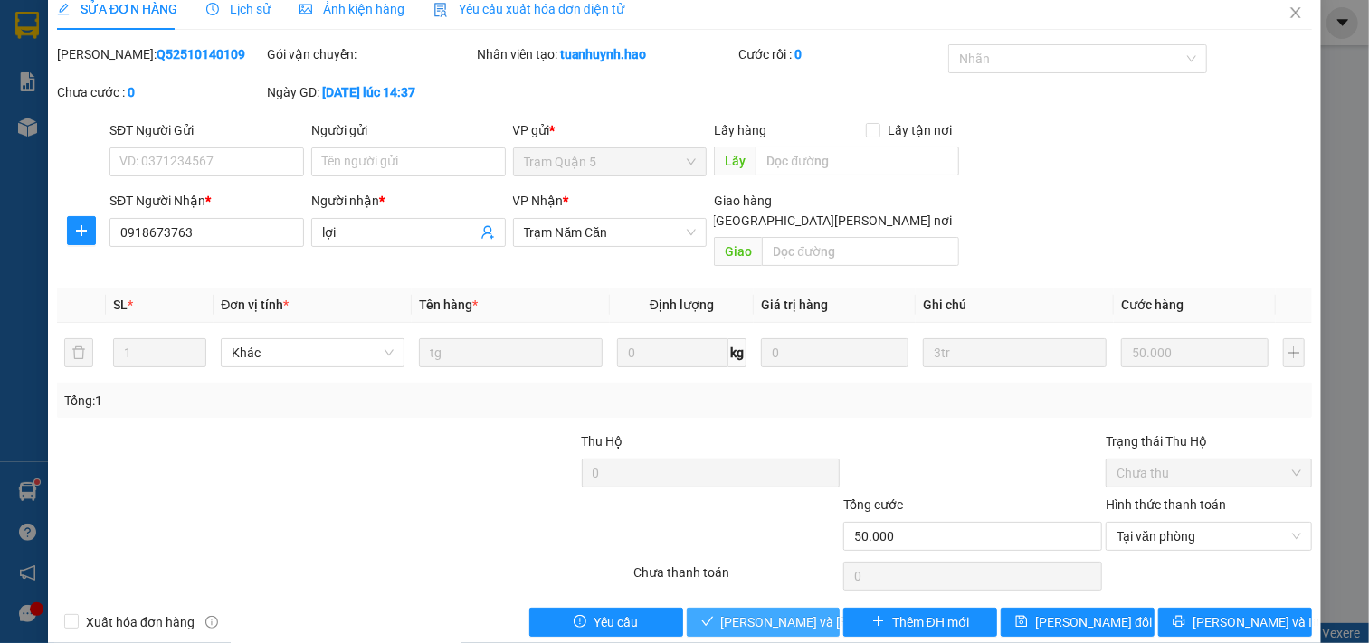
click at [794, 613] on span "[PERSON_NAME] và [PERSON_NAME] hàng" at bounding box center [843, 623] width 244 height 20
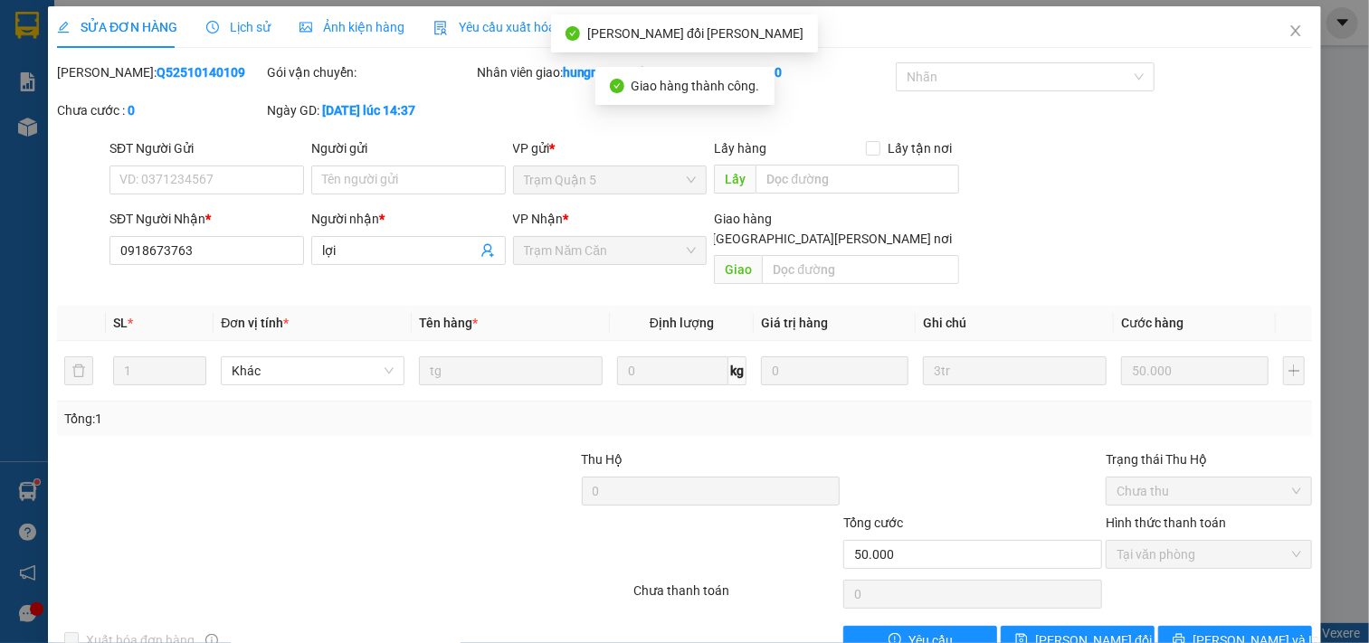
scroll to position [0, 0]
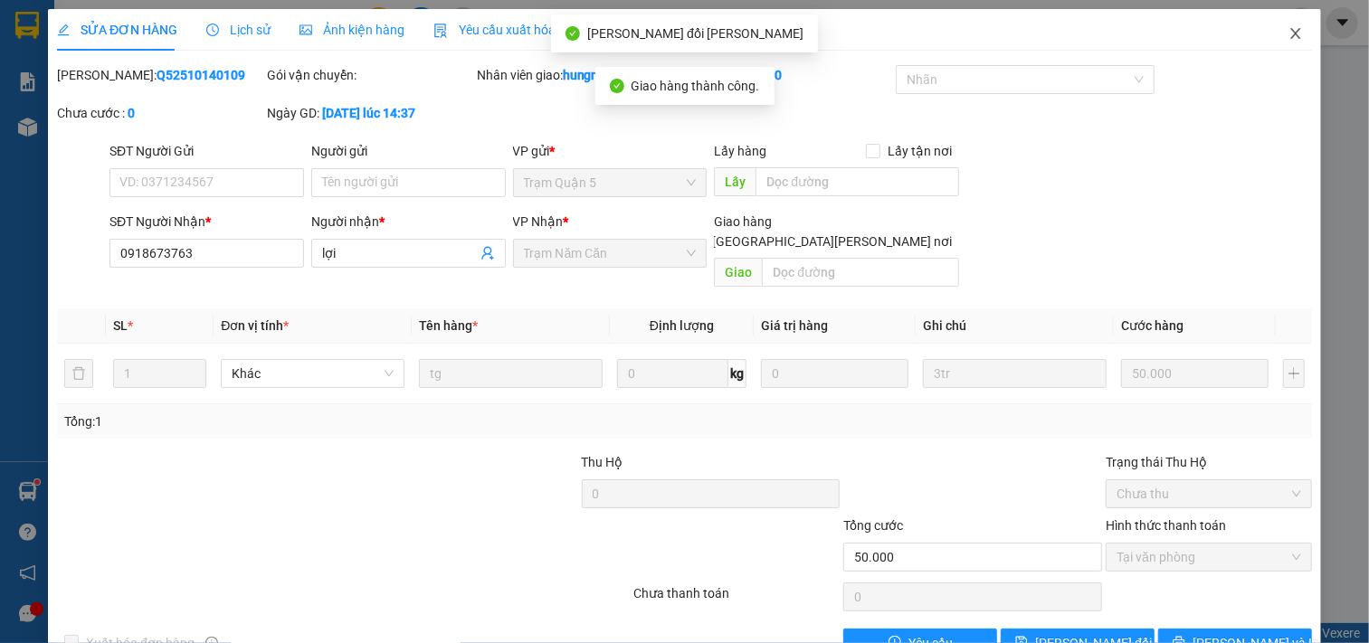
click at [1288, 33] on icon "close" at bounding box center [1295, 33] width 14 height 14
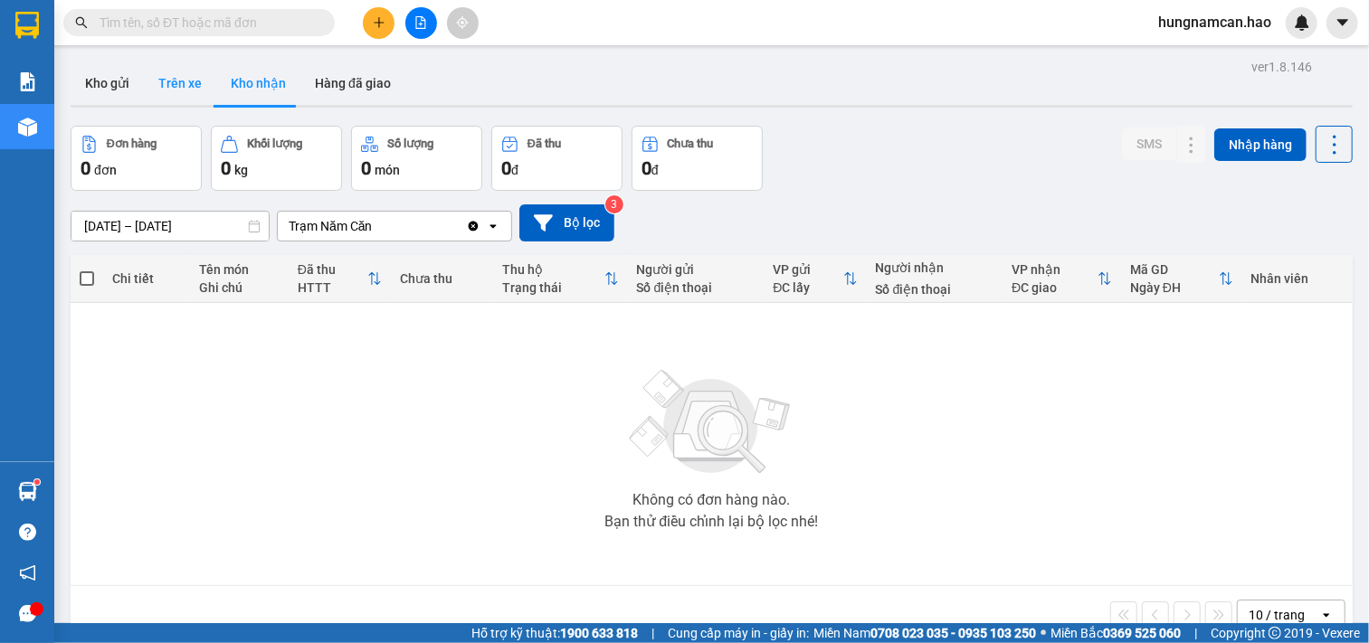
click at [175, 85] on button "Trên xe" at bounding box center [180, 83] width 72 height 43
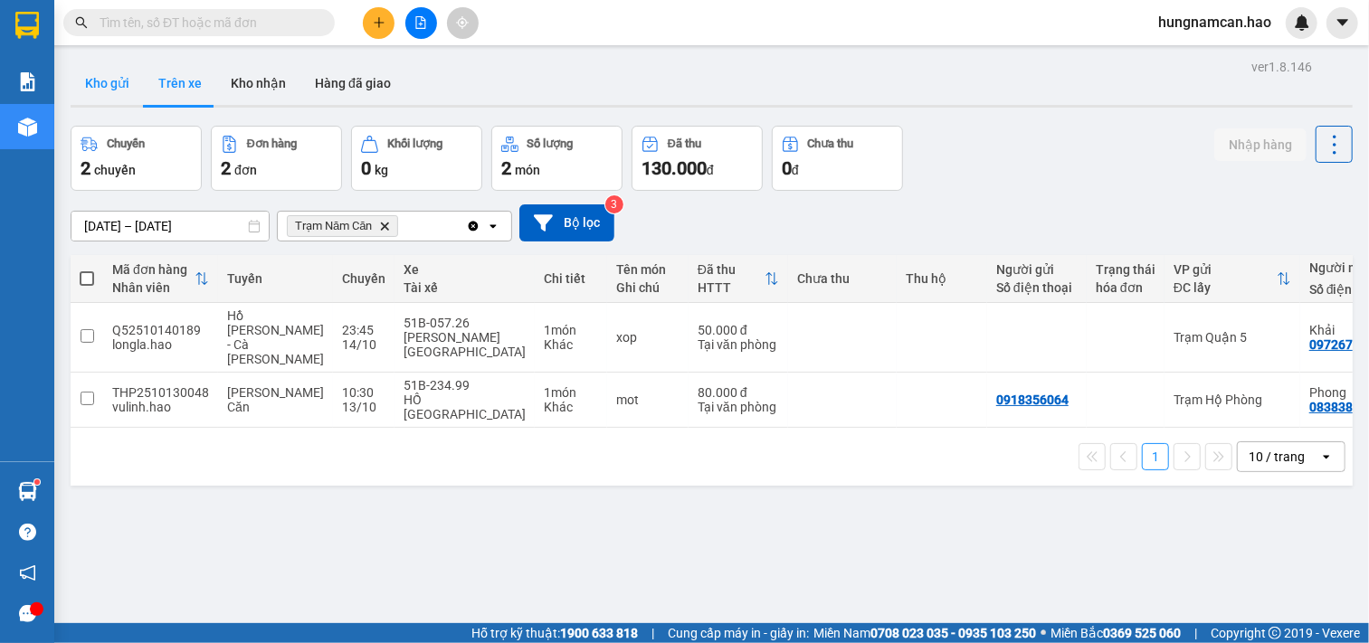
click at [90, 85] on button "Kho gửi" at bounding box center [107, 83] width 73 height 43
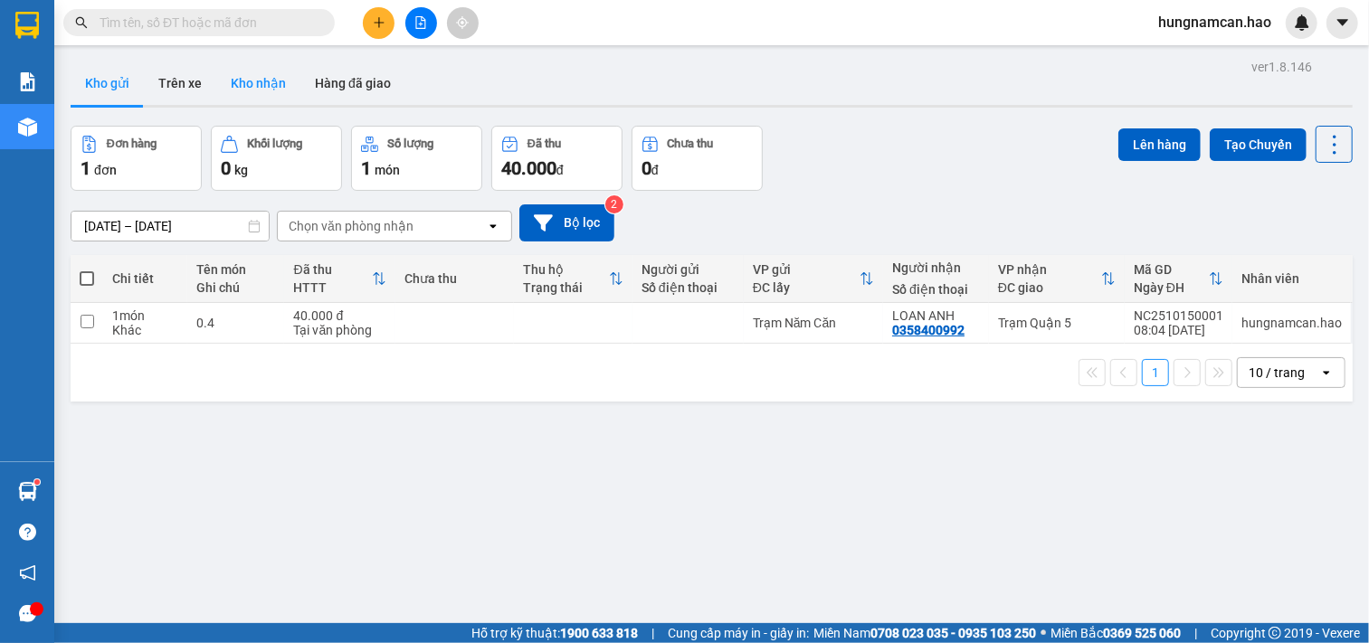
click at [242, 97] on button "Kho nhận" at bounding box center [258, 83] width 84 height 43
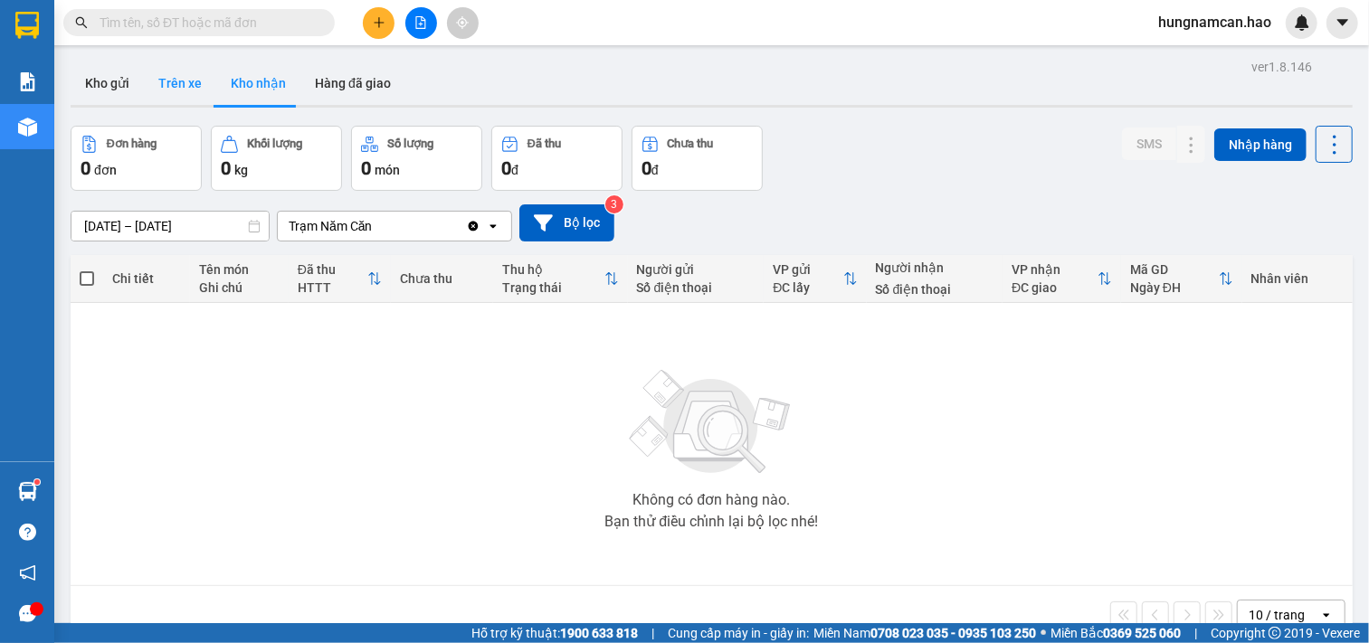
click at [176, 83] on button "Trên xe" at bounding box center [180, 83] width 72 height 43
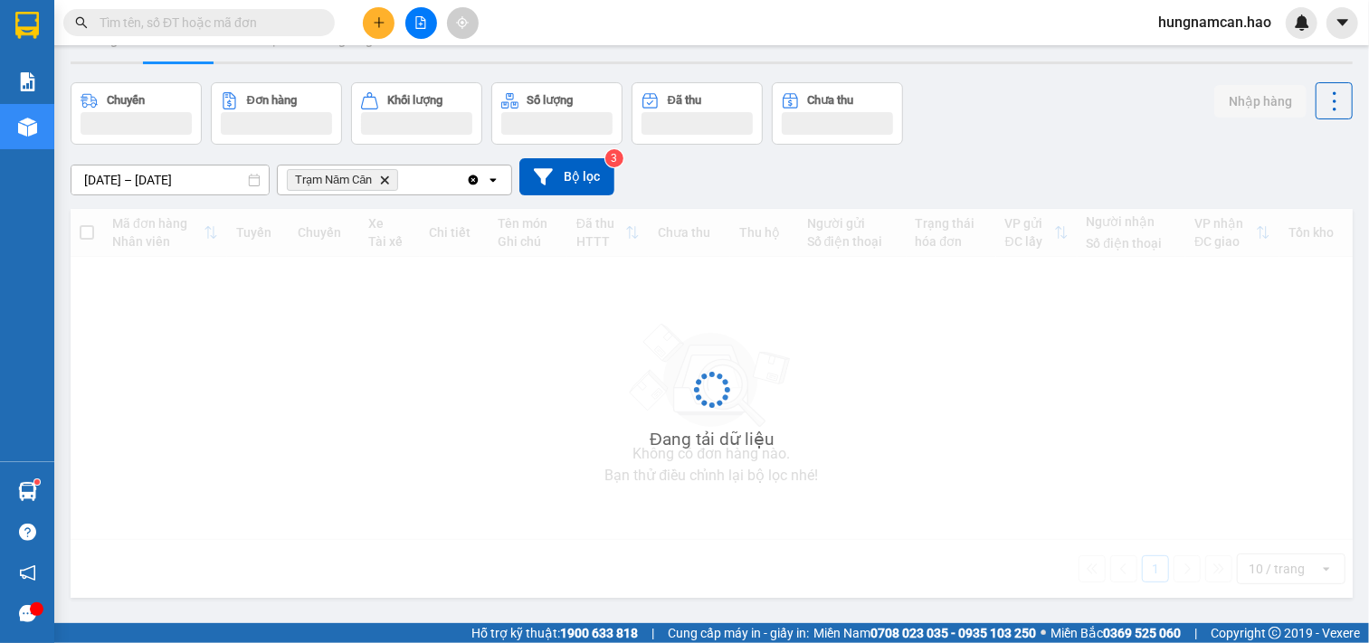
scroll to position [83, 0]
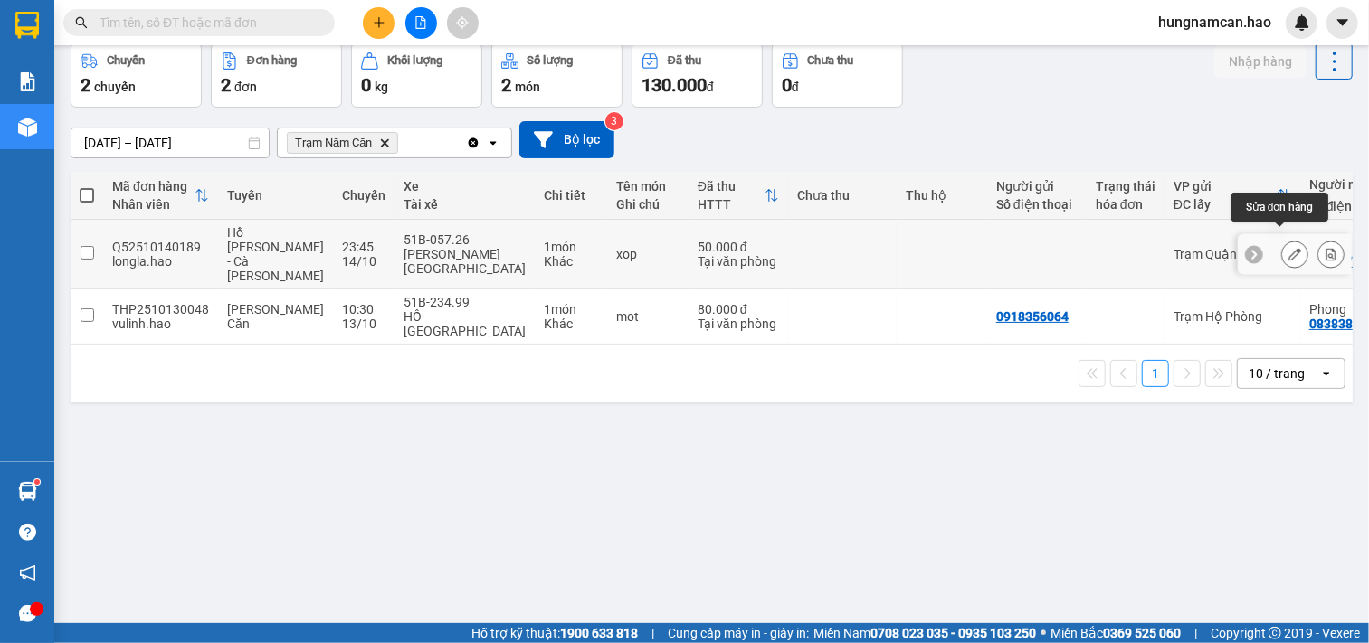
click at [1282, 251] on button at bounding box center [1294, 255] width 25 height 32
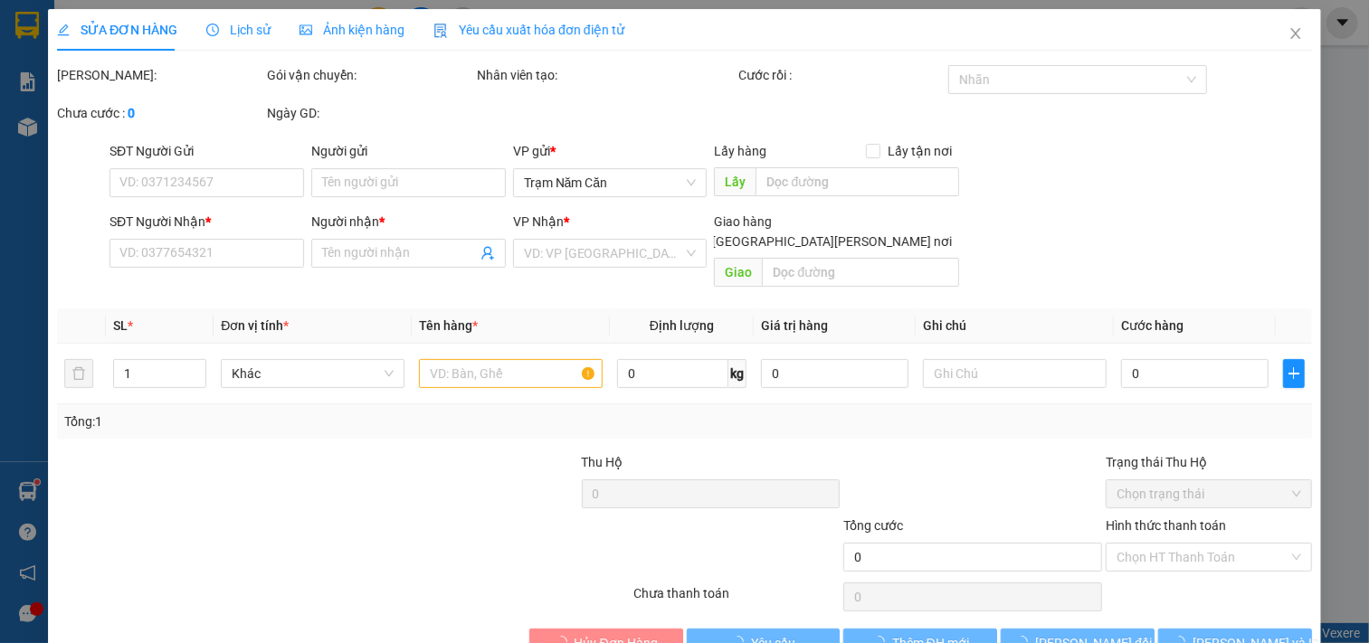
type input "0972679679"
type input "Khải"
type input "50.000"
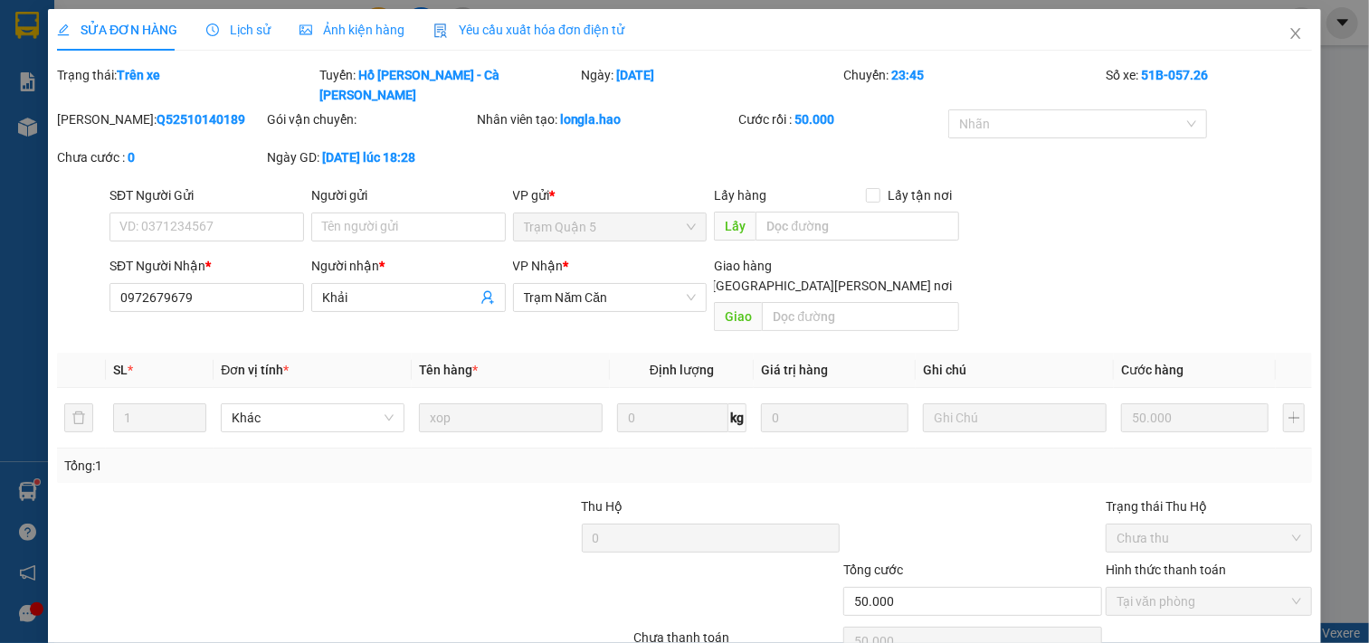
click at [332, 18] on div "Ảnh kiện hàng" at bounding box center [351, 30] width 105 height 42
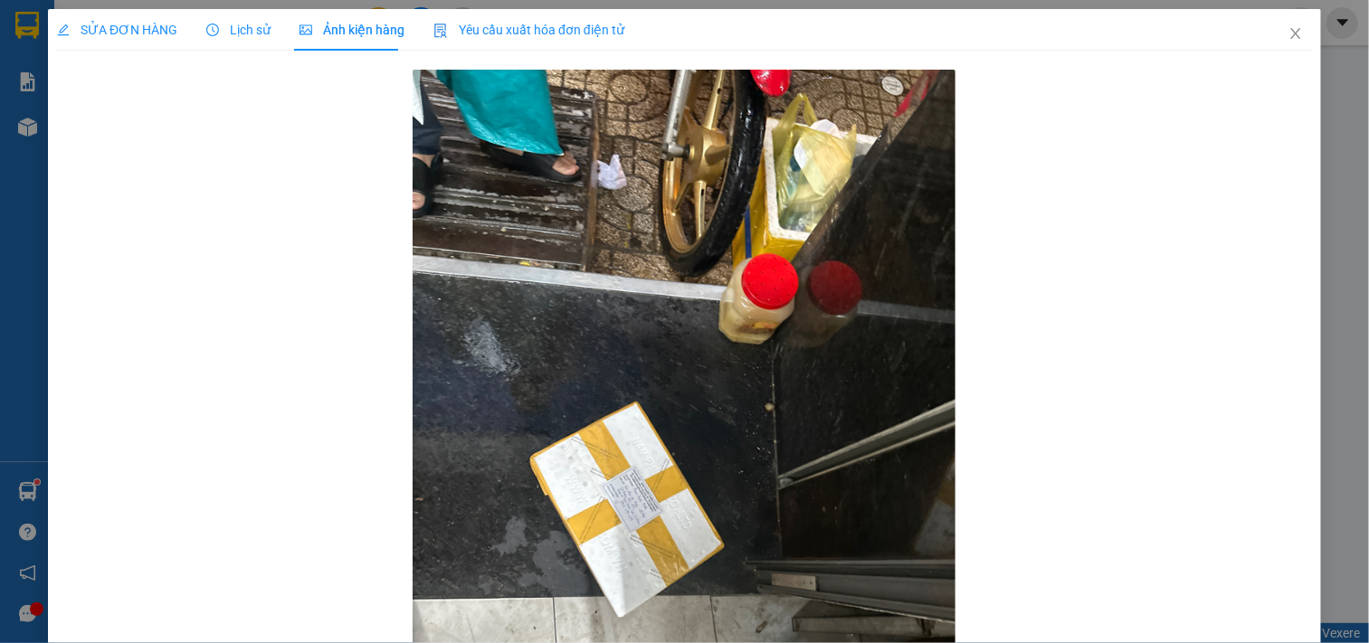
click at [259, 39] on div "Lịch sử" at bounding box center [238, 30] width 64 height 20
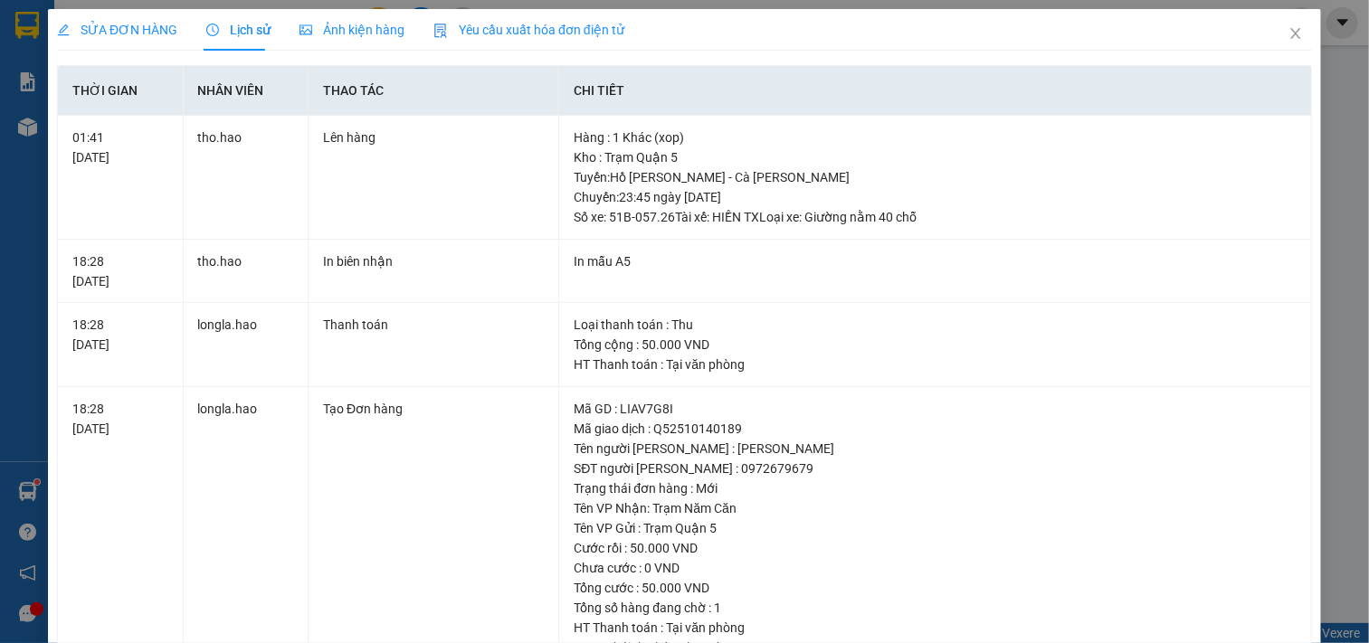
click at [351, 31] on span "Ảnh kiện hàng" at bounding box center [351, 30] width 105 height 14
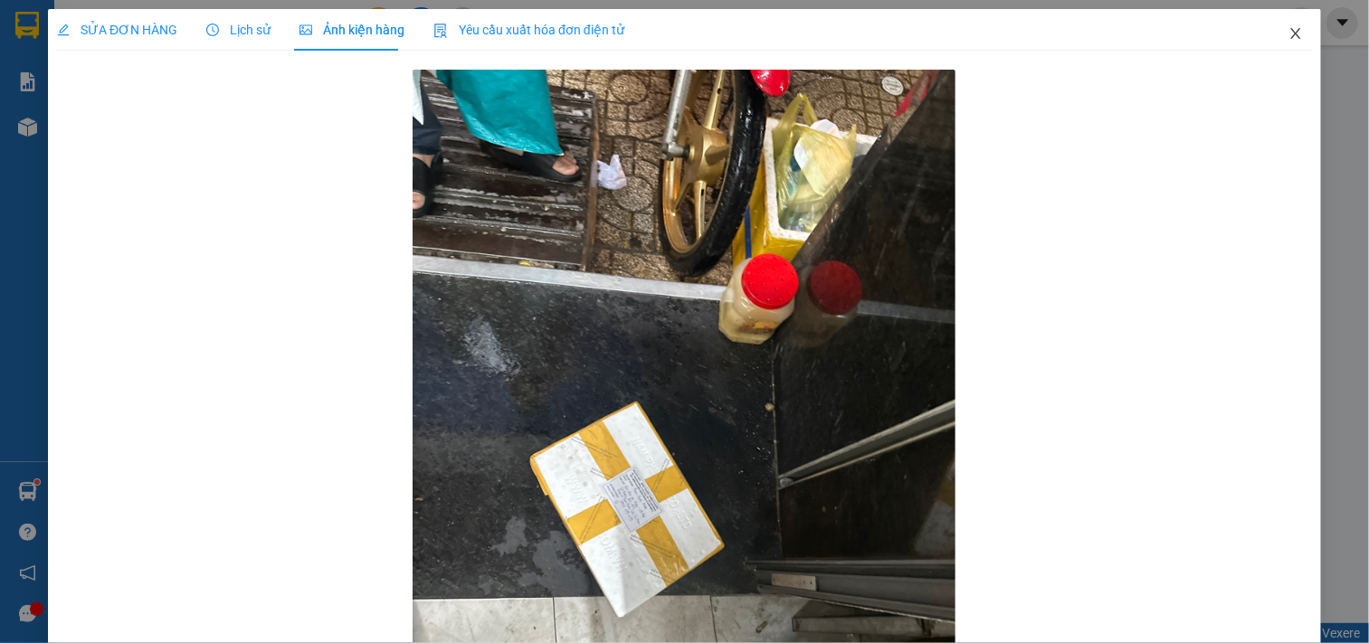
click at [1288, 34] on icon "close" at bounding box center [1295, 33] width 14 height 14
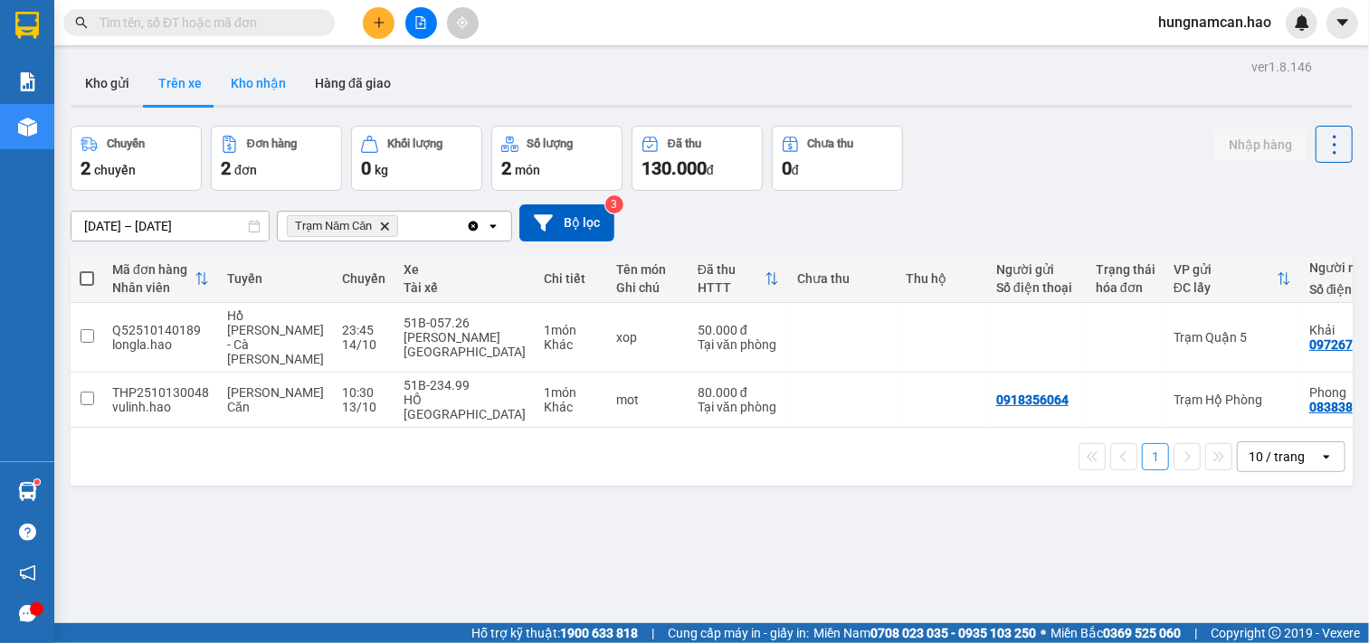
click at [250, 97] on button "Kho nhận" at bounding box center [258, 83] width 84 height 43
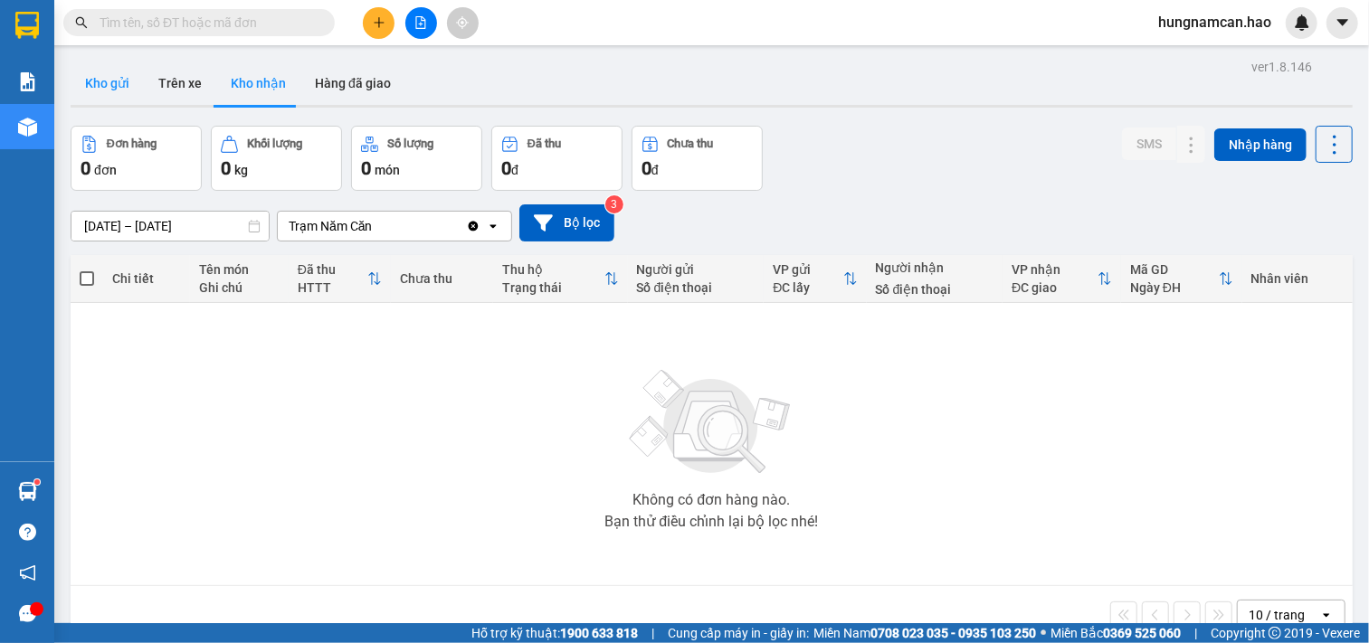
click at [106, 94] on button "Kho gửi" at bounding box center [107, 83] width 73 height 43
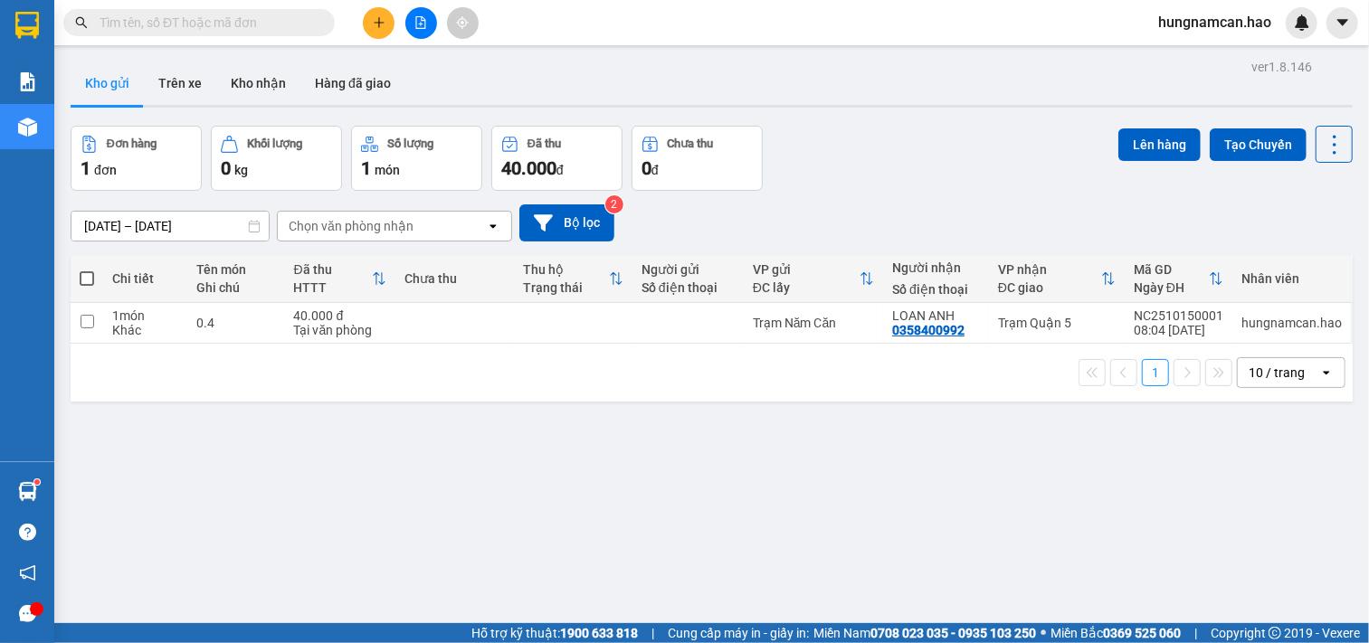
click at [373, 22] on icon "plus" at bounding box center [379, 22] width 13 height 13
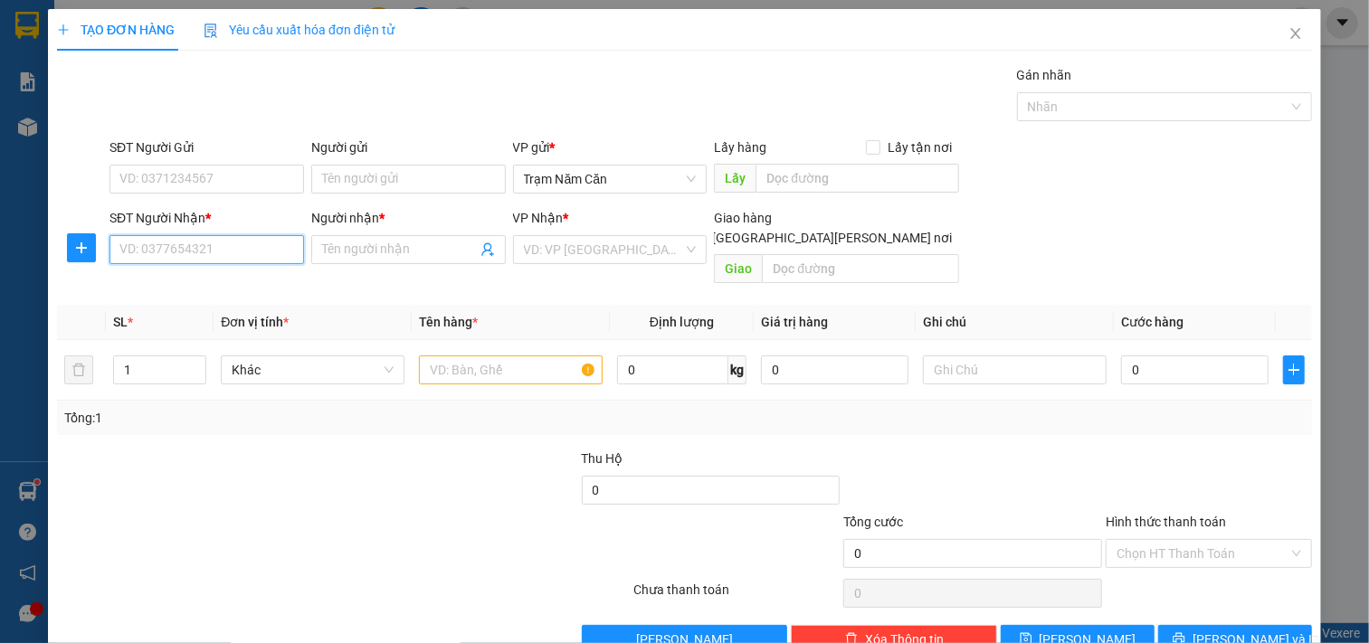
click at [195, 242] on input "SĐT Người Nhận *" at bounding box center [206, 249] width 195 height 29
type input "0969934161"
click at [393, 255] on input "Người nhận *" at bounding box center [399, 250] width 155 height 20
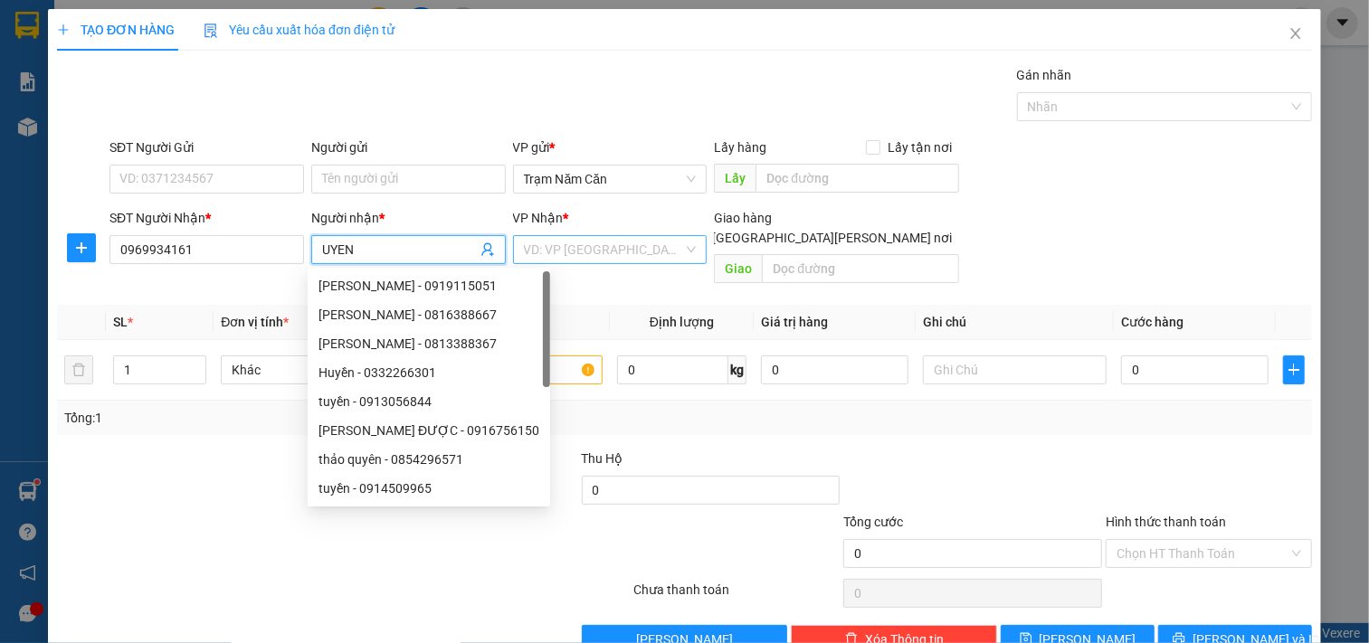
type input "UYEN"
click at [589, 249] on input "search" at bounding box center [604, 249] width 160 height 27
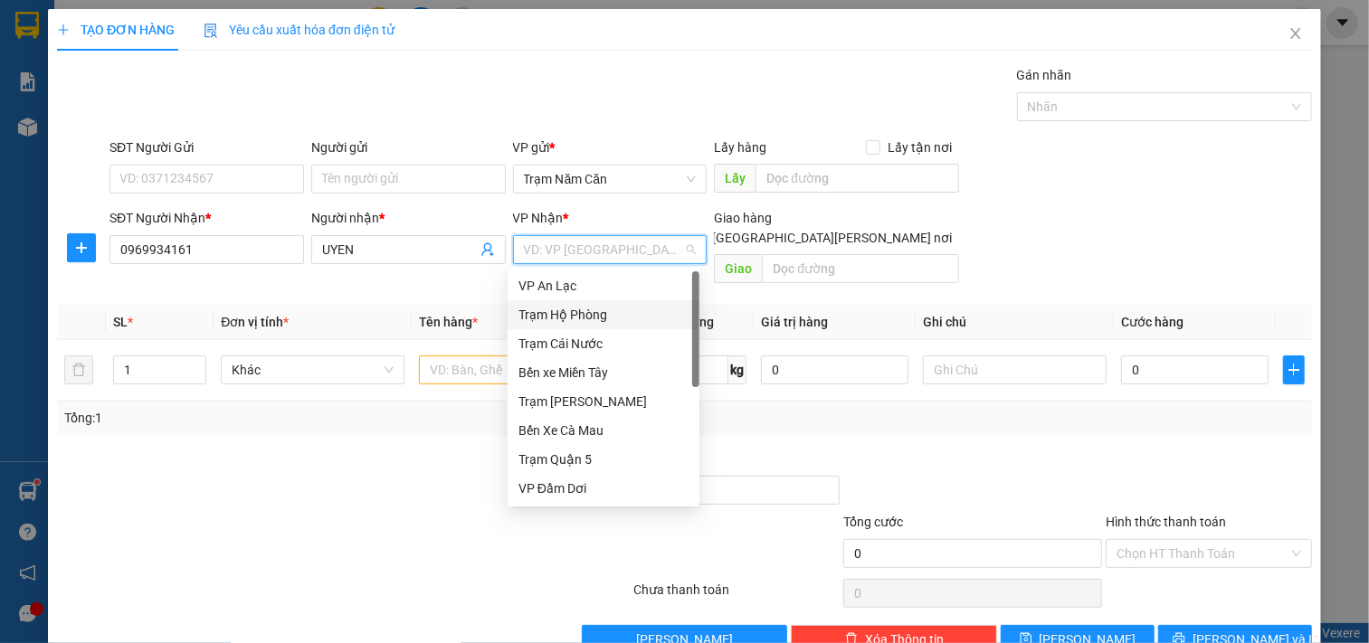
click at [640, 322] on div "Trạm Hộ Phòng" at bounding box center [603, 315] width 170 height 20
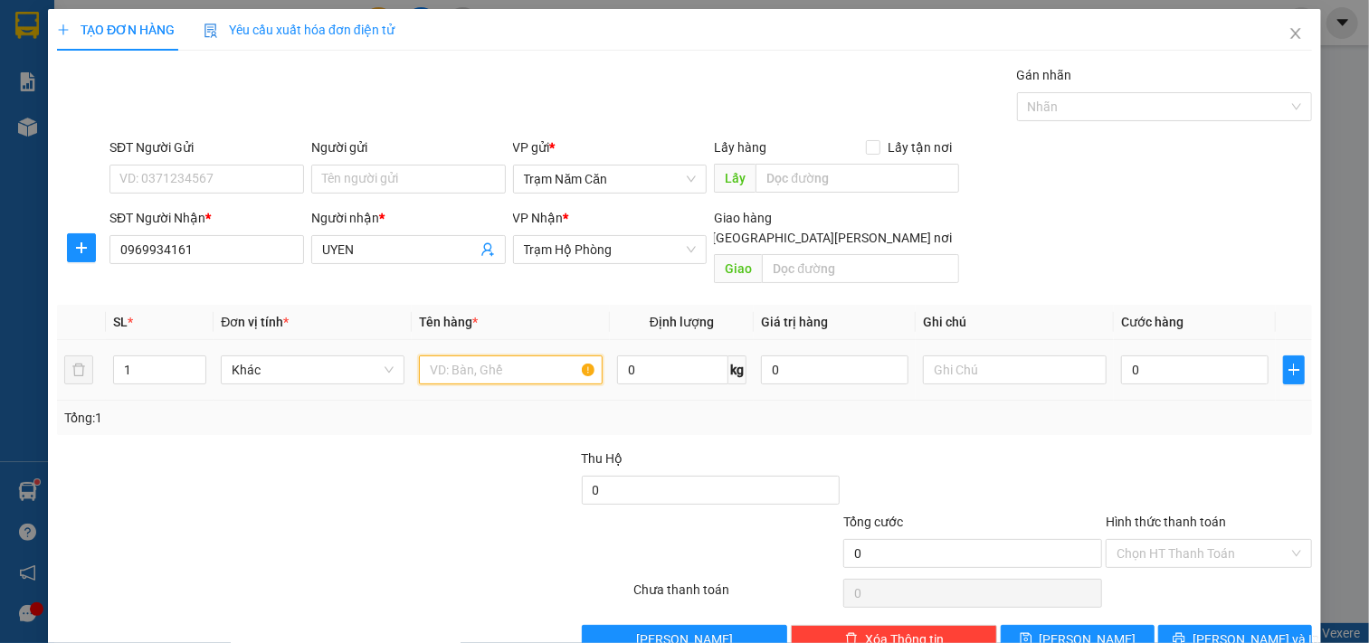
click at [538, 356] on input "text" at bounding box center [511, 370] width 184 height 29
type input "0.4"
click at [1158, 360] on input "0" at bounding box center [1194, 370] width 147 height 29
type input "04"
type input "4"
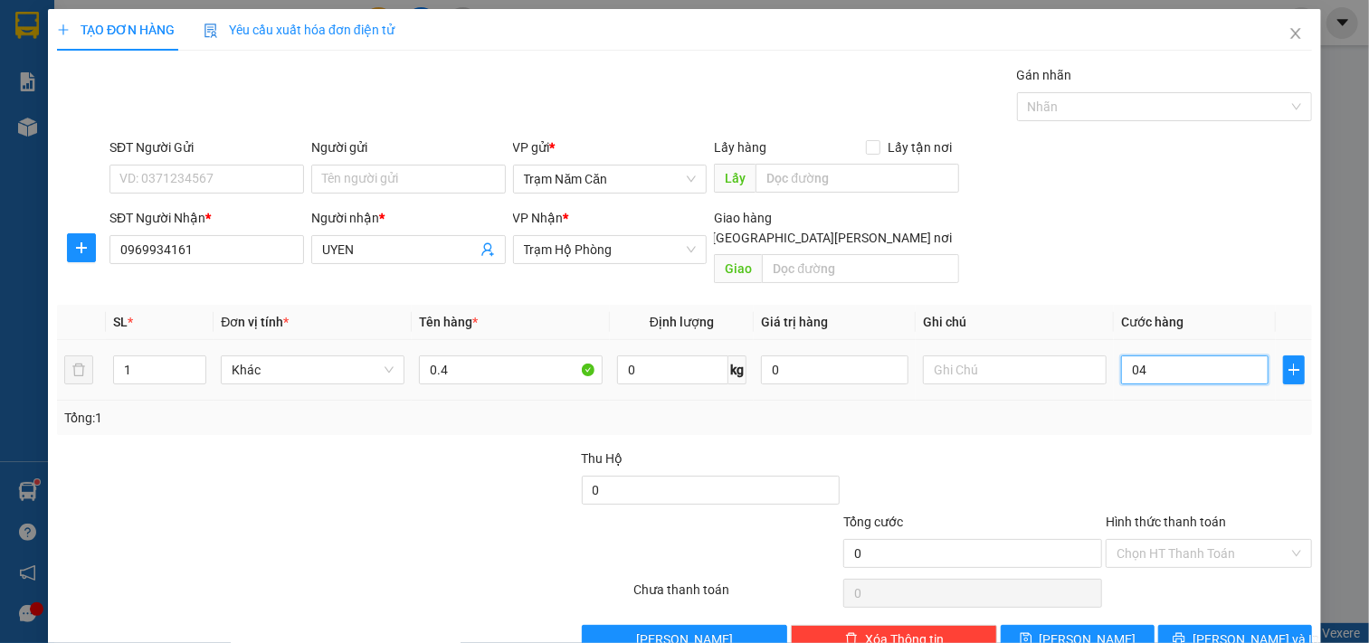
type input "4"
type input "040"
type input "40"
type input "40.000"
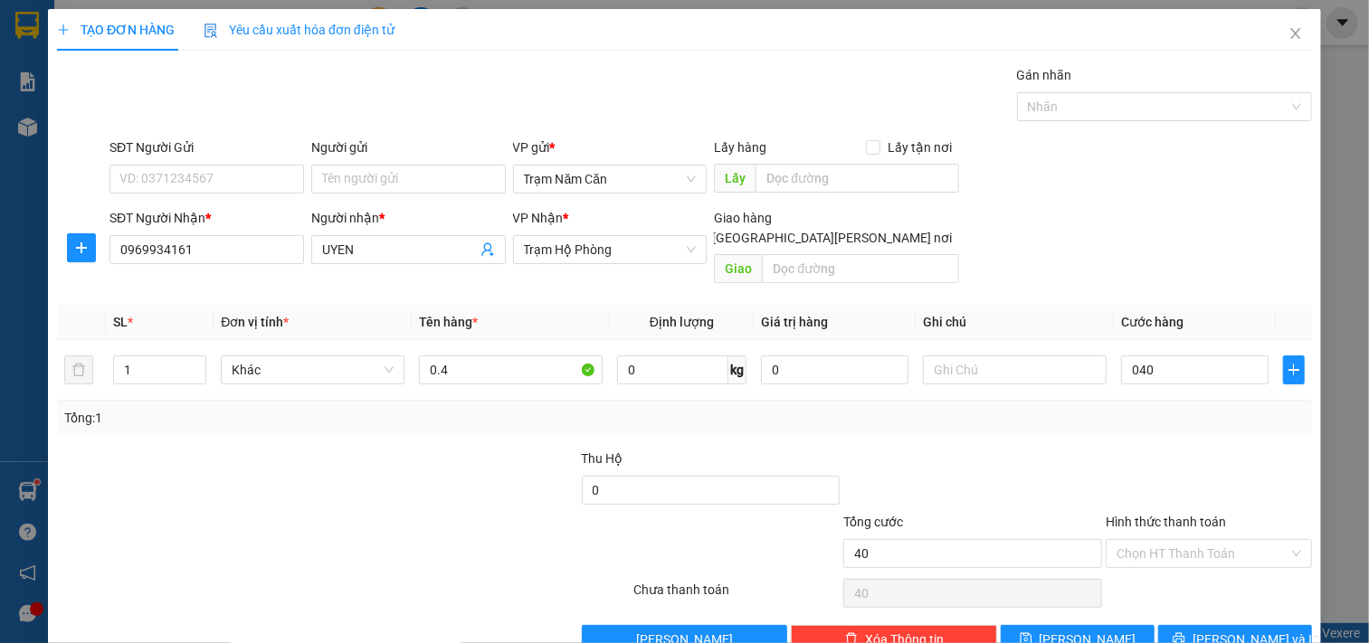
type input "40.000"
click at [1164, 416] on div "Transit Pickup Surcharge Ids Transit Deliver Surcharge Ids Transit Deliver Surc…" at bounding box center [684, 359] width 1255 height 589
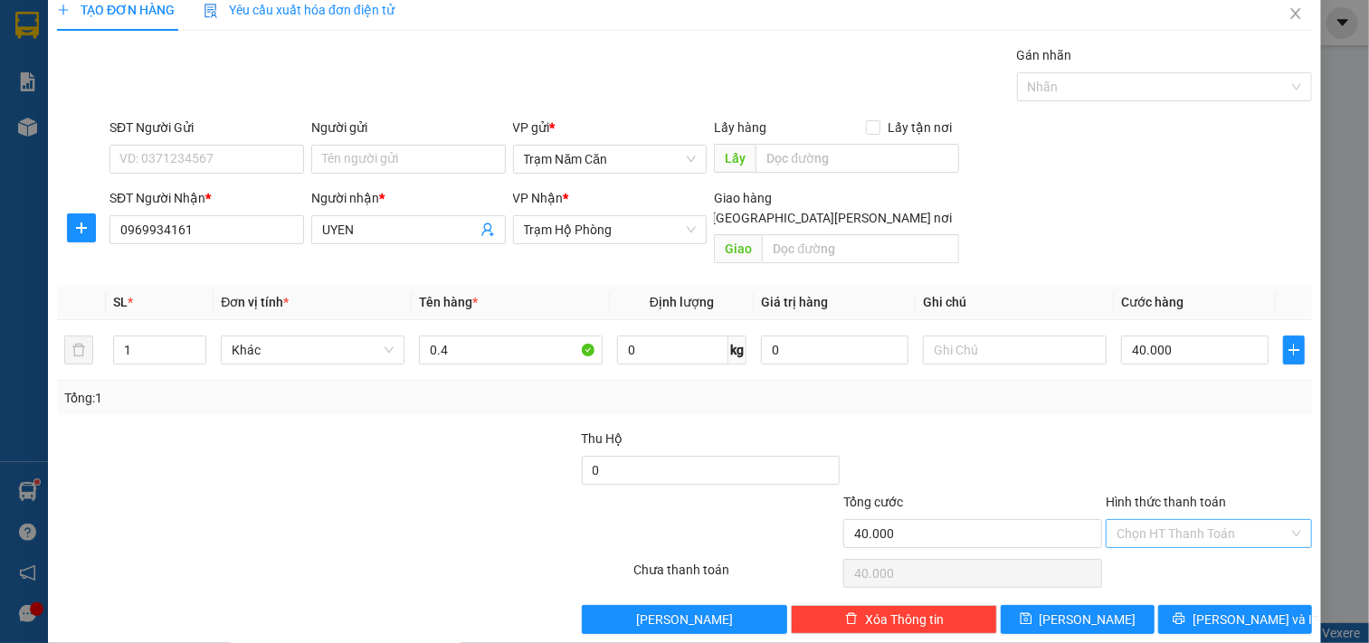
scroll to position [25, 0]
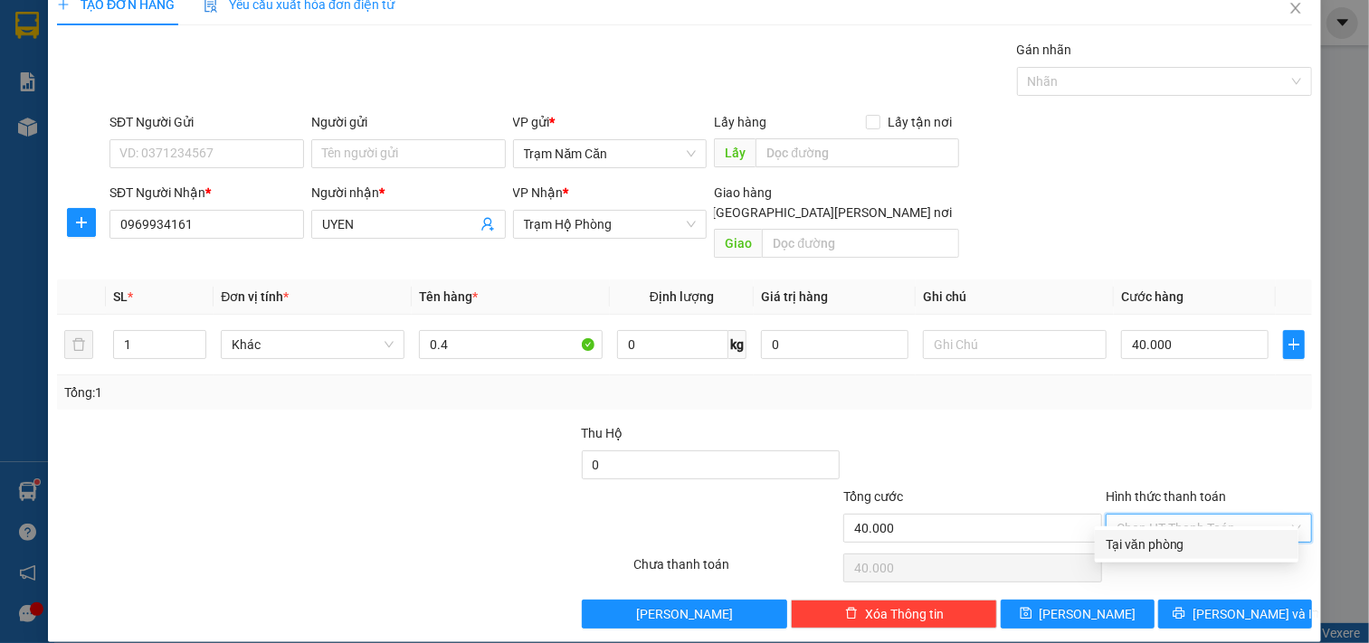
click at [1171, 515] on input "Hình thức thanh toán" at bounding box center [1203, 528] width 172 height 27
click at [1146, 544] on div "Tại văn phòng" at bounding box center [1197, 545] width 182 height 20
type input "0"
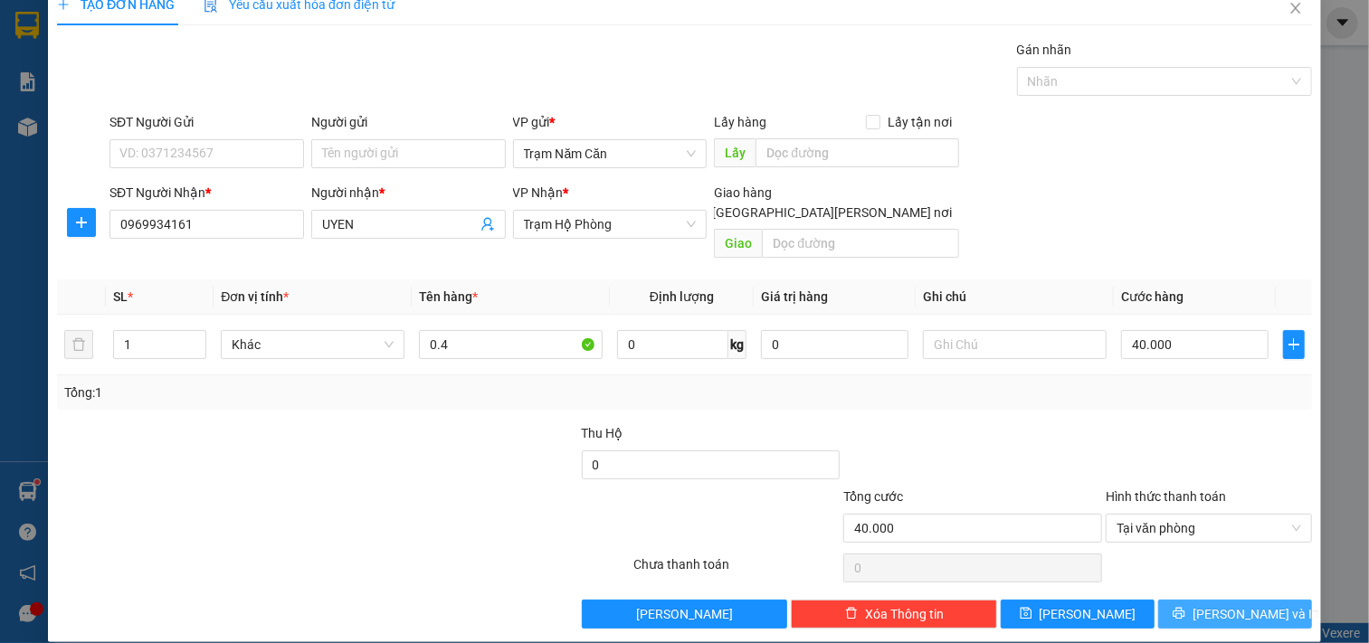
click at [1185, 607] on icon "printer" at bounding box center [1179, 613] width 13 height 13
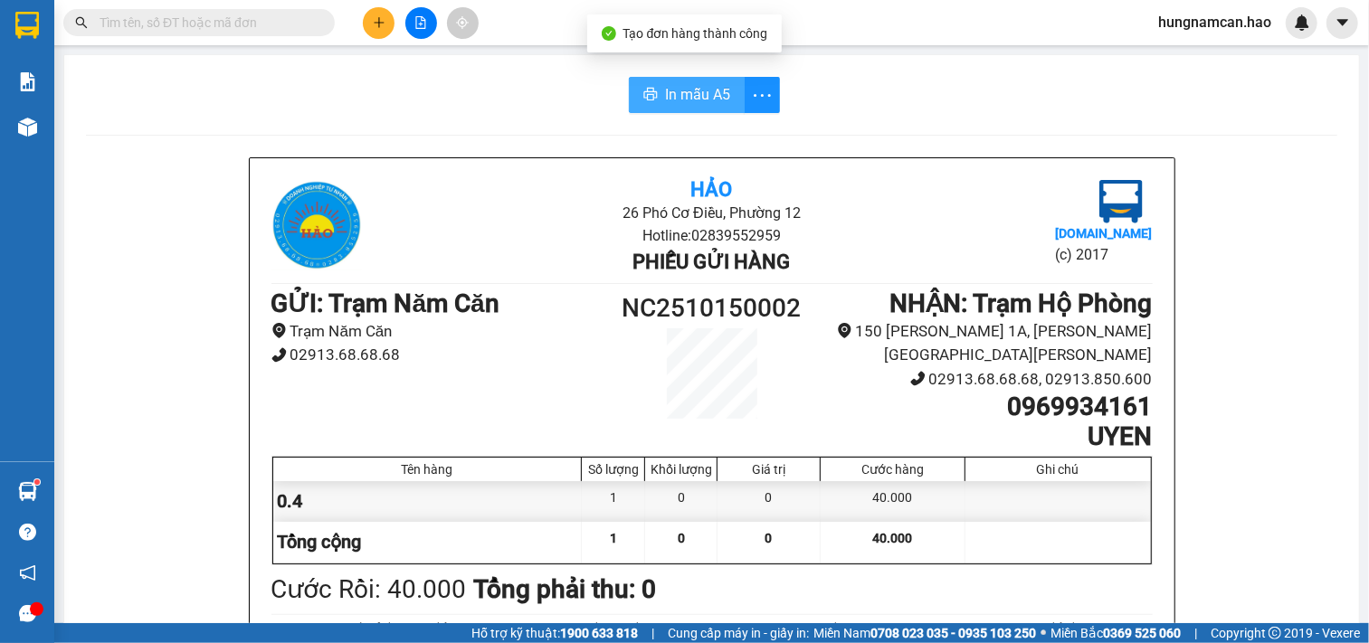
click at [695, 100] on span "In mẫu A5" at bounding box center [697, 94] width 65 height 23
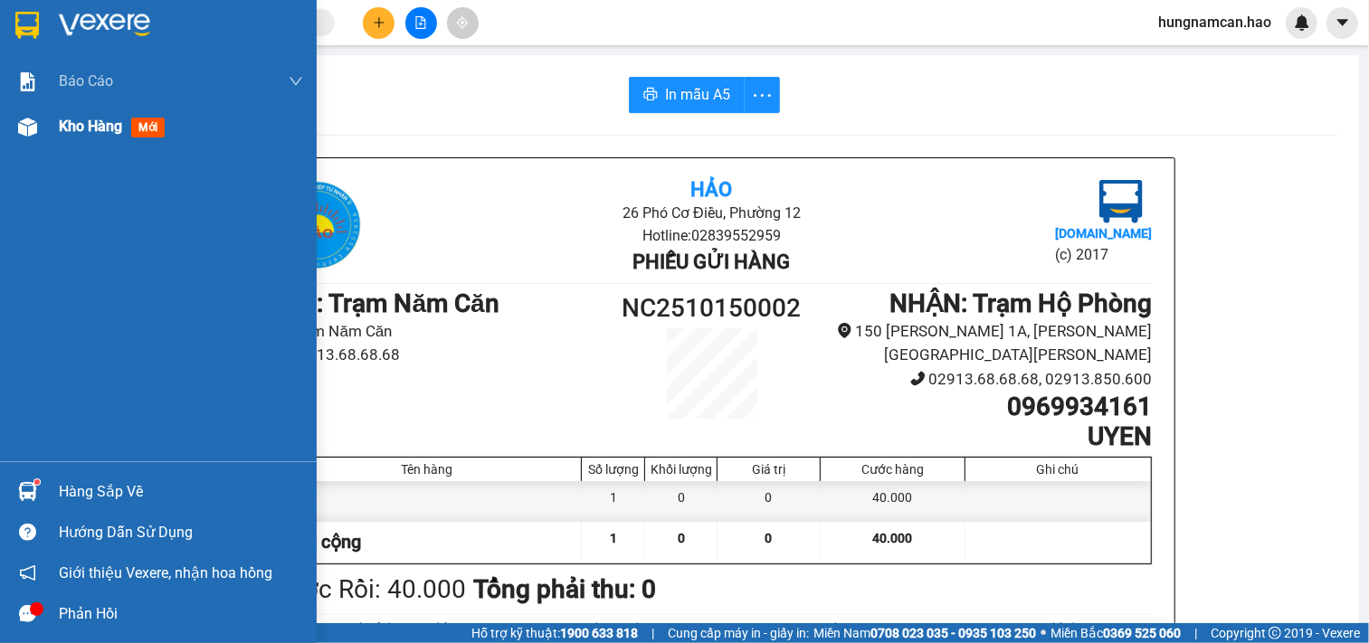
click at [97, 124] on span "Kho hàng" at bounding box center [90, 126] width 63 height 17
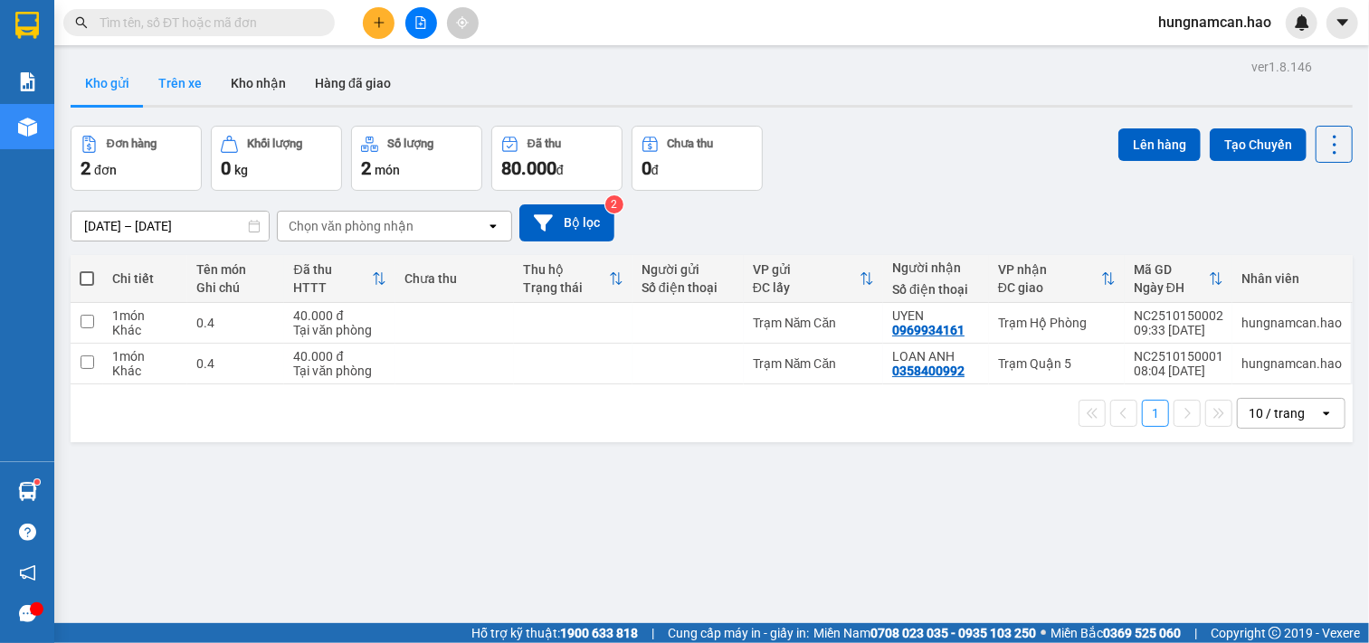
click at [195, 100] on button "Trên xe" at bounding box center [180, 83] width 72 height 43
